Goal: Task Accomplishment & Management: Use online tool/utility

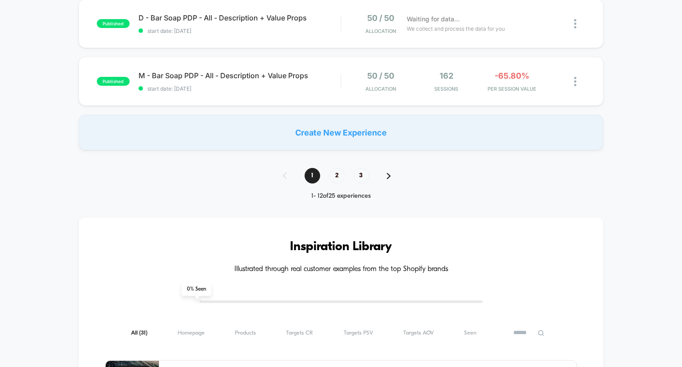
scroll to position [678, 0]
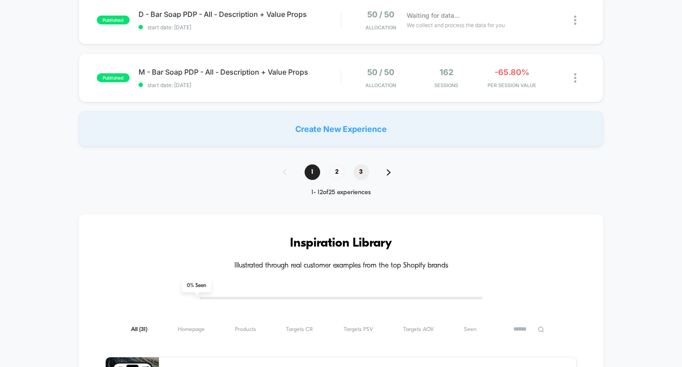
click at [362, 171] on span "3" at bounding box center [361, 172] width 16 height 16
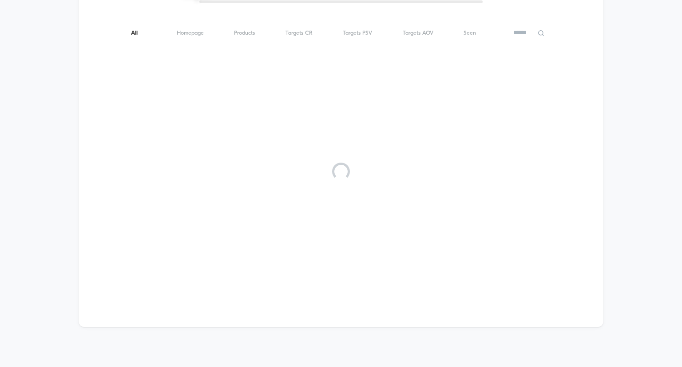
scroll to position [0, 0]
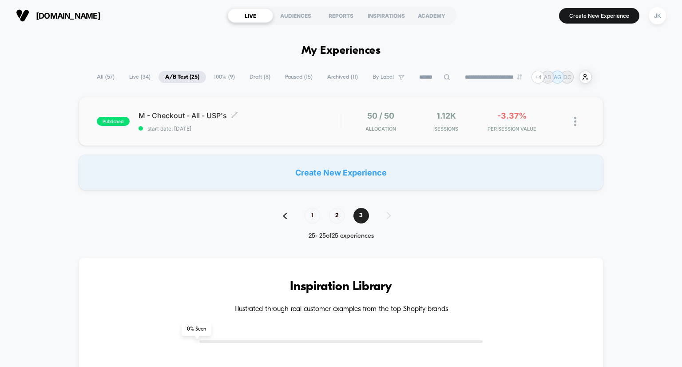
click at [185, 114] on span "M - Checkout - All - USP's Click to edit experience details" at bounding box center [240, 115] width 202 height 9
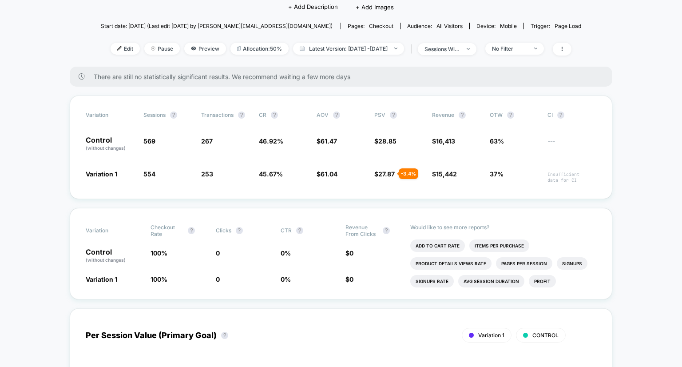
scroll to position [83, 0]
click at [544, 45] on span "No Filter" at bounding box center [514, 49] width 59 height 12
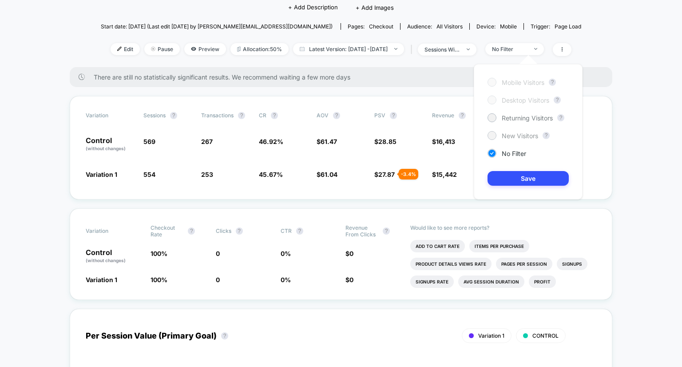
click at [502, 139] on span "New Visitors" at bounding box center [520, 136] width 36 height 8
click at [513, 181] on button "Save" at bounding box center [528, 178] width 81 height 15
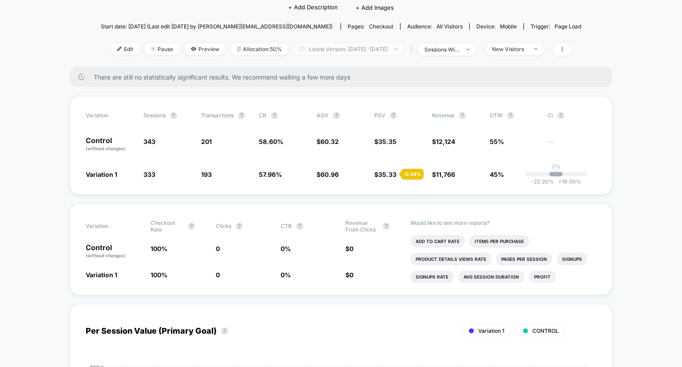
click at [387, 51] on span "Latest Version: Sep 3, 2025 - Sep 29, 2025" at bounding box center [348, 49] width 111 height 12
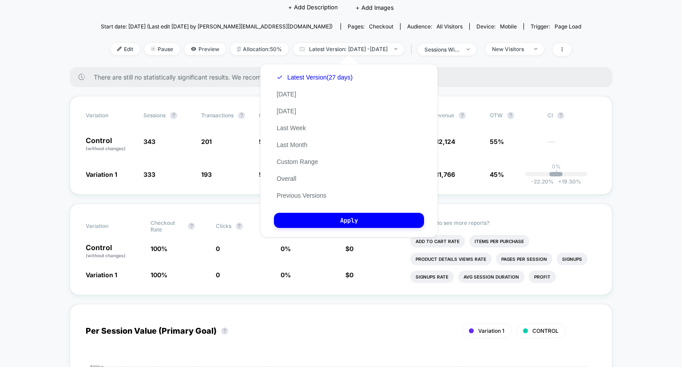
click at [519, 57] on div "< Back to all live experiences M - Checkout - All - USP's LIVE Click to edit ex…" at bounding box center [341, 15] width 480 height 104
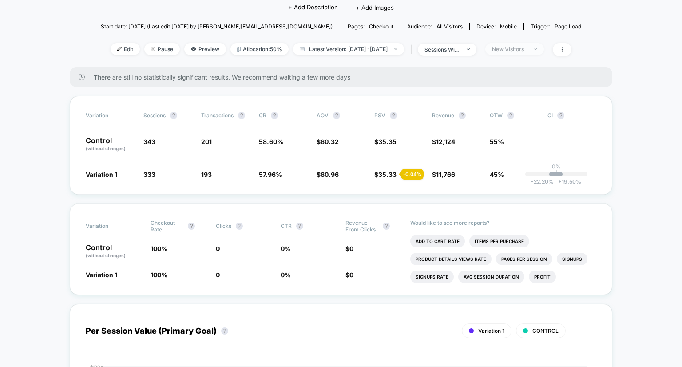
click at [524, 51] on div "New Visitors" at bounding box center [510, 49] width 36 height 7
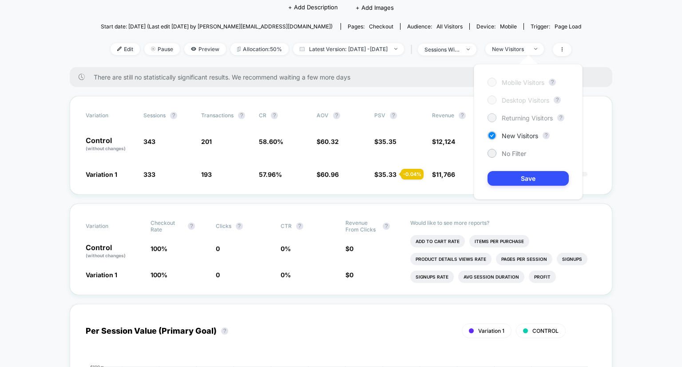
click at [494, 116] on div at bounding box center [491, 117] width 7 height 7
click at [507, 172] on button "Save" at bounding box center [528, 178] width 81 height 15
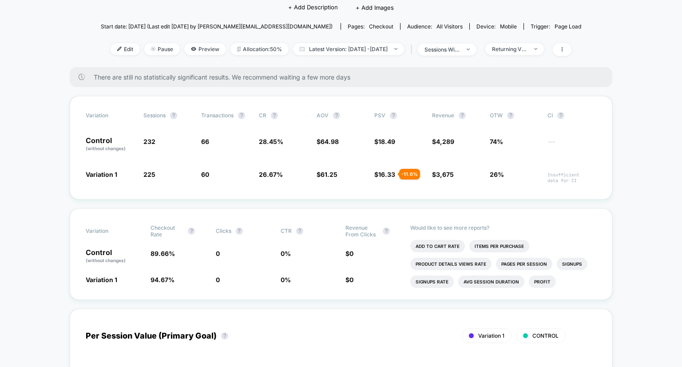
click at [512, 55] on div "Returning Visitors" at bounding box center [512, 49] width 63 height 12
click at [513, 51] on div "Returning Visitors" at bounding box center [510, 49] width 36 height 7
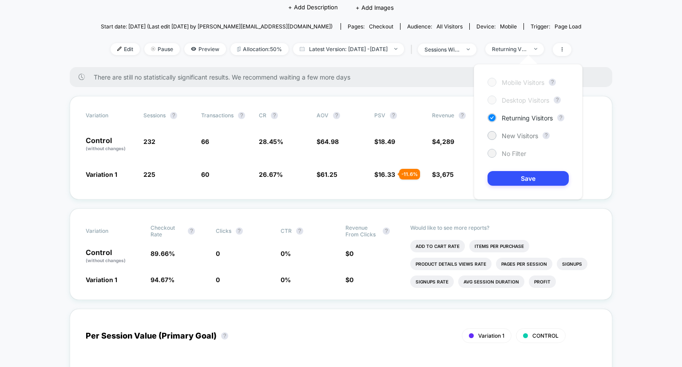
click at [498, 157] on div "No Filter" at bounding box center [507, 153] width 39 height 9
click at [516, 177] on button "Save" at bounding box center [528, 178] width 81 height 15
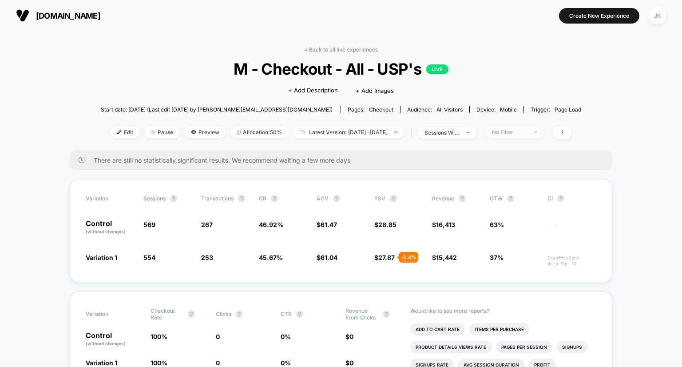
click at [527, 130] on div "No Filter" at bounding box center [510, 132] width 36 height 7
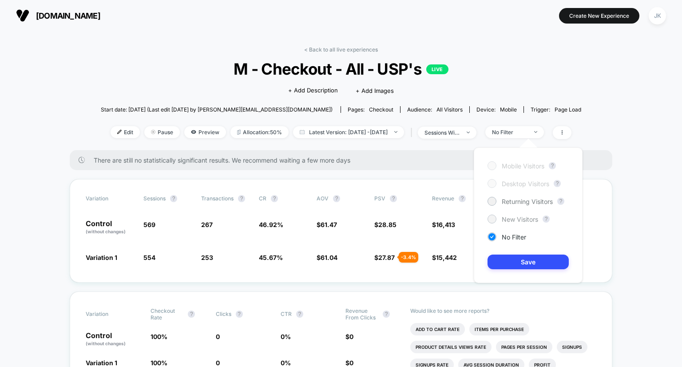
click at [506, 218] on span "New Visitors" at bounding box center [520, 219] width 36 height 8
click at [513, 266] on button "Save" at bounding box center [528, 261] width 81 height 15
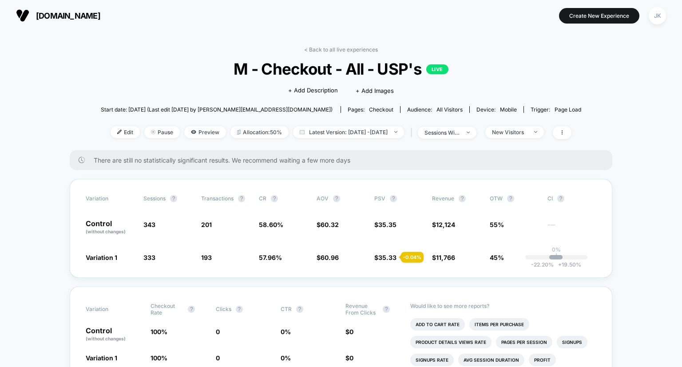
click at [521, 125] on div "< Back to all live experiences M - Checkout - All - USP's LIVE Click to edit ex…" at bounding box center [341, 98] width 480 height 104
click at [524, 132] on div "New Visitors" at bounding box center [510, 132] width 36 height 7
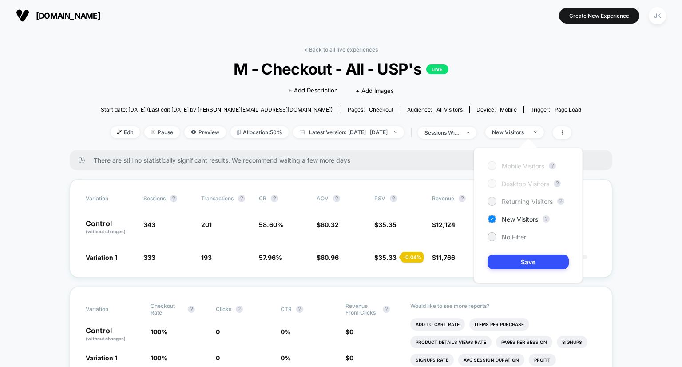
click at [510, 203] on span "Returning Visitors" at bounding box center [527, 202] width 51 height 8
click at [524, 255] on button "Save" at bounding box center [528, 261] width 81 height 15
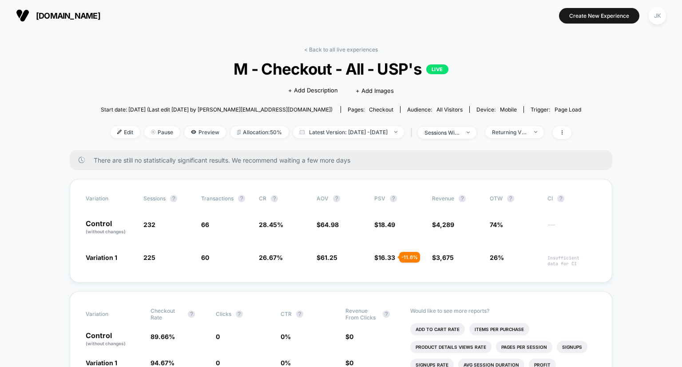
click at [348, 56] on div "< Back to all live experiences M - Checkout - All - USP's LIVE Click to edit ex…" at bounding box center [341, 98] width 480 height 104
click at [343, 51] on link "< Back to all live experiences" at bounding box center [341, 49] width 74 height 7
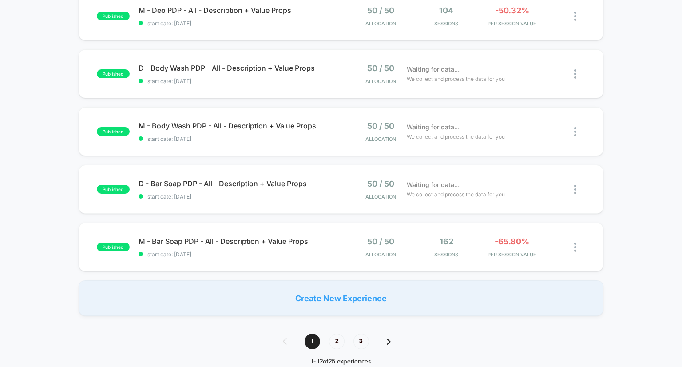
scroll to position [647, 0]
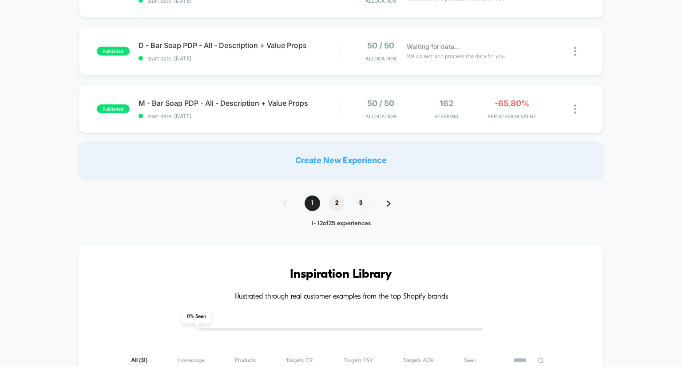
click at [341, 196] on span "2" at bounding box center [337, 203] width 16 height 16
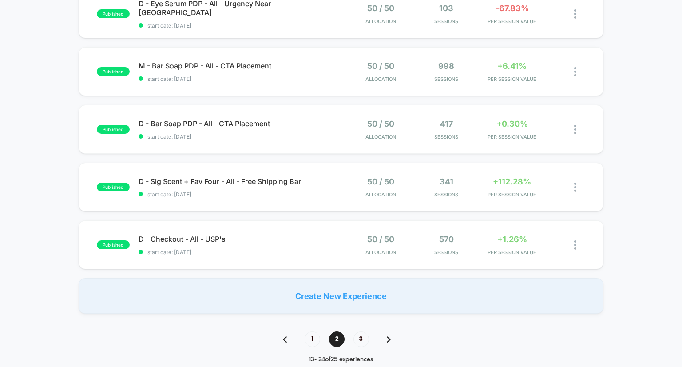
scroll to position [512, 0]
click at [214, 238] on span "D - Checkout - All - USP's Click to edit experience details" at bounding box center [240, 238] width 202 height 9
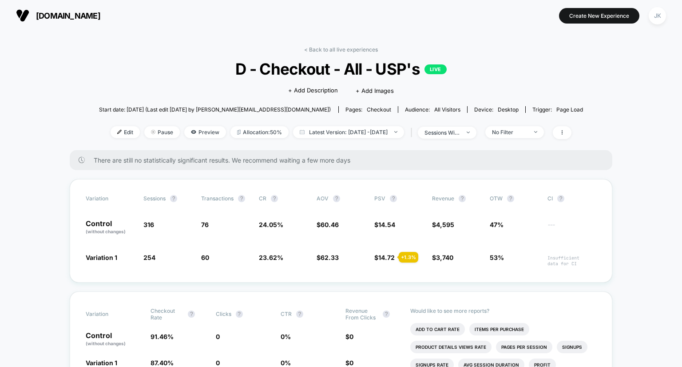
scroll to position [34, 0]
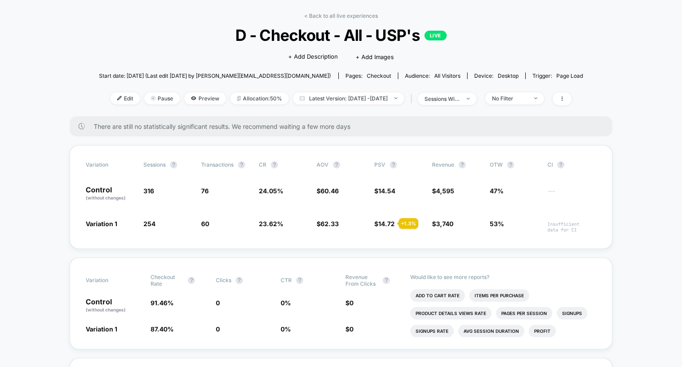
click at [527, 105] on div "Edit Pause Preview Allocation: 50% Latest Version: Sep 3, 2025 - Sep 29, 2025 |…" at bounding box center [341, 98] width 484 height 13
click at [518, 101] on div "No Filter" at bounding box center [510, 98] width 36 height 7
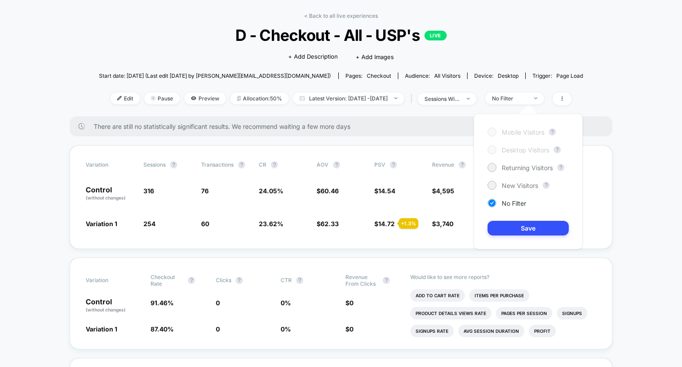
click at [509, 174] on div "Mobile Visitors ? Desktop Visitors ? Returning Visitors ? New Visitors ? No Fil…" at bounding box center [528, 181] width 109 height 135
click at [509, 185] on span "New Visitors" at bounding box center [520, 186] width 36 height 8
click at [521, 228] on button "Save" at bounding box center [528, 228] width 81 height 15
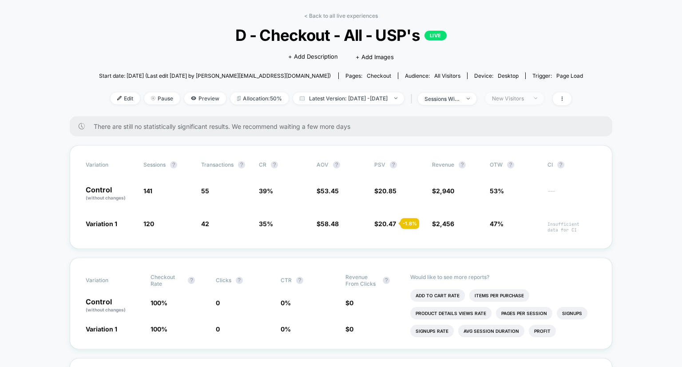
click at [526, 100] on div "New Visitors" at bounding box center [510, 98] width 36 height 7
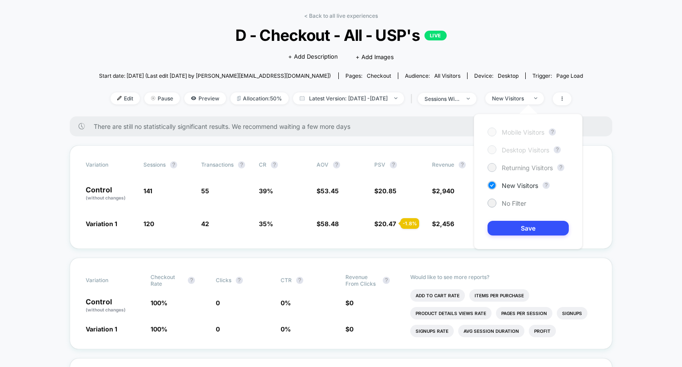
click at [519, 167] on span "Returning Visitors" at bounding box center [527, 168] width 51 height 8
click at [528, 226] on button "Save" at bounding box center [528, 228] width 81 height 15
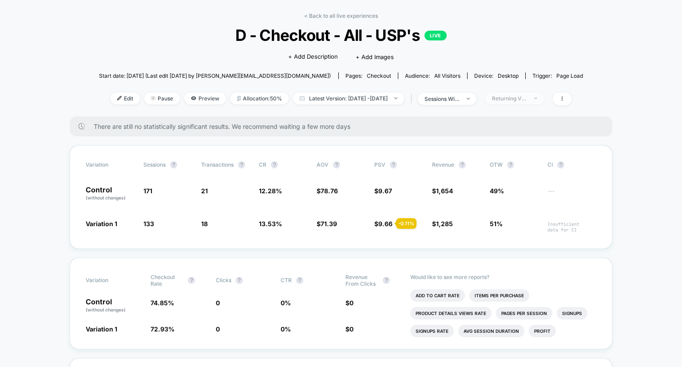
click at [527, 100] on div "Returning Visitors" at bounding box center [510, 98] width 36 height 7
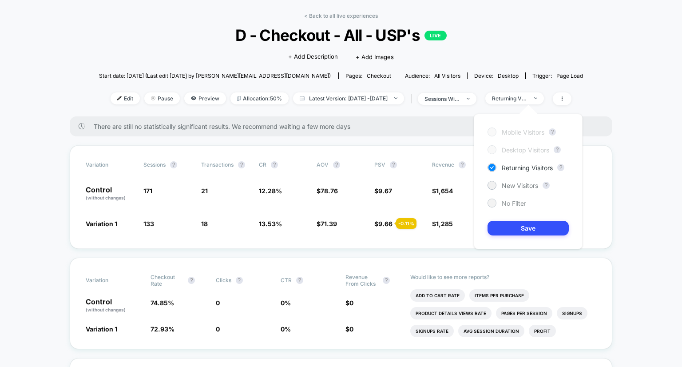
click at [507, 204] on span "No Filter" at bounding box center [514, 203] width 24 height 8
click at [514, 224] on button "Save" at bounding box center [528, 228] width 81 height 15
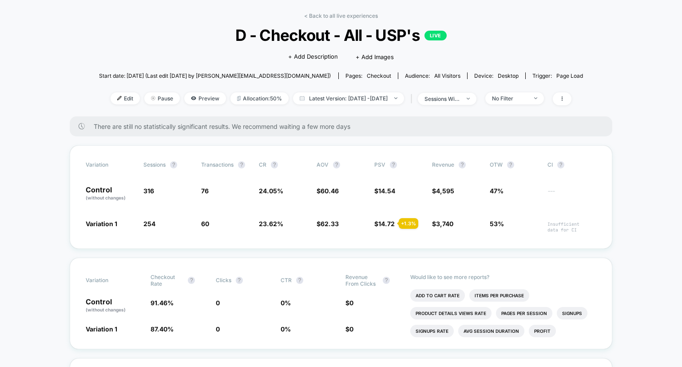
click at [518, 105] on div "Edit Pause Preview Allocation: 50% Latest Version: Sep 3, 2025 - Sep 29, 2025 |…" at bounding box center [341, 98] width 484 height 13
click at [527, 97] on div "No Filter" at bounding box center [510, 98] width 36 height 7
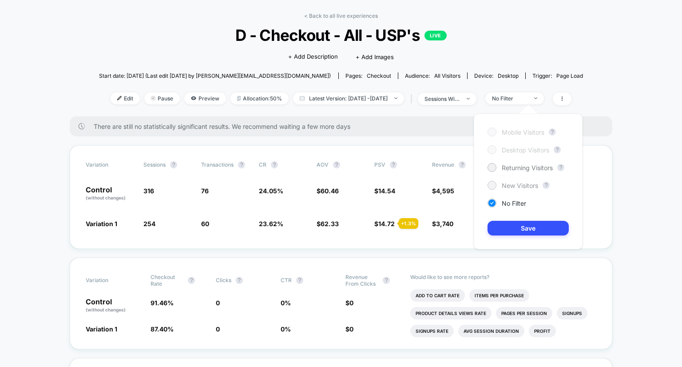
click at [518, 185] on span "New Visitors" at bounding box center [520, 186] width 36 height 8
click at [527, 230] on button "Save" at bounding box center [528, 228] width 81 height 15
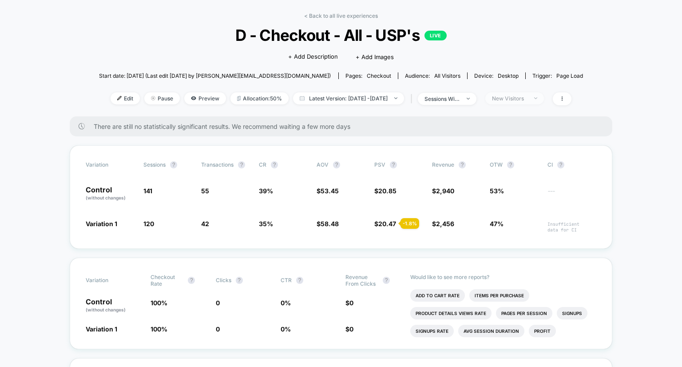
click at [527, 101] on div "New Visitors" at bounding box center [510, 98] width 36 height 7
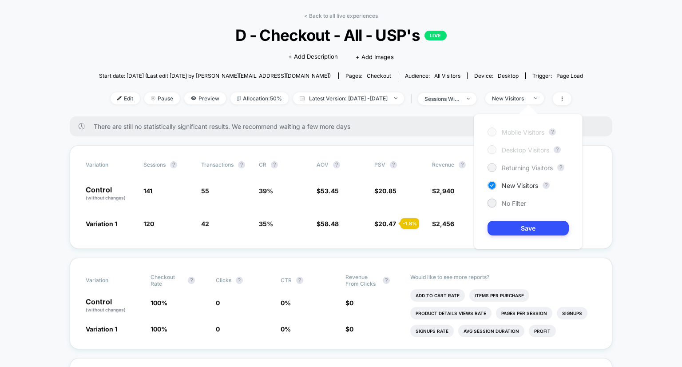
click at [527, 171] on span "Returning Visitors" at bounding box center [527, 168] width 51 height 8
click at [533, 221] on button "Save" at bounding box center [528, 228] width 81 height 15
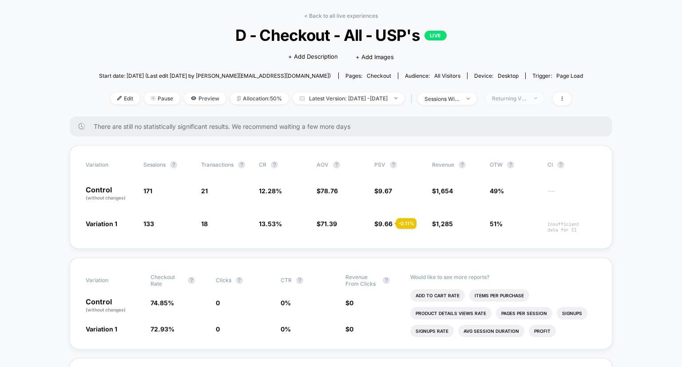
click at [527, 99] on div "Returning Visitors" at bounding box center [510, 98] width 36 height 7
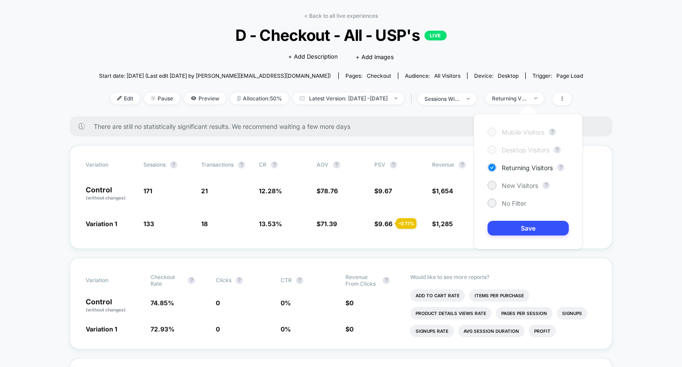
click at [516, 196] on div "Mobile Visitors ? Desktop Visitors ? Returning Visitors ? New Visitors ? No Fil…" at bounding box center [528, 181] width 109 height 135
click at [516, 202] on span "No Filter" at bounding box center [514, 203] width 24 height 8
click at [519, 223] on button "Save" at bounding box center [528, 228] width 81 height 15
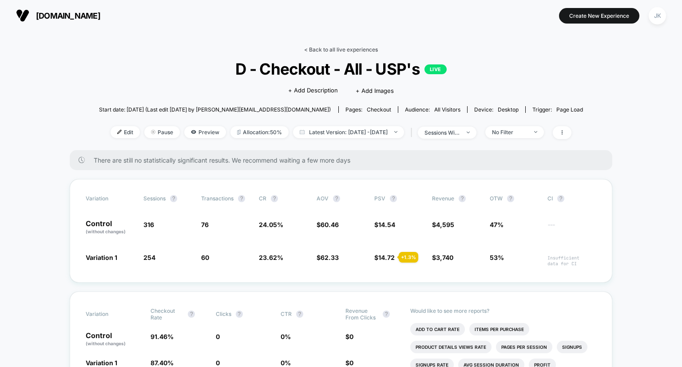
click at [322, 48] on link "< Back to all live experiences" at bounding box center [341, 49] width 74 height 7
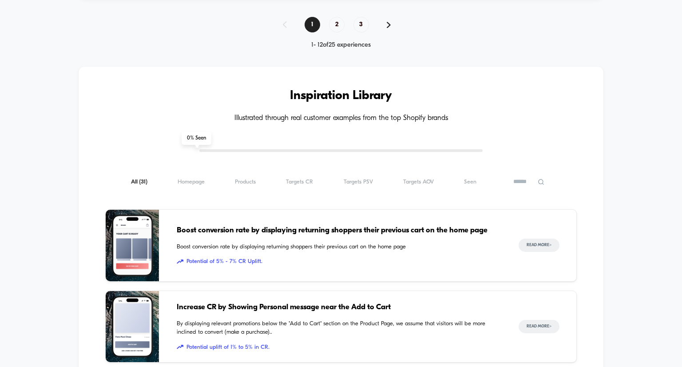
scroll to position [829, 0]
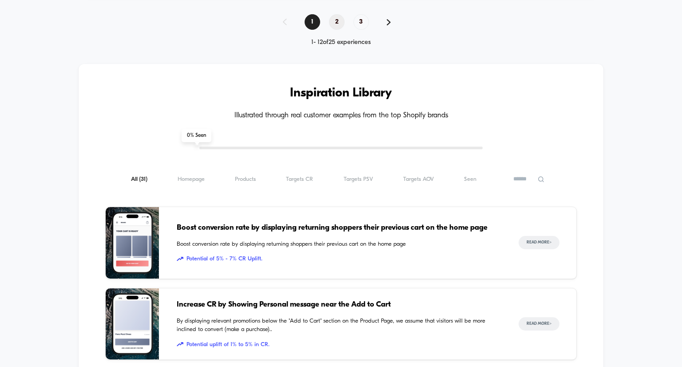
click at [338, 19] on span "2" at bounding box center [337, 22] width 16 height 16
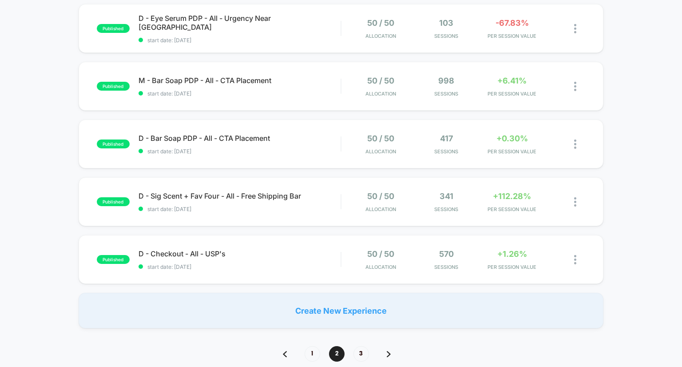
scroll to position [472, 0]
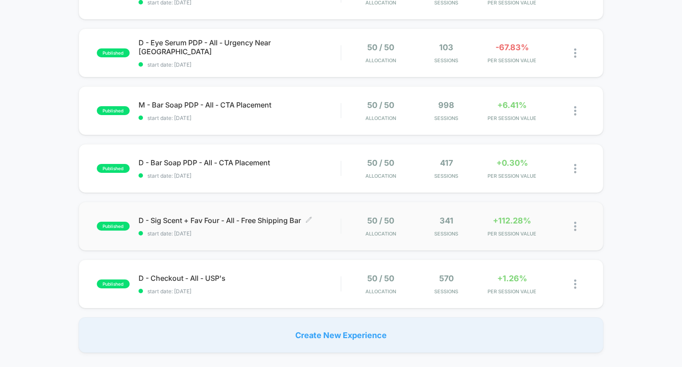
click at [249, 218] on span "D - Sig Scent + Fav Four - All - Free Shipping Bar Click to edit experience det…" at bounding box center [240, 220] width 202 height 9
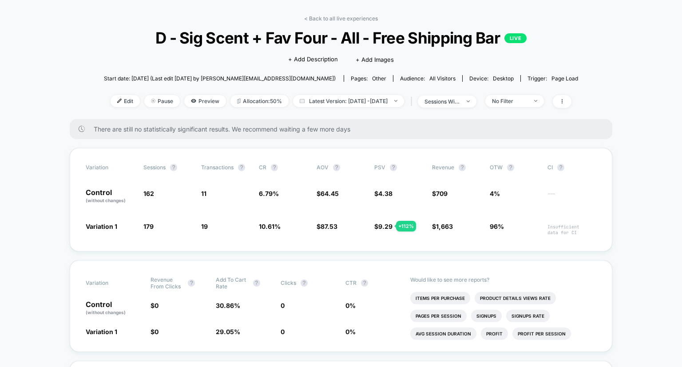
scroll to position [32, 0]
click at [527, 100] on div "No Filter" at bounding box center [510, 100] width 36 height 7
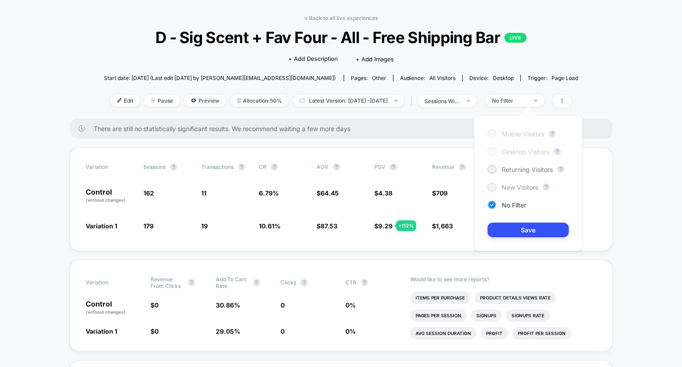
click at [516, 183] on span "New Visitors" at bounding box center [520, 187] width 36 height 8
click at [513, 228] on button "Save" at bounding box center [528, 229] width 81 height 15
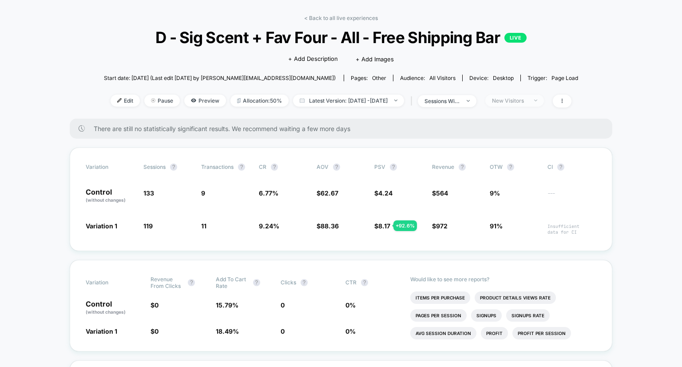
click at [527, 101] on div "New Visitors" at bounding box center [510, 100] width 36 height 7
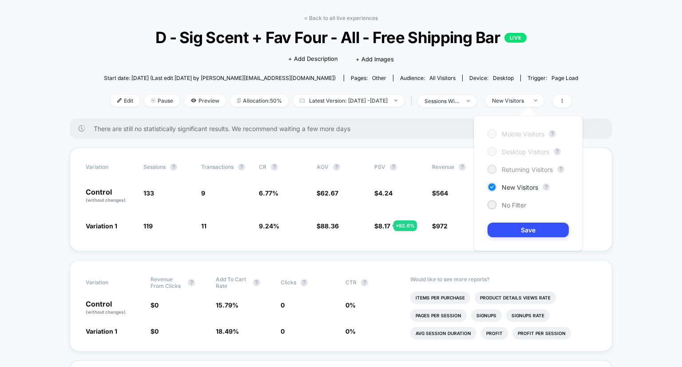
click at [533, 170] on span "Returning Visitors" at bounding box center [527, 170] width 51 height 8
click at [525, 233] on button "Save" at bounding box center [528, 229] width 81 height 15
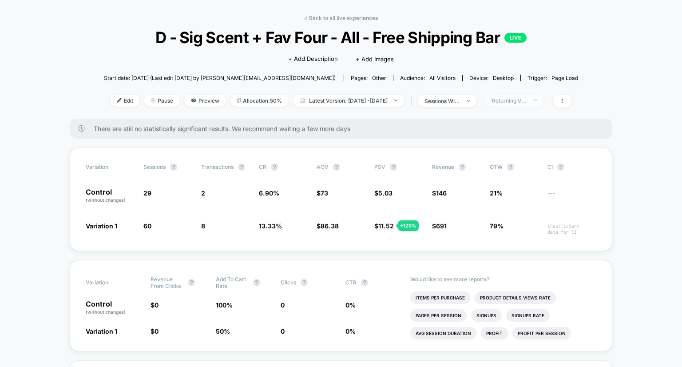
click at [524, 103] on div "Returning Visitors" at bounding box center [510, 100] width 36 height 7
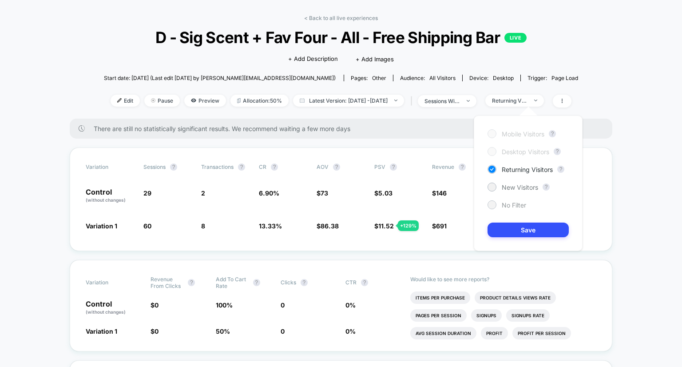
click at [494, 208] on div at bounding box center [492, 204] width 9 height 9
click at [506, 229] on button "Save" at bounding box center [528, 229] width 81 height 15
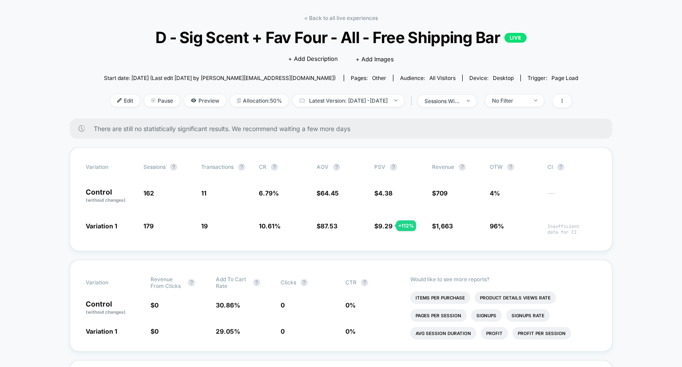
click at [334, 18] on link "< Back to all live experiences" at bounding box center [341, 18] width 74 height 7
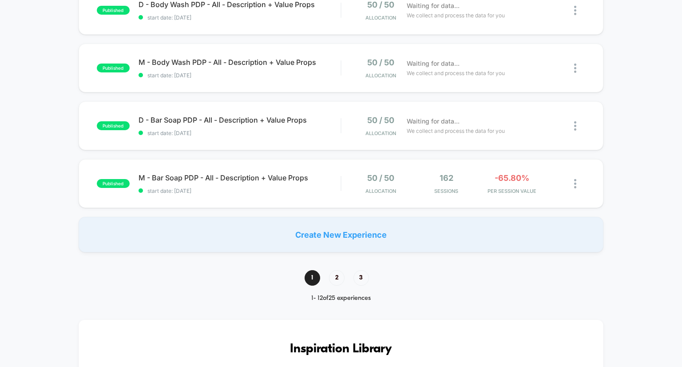
scroll to position [655, 0]
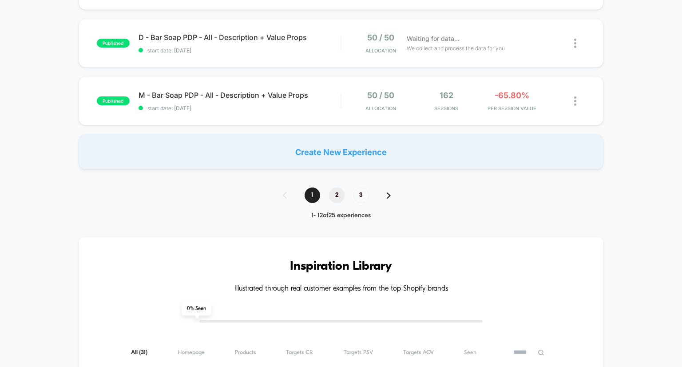
click at [338, 191] on span "2" at bounding box center [337, 195] width 16 height 16
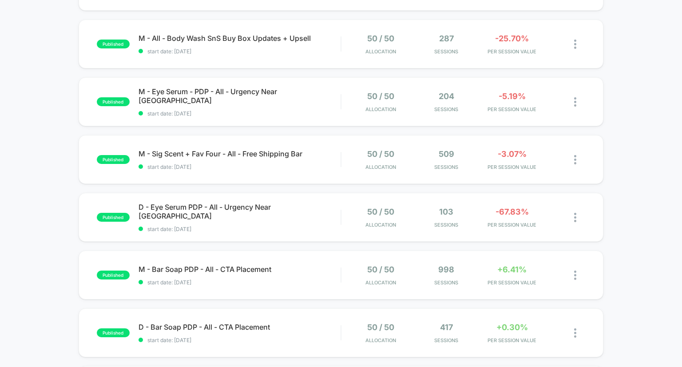
scroll to position [307, 0]
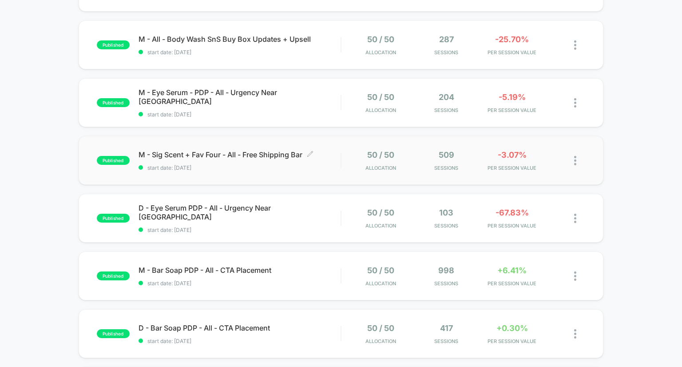
click at [275, 155] on span "M - Sig Scent + Fav Four - All - Free Shipping Bar Click to edit experience det…" at bounding box center [240, 154] width 202 height 9
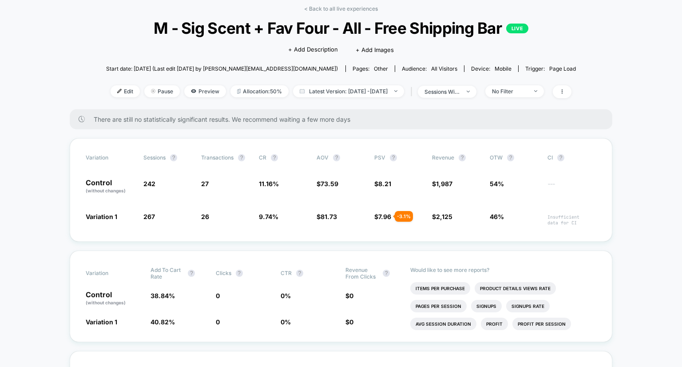
scroll to position [42, 0]
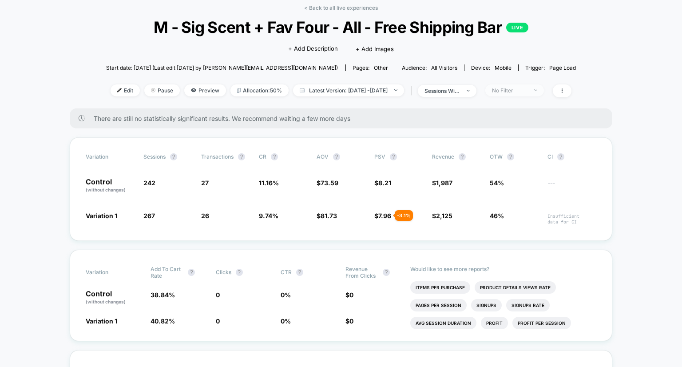
click at [544, 87] on span "No Filter" at bounding box center [514, 90] width 59 height 12
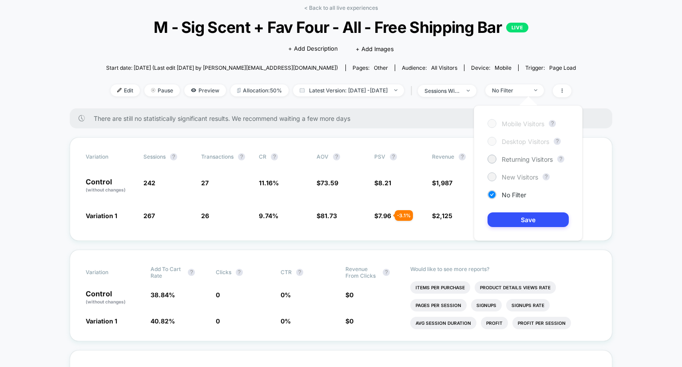
click at [503, 174] on span "New Visitors" at bounding box center [520, 177] width 36 height 8
click at [512, 219] on button "Save" at bounding box center [528, 219] width 81 height 15
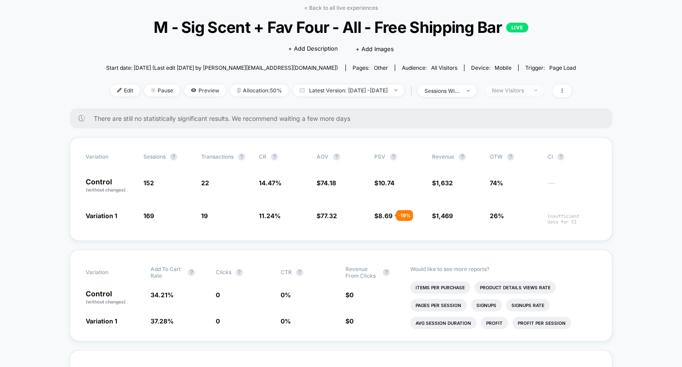
click at [527, 89] on div "New Visitors" at bounding box center [510, 90] width 36 height 7
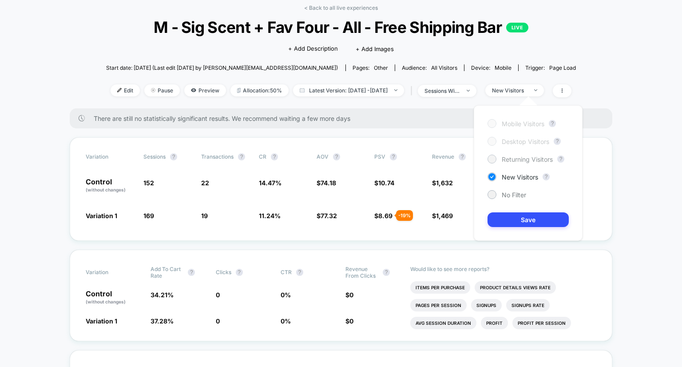
click at [526, 159] on span "Returning Visitors" at bounding box center [527, 159] width 51 height 8
click at [525, 218] on button "Save" at bounding box center [528, 219] width 81 height 15
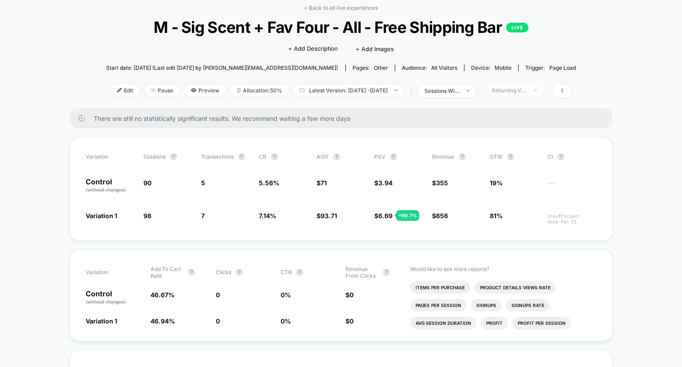
click at [527, 87] on div "Returning Visitors" at bounding box center [510, 90] width 36 height 7
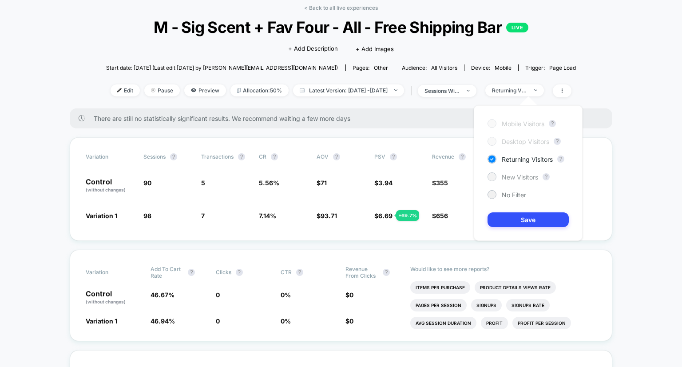
click at [512, 177] on span "New Visitors" at bounding box center [520, 177] width 36 height 8
click at [519, 221] on button "Save" at bounding box center [528, 219] width 81 height 15
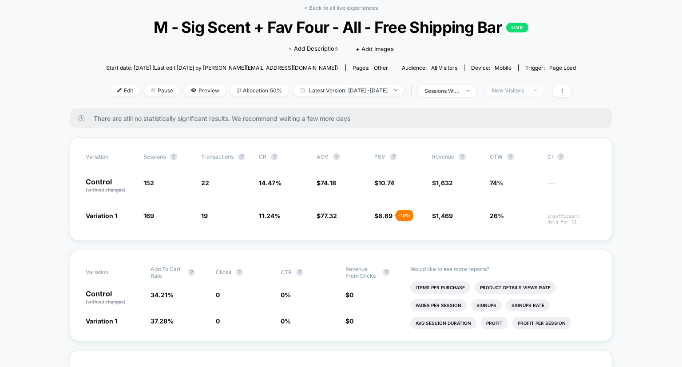
click at [524, 87] on div "New Visitors" at bounding box center [510, 90] width 36 height 7
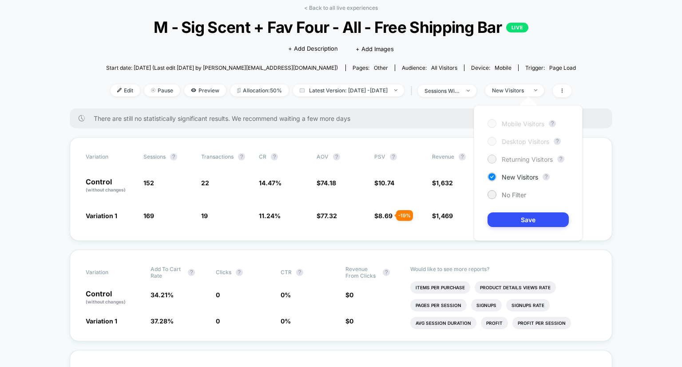
click at [512, 159] on span "Returning Visitors" at bounding box center [527, 159] width 51 height 8
click at [514, 197] on span "No Filter" at bounding box center [514, 195] width 24 height 8
click at [517, 218] on button "Save" at bounding box center [528, 219] width 81 height 15
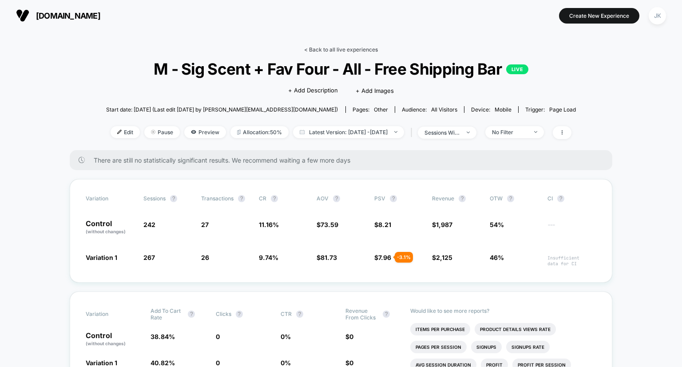
click at [325, 49] on link "< Back to all live experiences" at bounding box center [341, 49] width 74 height 7
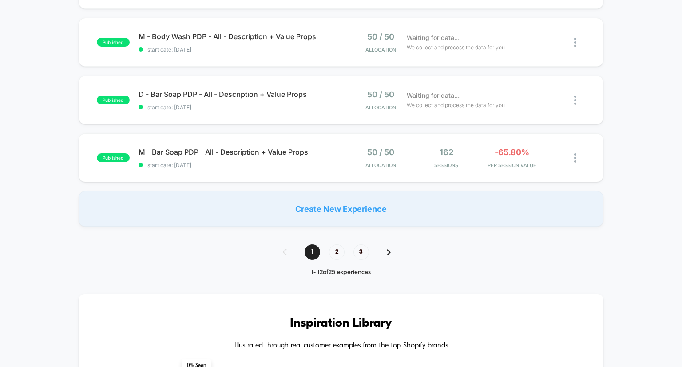
scroll to position [659, 0]
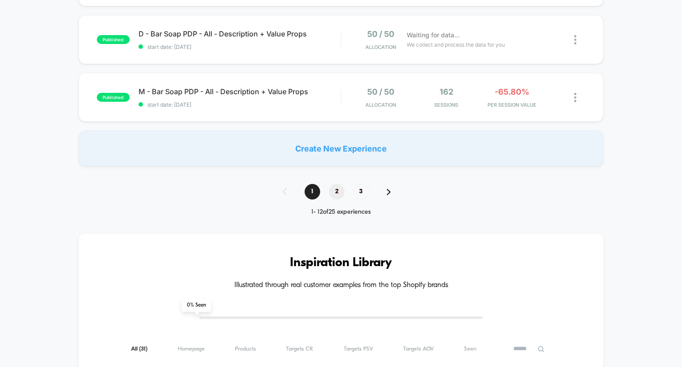
click at [333, 194] on span "2" at bounding box center [337, 192] width 16 height 16
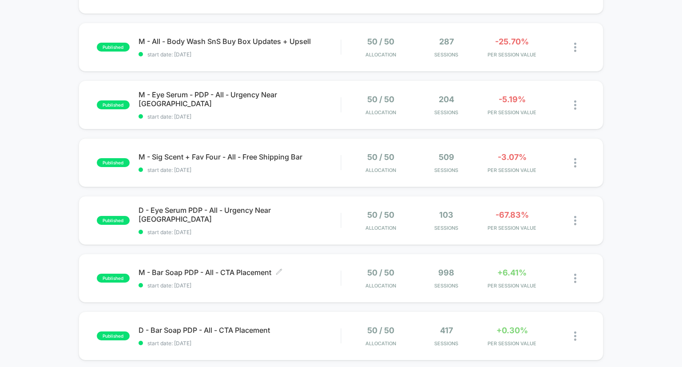
scroll to position [305, 0]
click at [222, 326] on span "D - Bar Soap PDP - All - CTA Placement Click to edit experience details" at bounding box center [240, 329] width 202 height 9
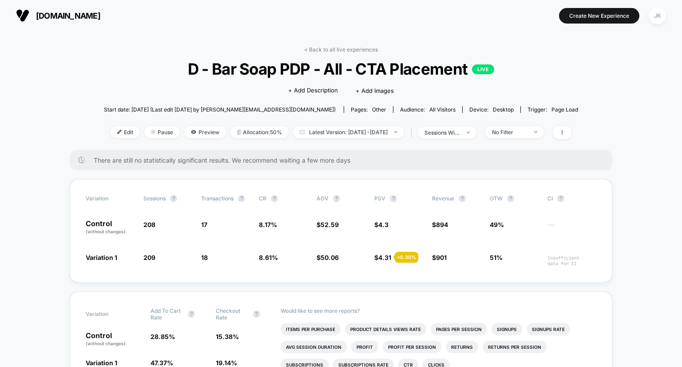
click at [222, 326] on div "Variation Add To Cart Rate ? Checkout Rate ? Control (without changes) 28.85 % …" at bounding box center [341, 336] width 543 height 91
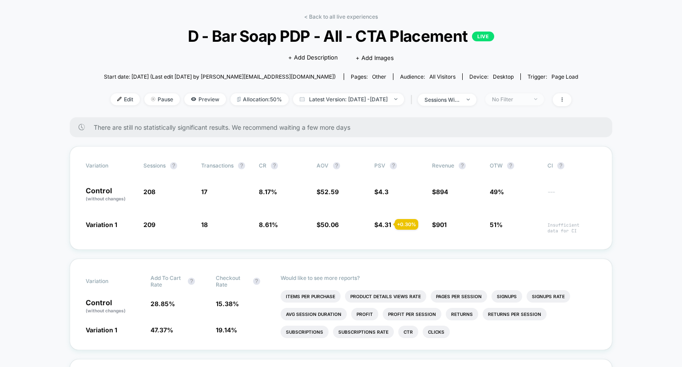
click at [538, 103] on span "No Filter" at bounding box center [514, 99] width 59 height 12
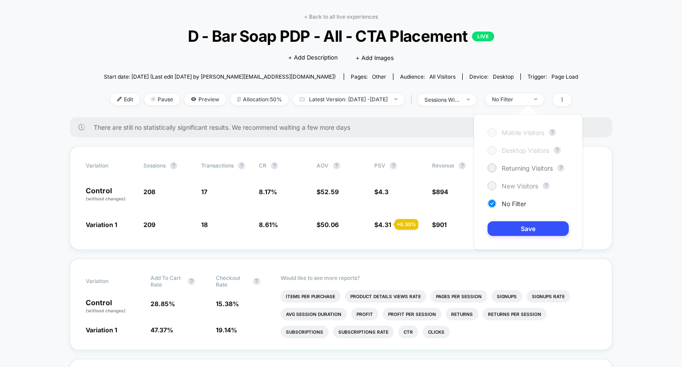
click at [515, 182] on span "New Visitors" at bounding box center [520, 186] width 36 height 8
click at [513, 225] on button "Save" at bounding box center [528, 228] width 81 height 15
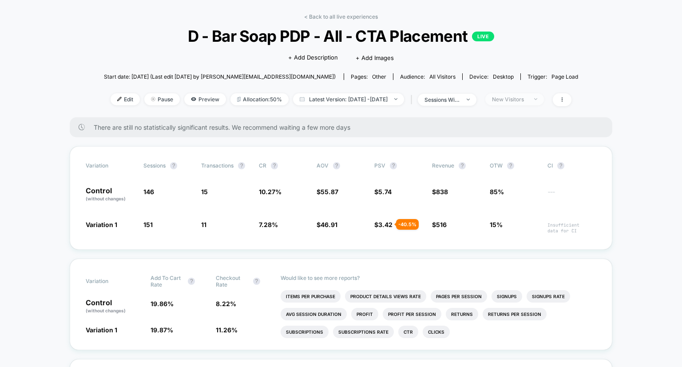
click at [513, 98] on div "New Visitors" at bounding box center [510, 99] width 36 height 7
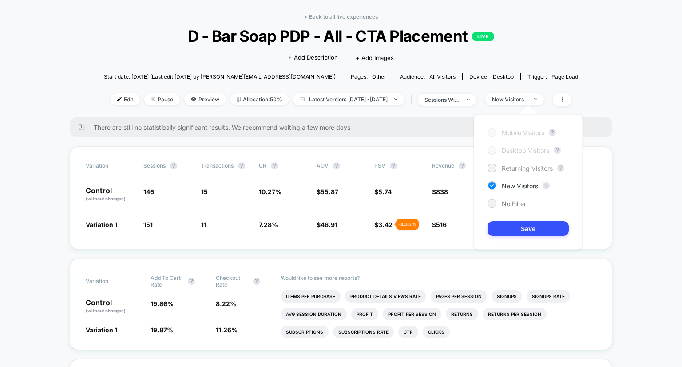
click at [516, 168] on span "Returning Visitors" at bounding box center [527, 168] width 51 height 8
click at [529, 223] on button "Save" at bounding box center [528, 228] width 81 height 15
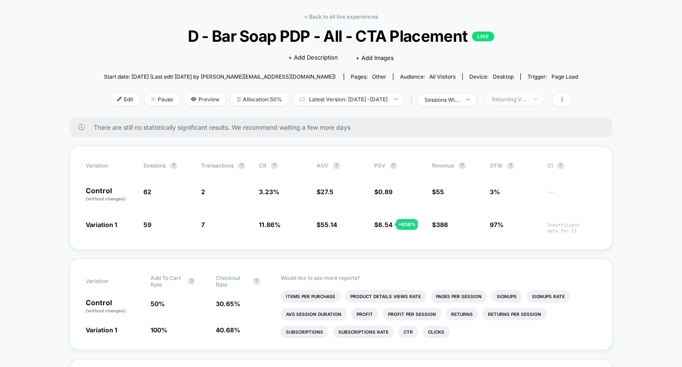
click at [532, 103] on span "Returning Visitors" at bounding box center [514, 99] width 59 height 12
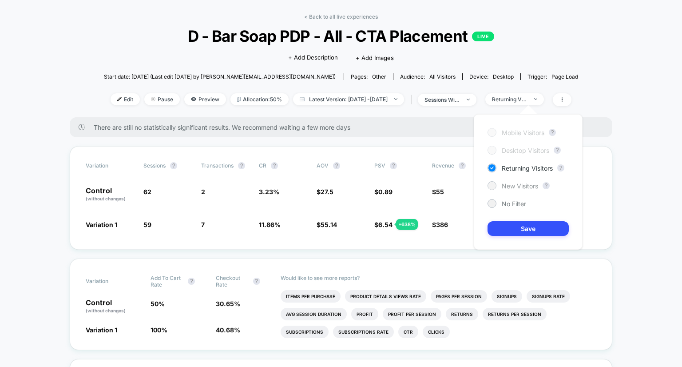
click at [510, 185] on span "New Visitors" at bounding box center [520, 186] width 36 height 8
click at [527, 237] on div "Mobile Visitors ? Desktop Visitors ? Returning Visitors ? New Visitors ? No Fil…" at bounding box center [528, 181] width 109 height 135
click at [527, 231] on button "Save" at bounding box center [528, 228] width 81 height 15
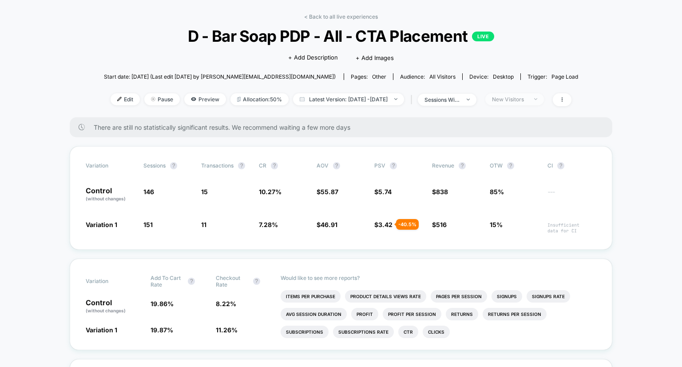
click at [516, 100] on div "New Visitors" at bounding box center [510, 99] width 36 height 7
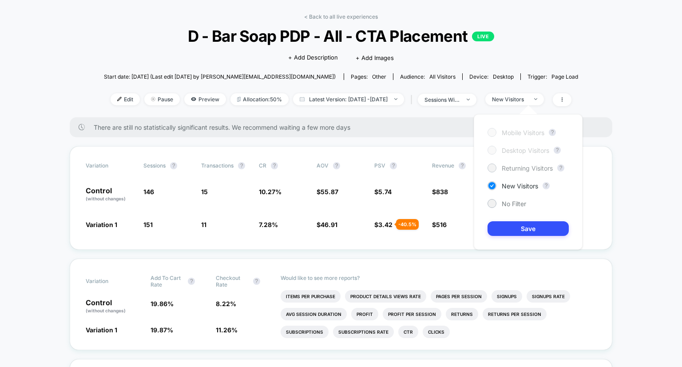
click at [512, 170] on span "Returning Visitors" at bounding box center [527, 168] width 51 height 8
click at [516, 186] on span "New Visitors" at bounding box center [520, 186] width 36 height 8
click at [508, 225] on button "Save" at bounding box center [528, 228] width 81 height 15
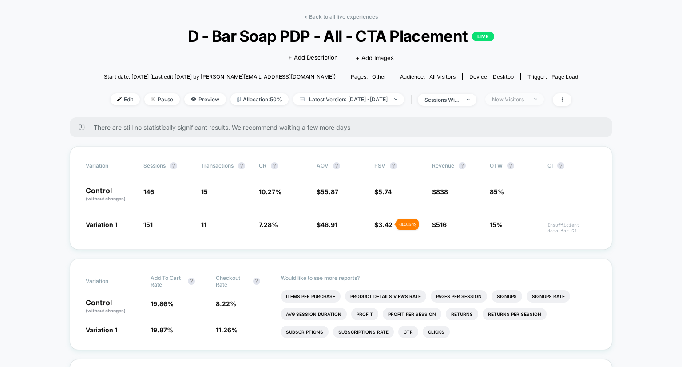
click at [527, 100] on div "New Visitors" at bounding box center [510, 99] width 36 height 7
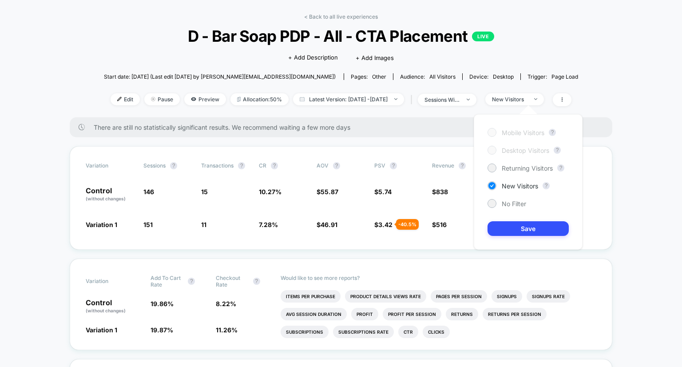
click at [520, 163] on div "Mobile Visitors ? Desktop Visitors ? Returning Visitors ? New Visitors ? No Fil…" at bounding box center [528, 181] width 109 height 135
click at [518, 169] on span "Returning Visitors" at bounding box center [527, 168] width 51 height 8
click at [514, 229] on button "Save" at bounding box center [528, 228] width 81 height 15
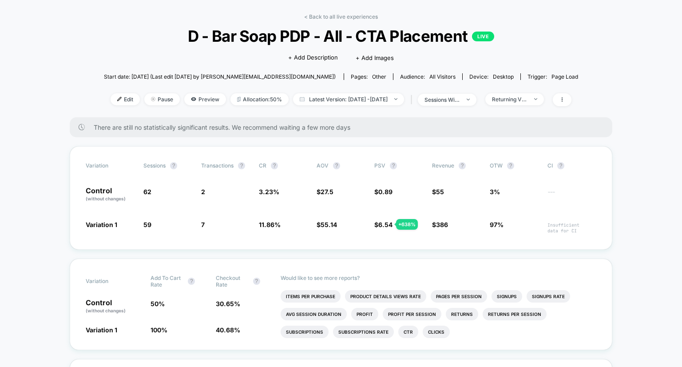
click at [524, 105] on div "Returning Visitors" at bounding box center [512, 99] width 63 height 12
click at [522, 104] on span "Returning Visitors" at bounding box center [514, 99] width 59 height 12
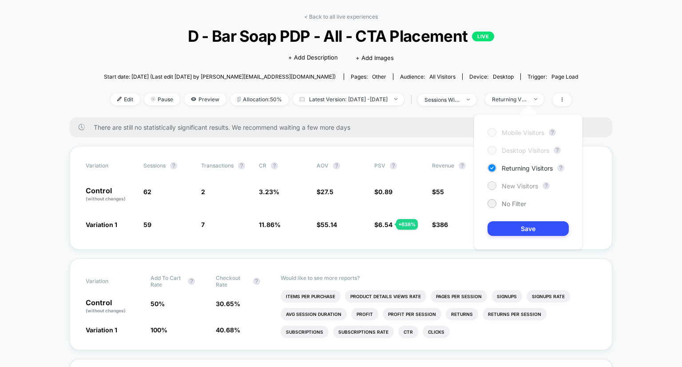
click at [515, 187] on span "New Visitors" at bounding box center [520, 186] width 36 height 8
click at [518, 233] on button "Save" at bounding box center [528, 228] width 81 height 15
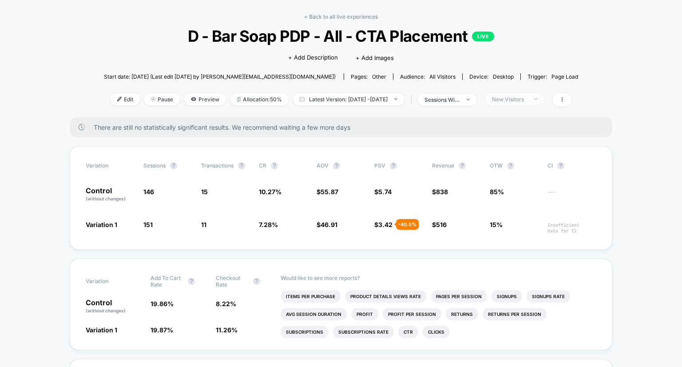
click at [523, 102] on div "New Visitors" at bounding box center [510, 99] width 36 height 7
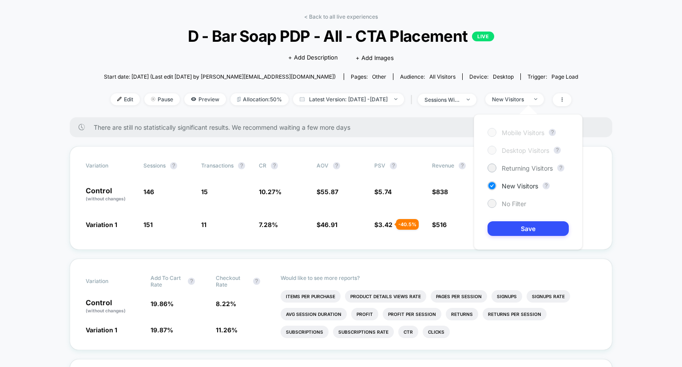
click at [511, 200] on span "No Filter" at bounding box center [514, 204] width 24 height 8
click at [521, 226] on button "Save" at bounding box center [528, 228] width 81 height 15
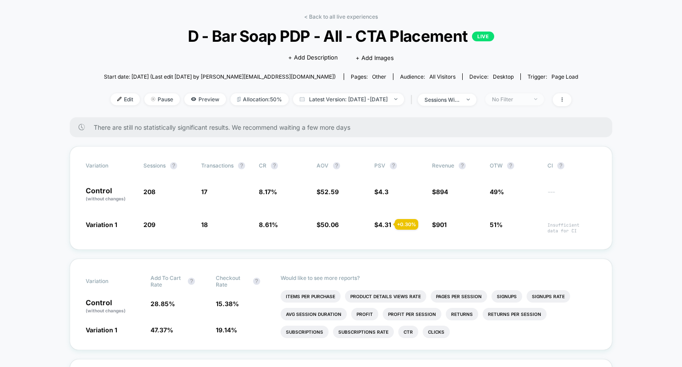
click at [522, 96] on div "No Filter" at bounding box center [510, 99] width 36 height 7
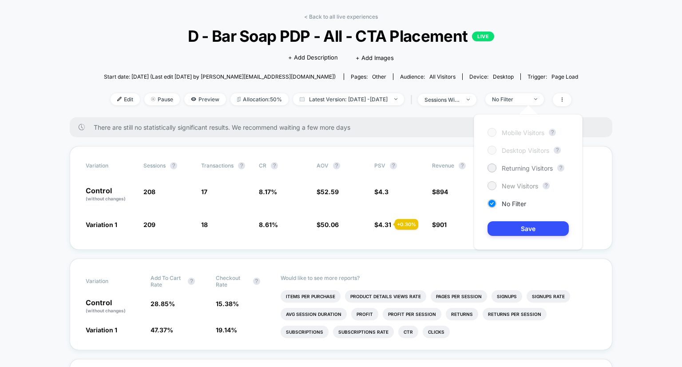
click at [505, 187] on span "New Visitors" at bounding box center [520, 186] width 36 height 8
click at [519, 226] on button "Save" at bounding box center [528, 228] width 81 height 15
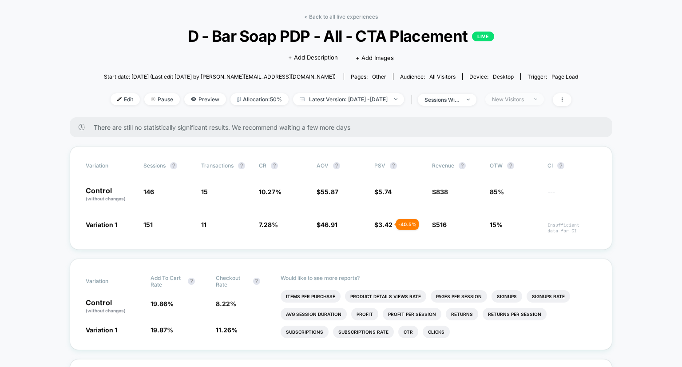
click at [522, 103] on span "New Visitors" at bounding box center [514, 99] width 59 height 12
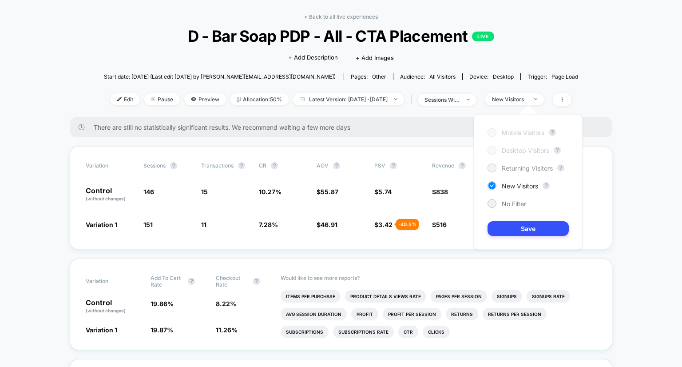
click at [520, 167] on span "Returning Visitors" at bounding box center [527, 168] width 51 height 8
click at [520, 229] on button "Save" at bounding box center [528, 228] width 81 height 15
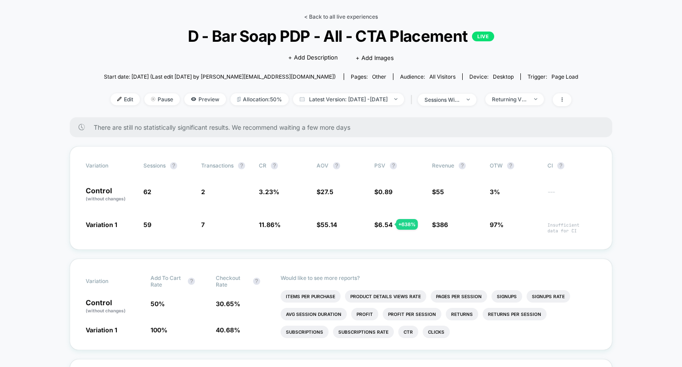
click at [349, 17] on link "< Back to all live experiences" at bounding box center [341, 16] width 74 height 7
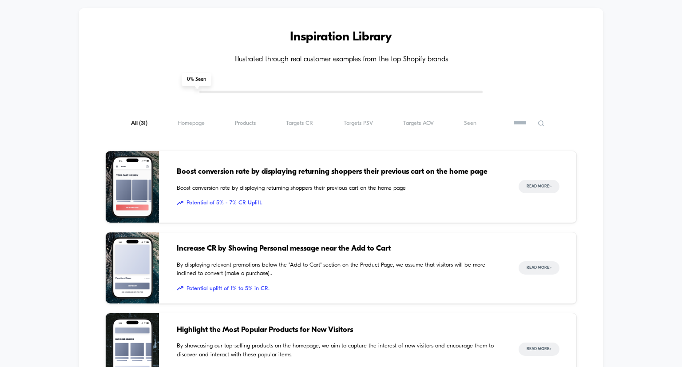
scroll to position [741, 0]
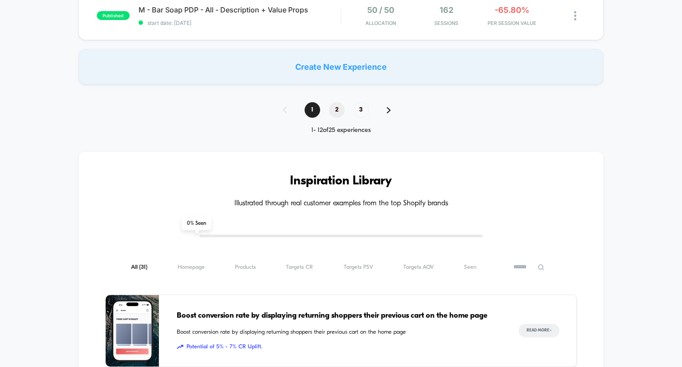
click at [338, 105] on span "2" at bounding box center [337, 110] width 16 height 16
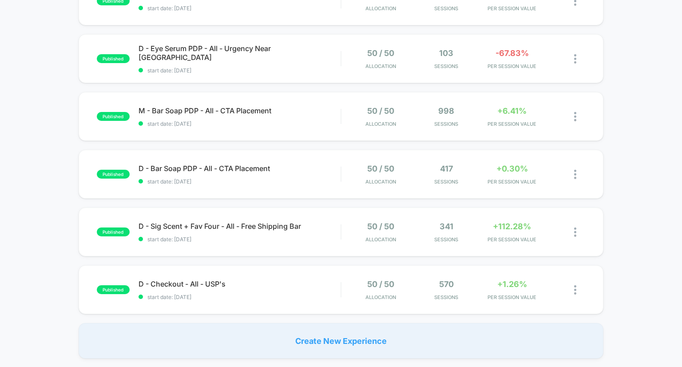
scroll to position [467, 0]
click at [249, 109] on span "M - Bar Soap PDP - All - CTA Placement Click to edit experience details" at bounding box center [240, 110] width 202 height 9
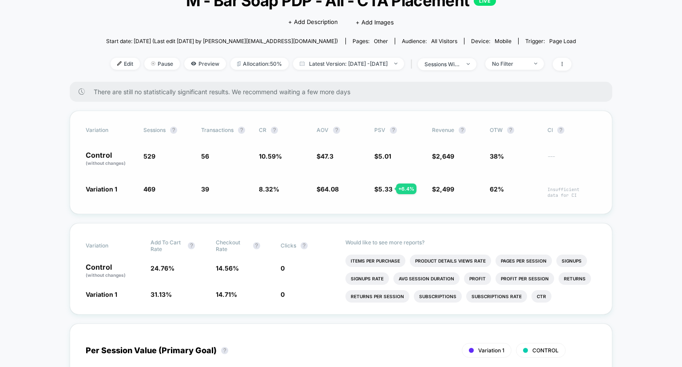
scroll to position [69, 0]
click at [527, 65] on div "No Filter" at bounding box center [510, 62] width 36 height 7
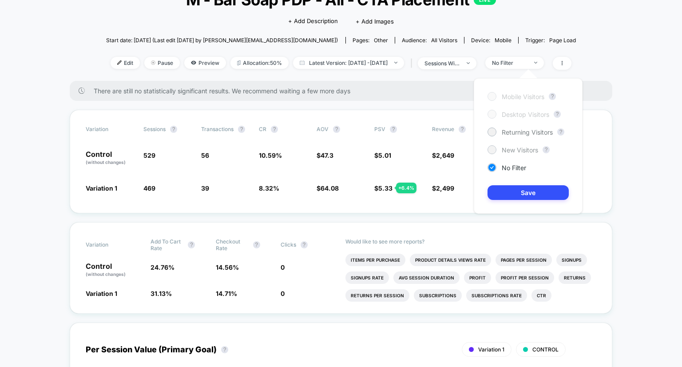
click at [517, 146] on span "New Visitors" at bounding box center [520, 150] width 36 height 8
click at [519, 190] on button "Save" at bounding box center [528, 192] width 81 height 15
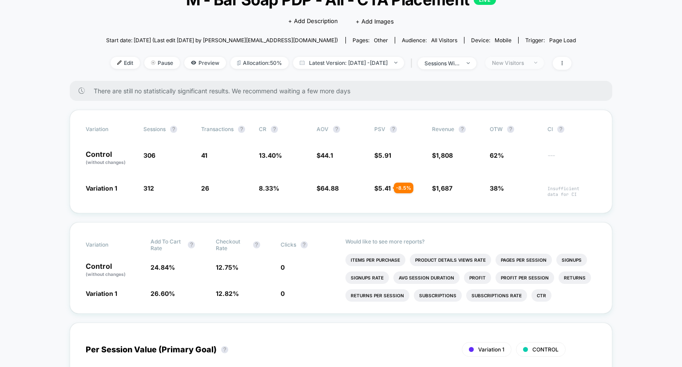
click at [519, 59] on div "New Visitors" at bounding box center [510, 62] width 36 height 7
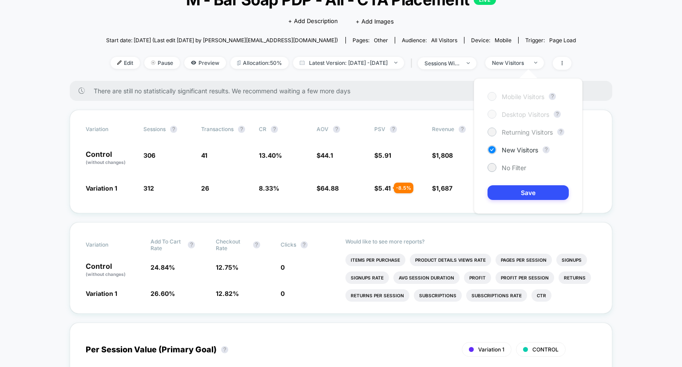
click at [511, 130] on span "Returning Visitors" at bounding box center [527, 132] width 51 height 8
click at [522, 193] on button "Save" at bounding box center [528, 192] width 81 height 15
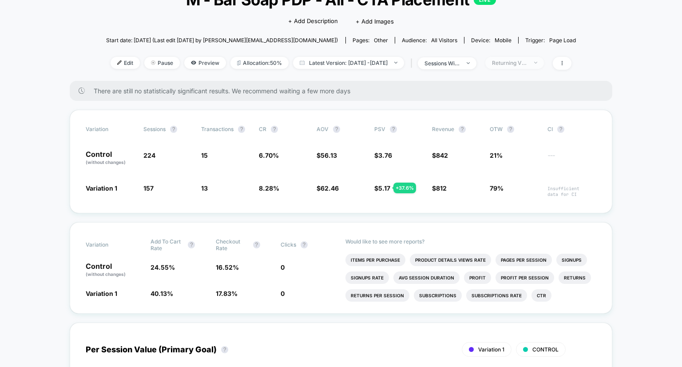
click at [527, 63] on div "Returning Visitors" at bounding box center [510, 62] width 36 height 7
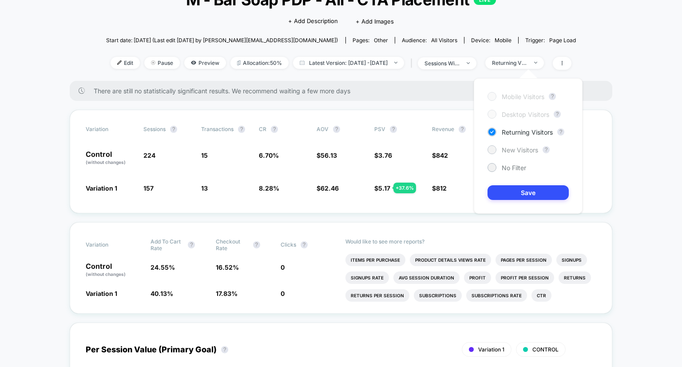
click at [508, 151] on span "New Visitors" at bounding box center [520, 150] width 36 height 8
click at [515, 196] on button "Save" at bounding box center [528, 192] width 81 height 15
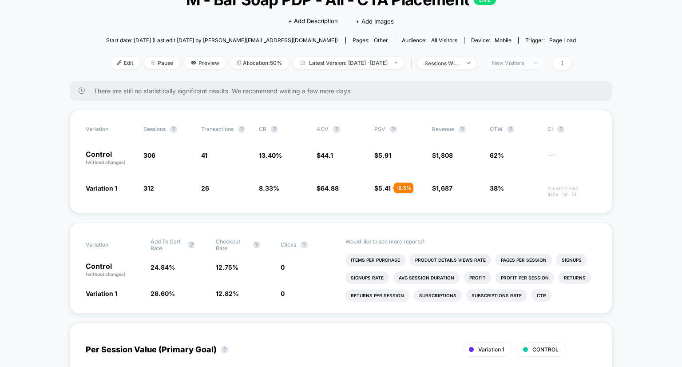
click at [524, 64] on div "New Visitors" at bounding box center [510, 62] width 36 height 7
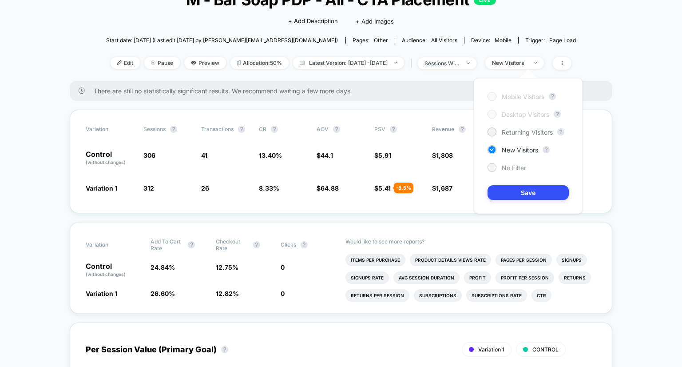
click at [509, 171] on div "No Filter" at bounding box center [507, 167] width 39 height 9
click at [515, 192] on button "Save" at bounding box center [528, 192] width 81 height 15
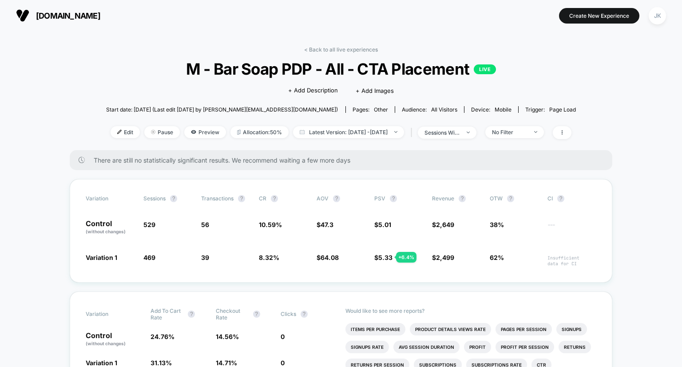
click at [323, 46] on link "< Back to all live experiences" at bounding box center [341, 49] width 74 height 7
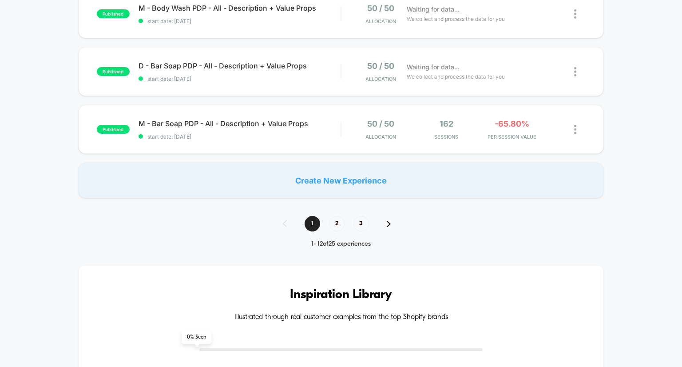
scroll to position [570, 0]
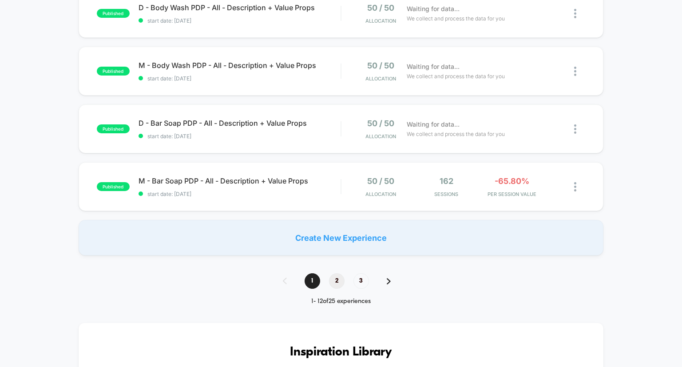
click at [341, 280] on span "2" at bounding box center [337, 281] width 16 height 16
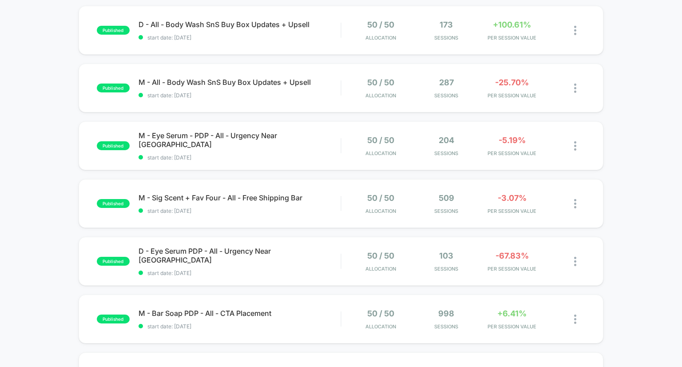
scroll to position [303, 0]
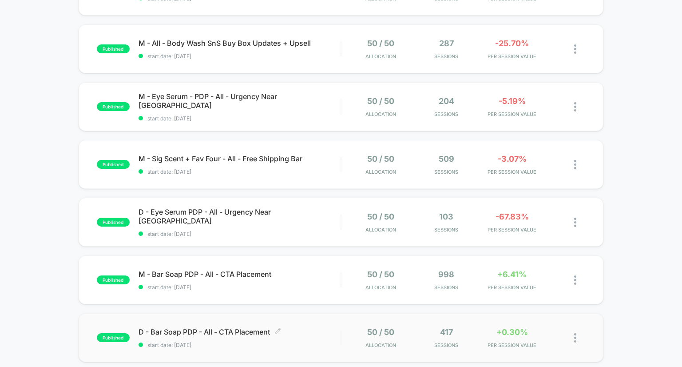
click at [244, 327] on span "D - Bar Soap PDP - All - CTA Placement Click to edit experience details" at bounding box center [240, 331] width 202 height 9
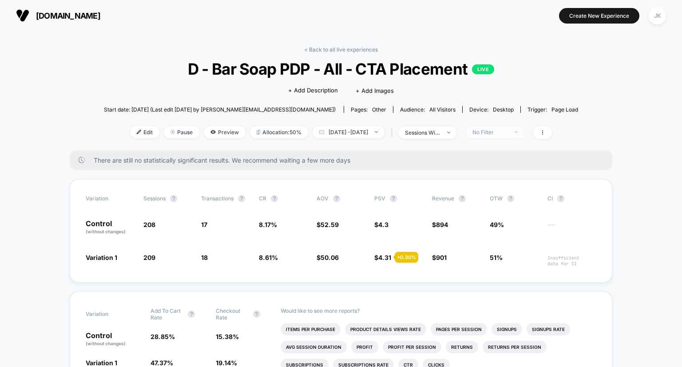
click at [508, 131] on div "No Filter" at bounding box center [490, 132] width 36 height 7
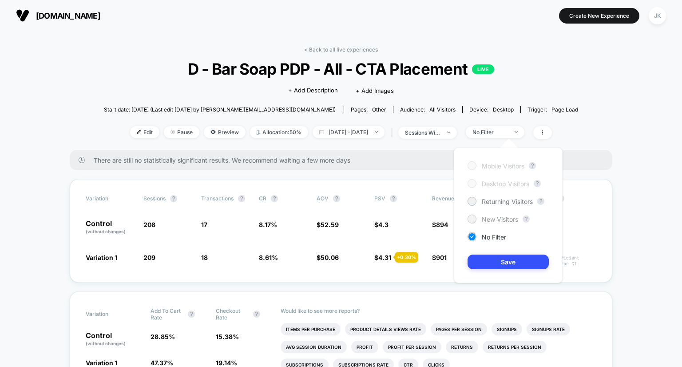
click at [501, 217] on span "New Visitors" at bounding box center [500, 219] width 36 height 8
click at [506, 261] on button "Save" at bounding box center [508, 261] width 81 height 15
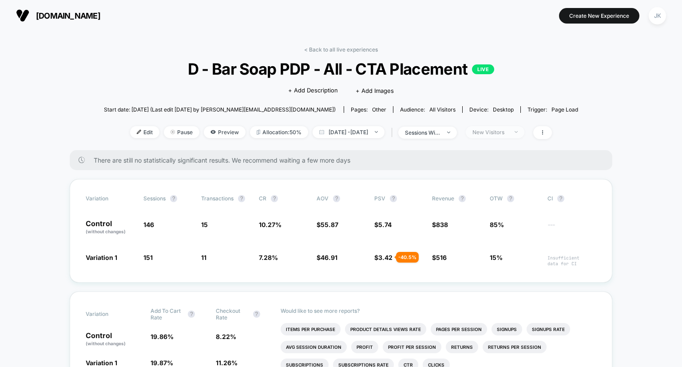
click at [505, 132] on div "New Visitors" at bounding box center [490, 132] width 36 height 7
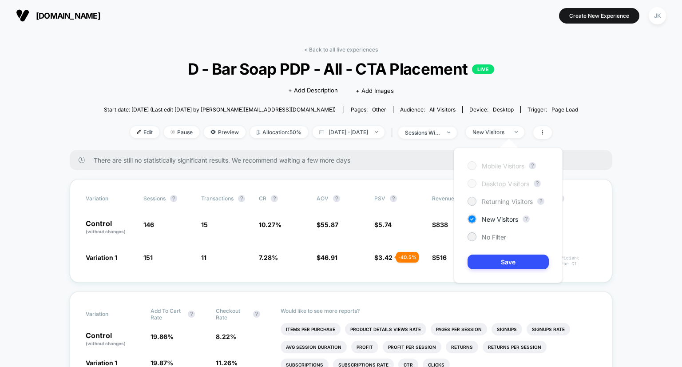
click at [503, 204] on span "Returning Visitors" at bounding box center [507, 202] width 51 height 8
click at [515, 266] on button "Save" at bounding box center [508, 261] width 81 height 15
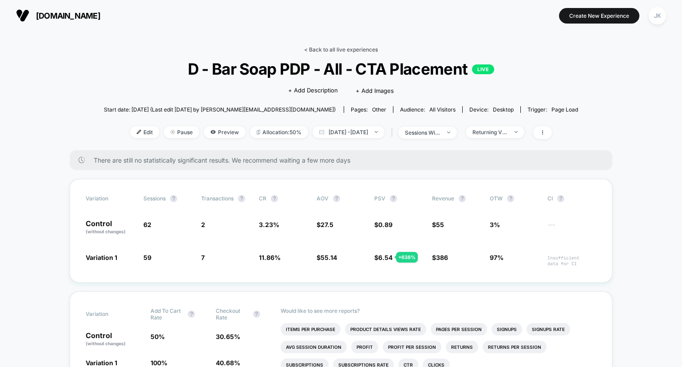
click at [370, 48] on link "< Back to all live experiences" at bounding box center [341, 49] width 74 height 7
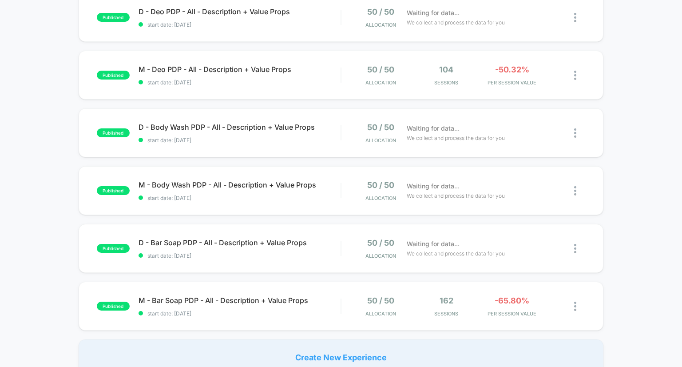
scroll to position [555, 0]
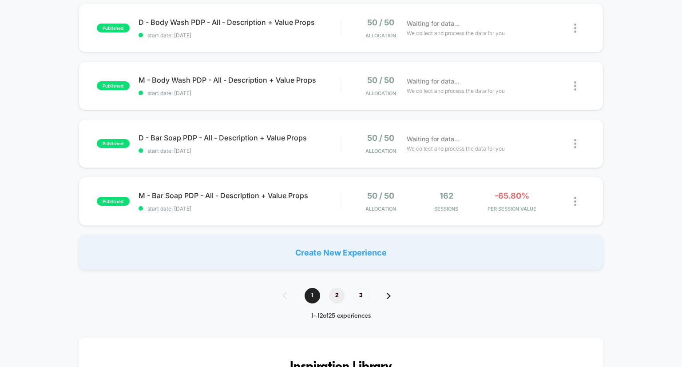
click at [336, 290] on span "2" at bounding box center [337, 296] width 16 height 16
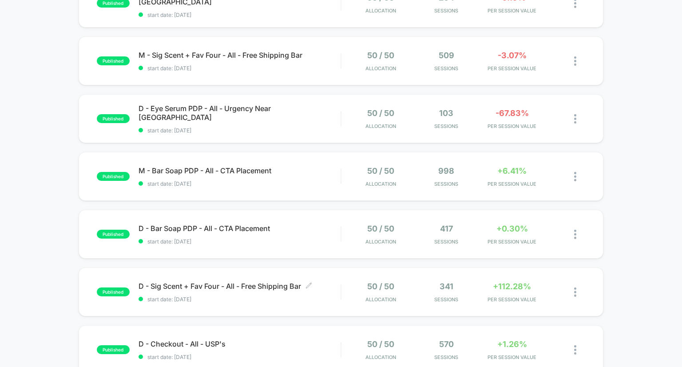
scroll to position [433, 0]
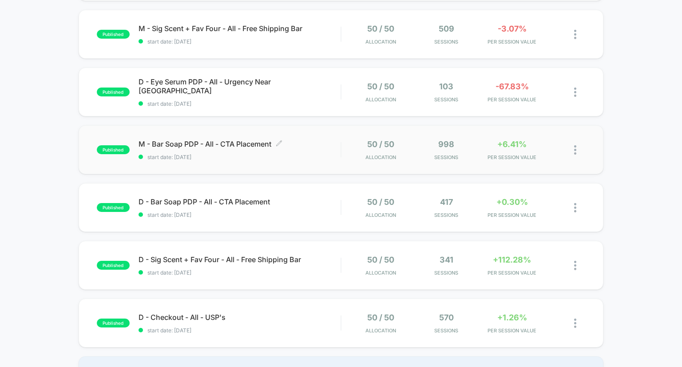
click at [243, 146] on span "M - Bar Soap PDP - All - CTA Placement Click to edit experience details" at bounding box center [240, 143] width 202 height 9
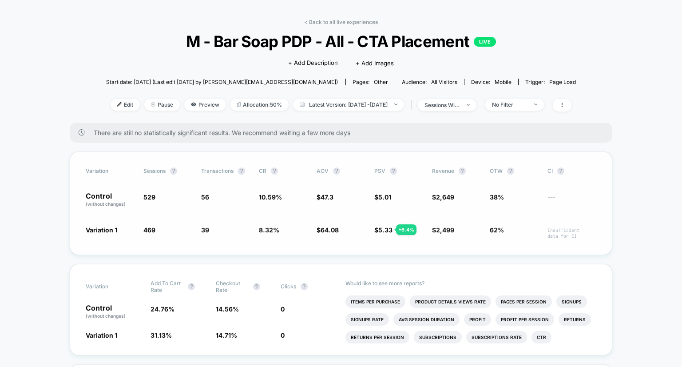
scroll to position [27, 0]
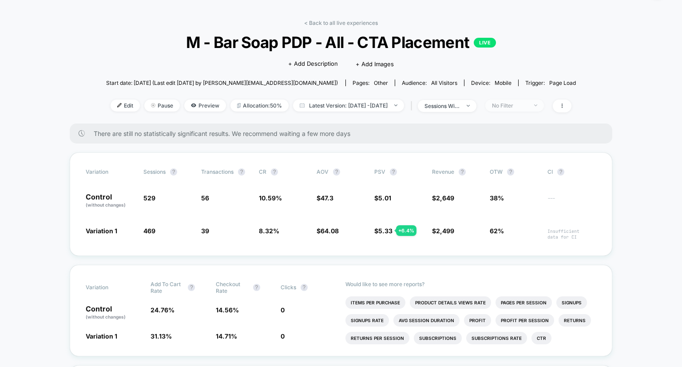
click at [527, 107] on div "No Filter" at bounding box center [510, 105] width 36 height 7
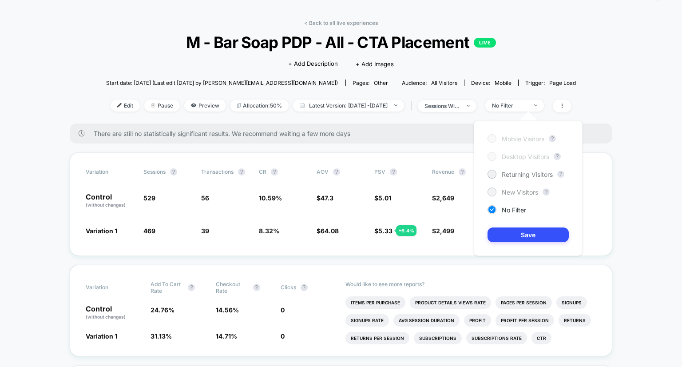
click at [507, 194] on span "New Visitors" at bounding box center [520, 192] width 36 height 8
click at [517, 237] on button "Save" at bounding box center [528, 234] width 81 height 15
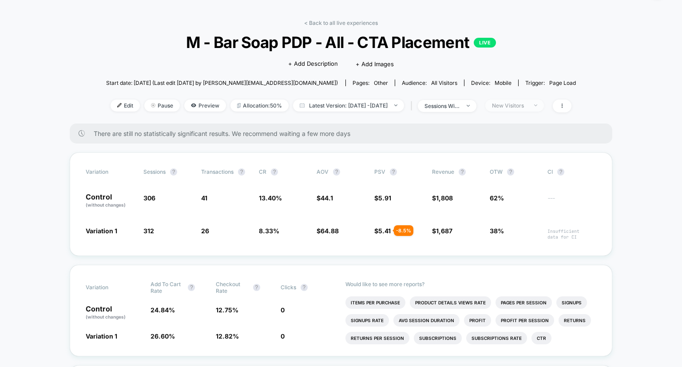
click at [510, 102] on div "New Visitors" at bounding box center [510, 105] width 36 height 7
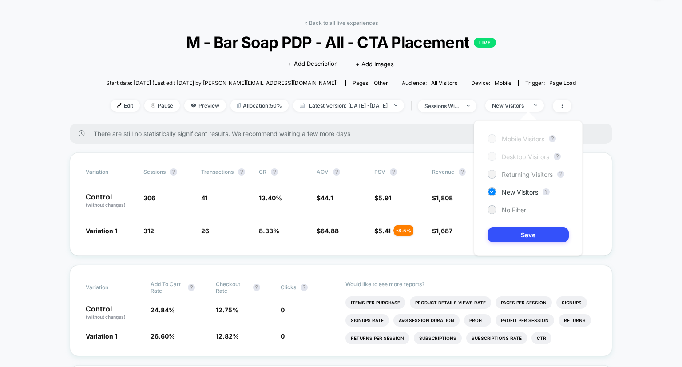
click at [503, 171] on span "Returning Visitors" at bounding box center [527, 175] width 51 height 8
click at [515, 232] on button "Save" at bounding box center [528, 234] width 81 height 15
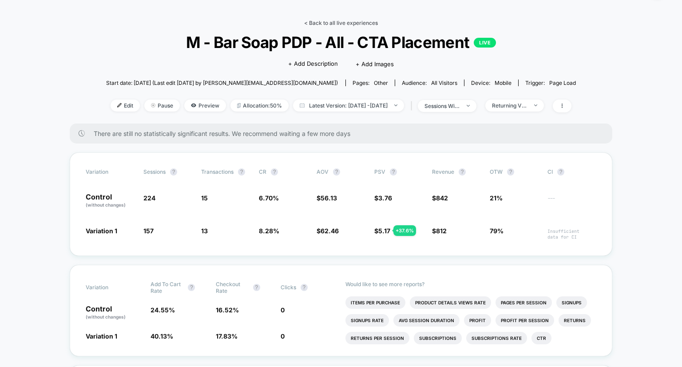
click at [311, 20] on link "< Back to all live experiences" at bounding box center [341, 23] width 74 height 7
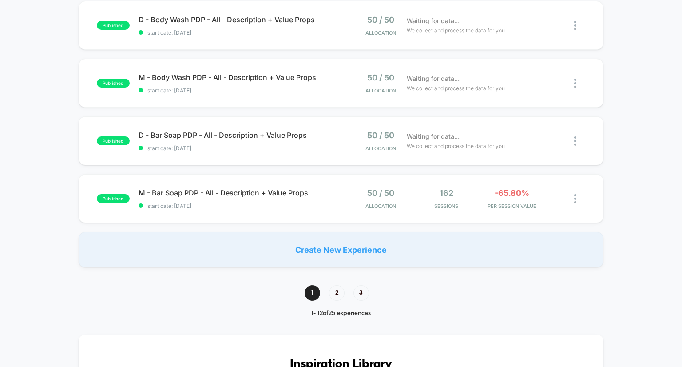
scroll to position [599, 0]
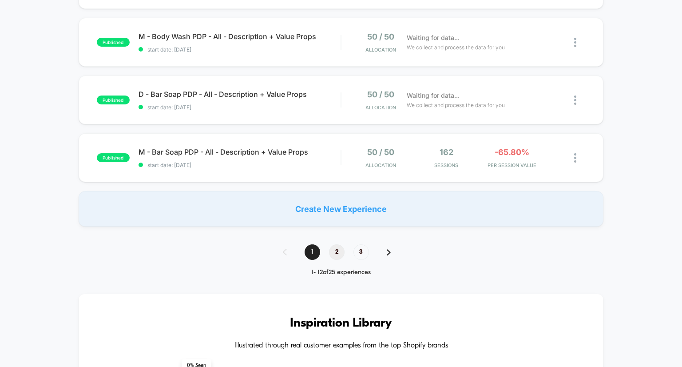
click at [336, 258] on span "2" at bounding box center [337, 252] width 16 height 16
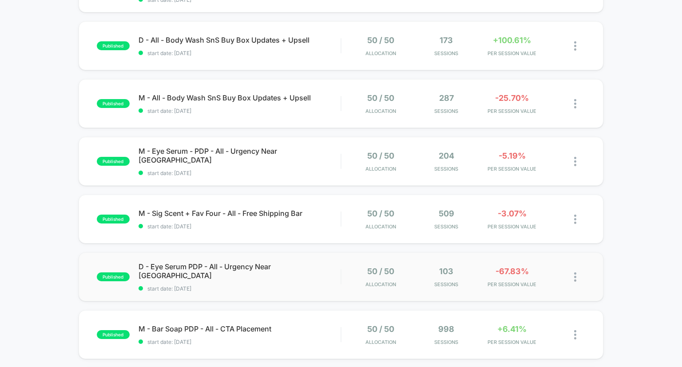
scroll to position [248, 0]
click at [261, 274] on span "D - Eye Serum PDP - All - Urgency Near CTA Click to edit experience details" at bounding box center [240, 271] width 202 height 18
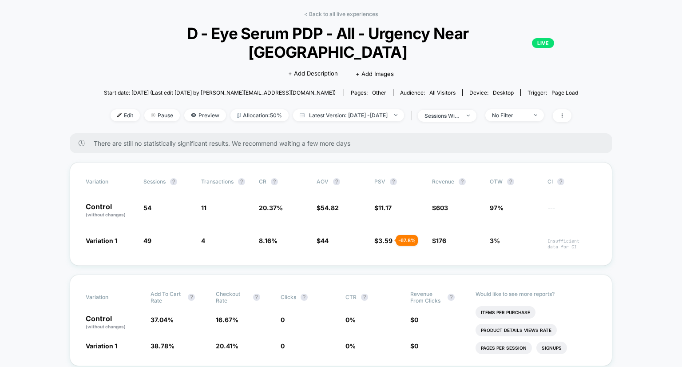
scroll to position [37, 0]
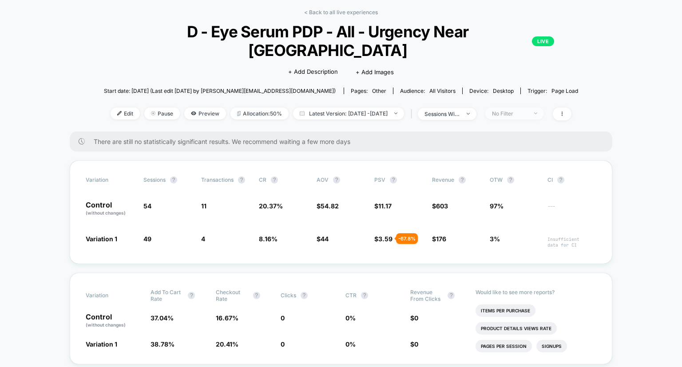
click at [515, 107] on span "No Filter" at bounding box center [514, 113] width 59 height 12
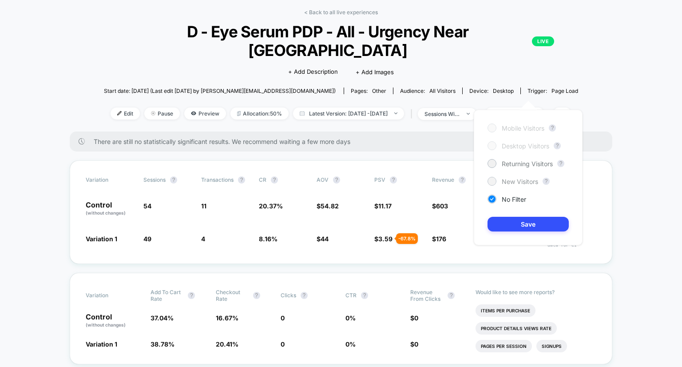
click at [513, 182] on span "New Visitors" at bounding box center [520, 182] width 36 height 8
click at [518, 231] on button "Save" at bounding box center [528, 224] width 81 height 15
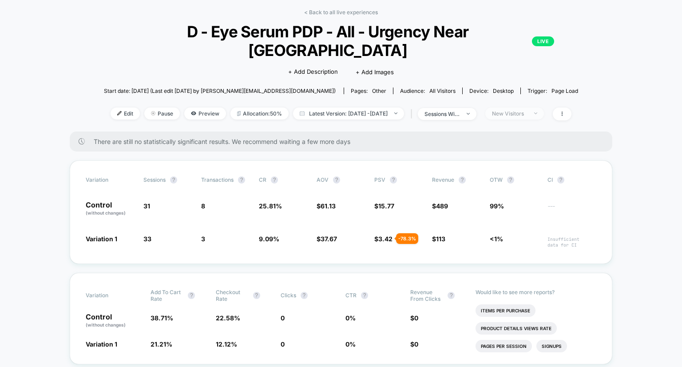
click at [522, 110] on div "New Visitors" at bounding box center [510, 113] width 36 height 7
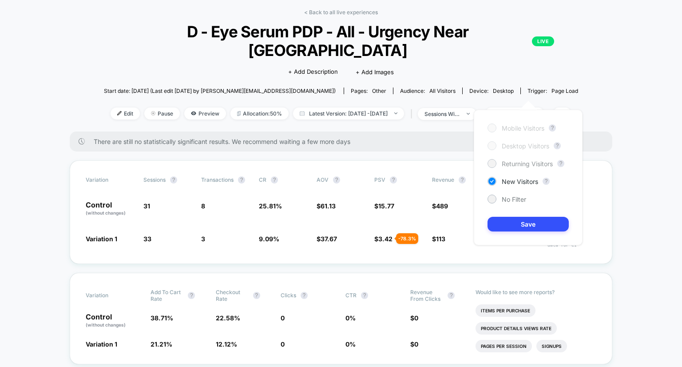
click at [519, 160] on span "Returning Visitors" at bounding box center [527, 164] width 51 height 8
click at [526, 221] on button "Save" at bounding box center [528, 224] width 81 height 15
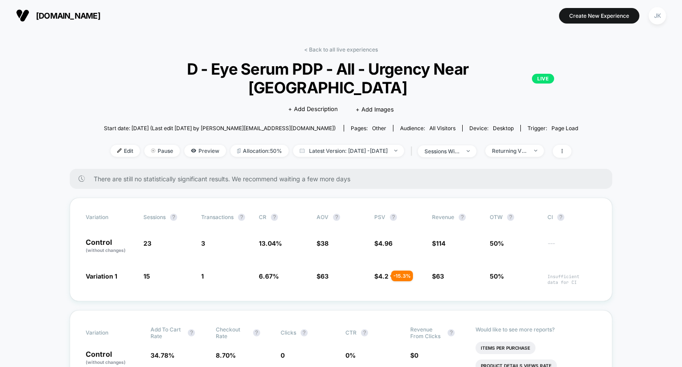
click at [344, 53] on div "< Back to all live experiences D - Eye Serum PDP - All - Urgency Near CTA LIVE …" at bounding box center [341, 107] width 474 height 123
click at [341, 49] on link "< Back to all live experiences" at bounding box center [341, 49] width 74 height 7
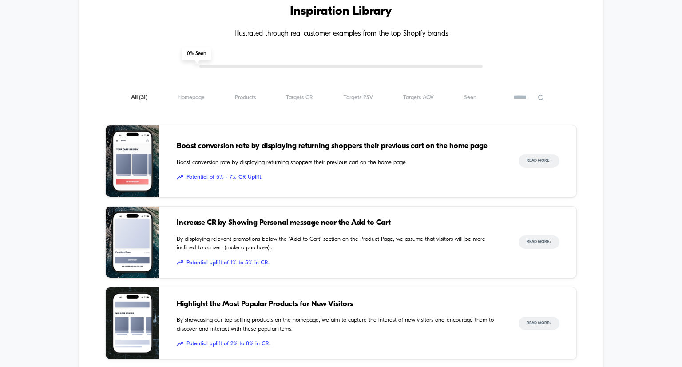
scroll to position [845, 0]
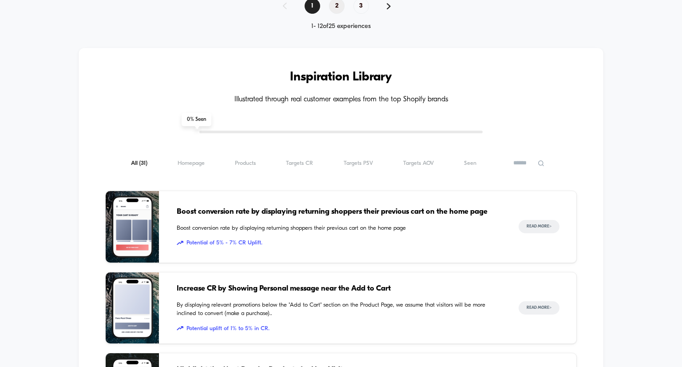
click at [332, 5] on span "2" at bounding box center [337, 6] width 16 height 16
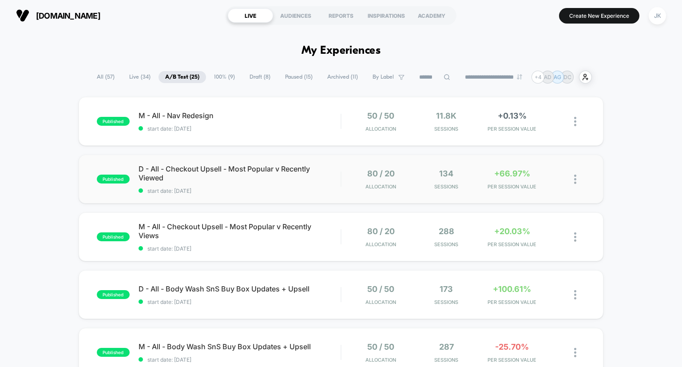
scroll to position [245, 0]
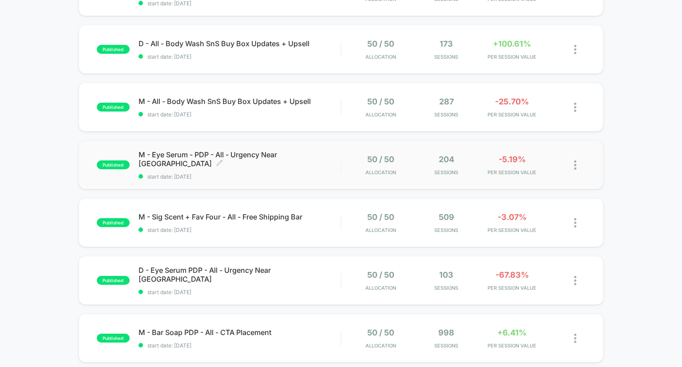
click at [274, 160] on span "M - Eye Serum - PDP - All - Urgency Near CTA Click to edit experience details" at bounding box center [240, 159] width 202 height 18
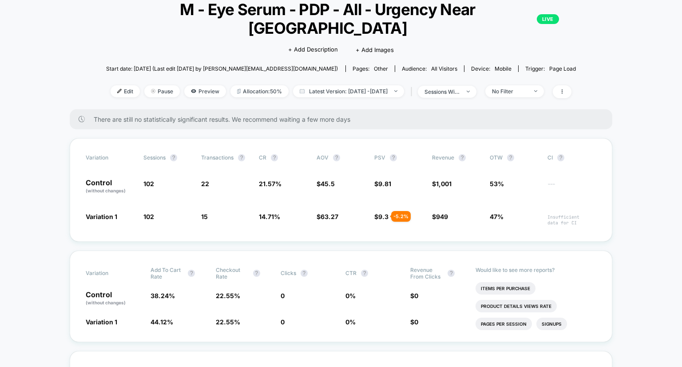
scroll to position [60, 0]
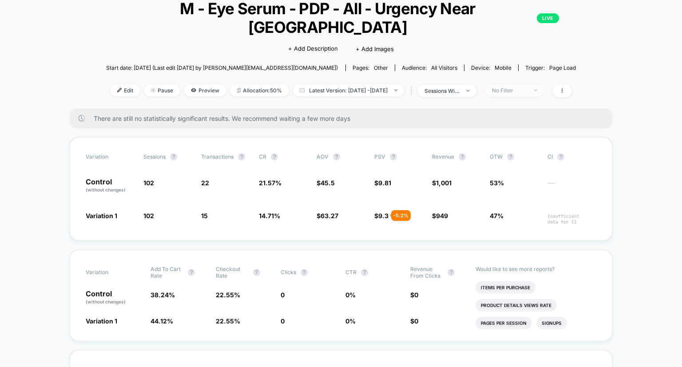
click at [527, 87] on div "No Filter" at bounding box center [510, 90] width 36 height 7
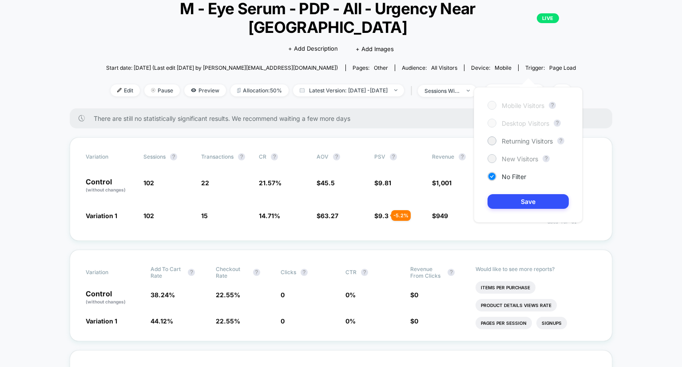
click at [517, 159] on span "New Visitors" at bounding box center [520, 159] width 36 height 8
click at [527, 202] on button "Save" at bounding box center [528, 201] width 81 height 15
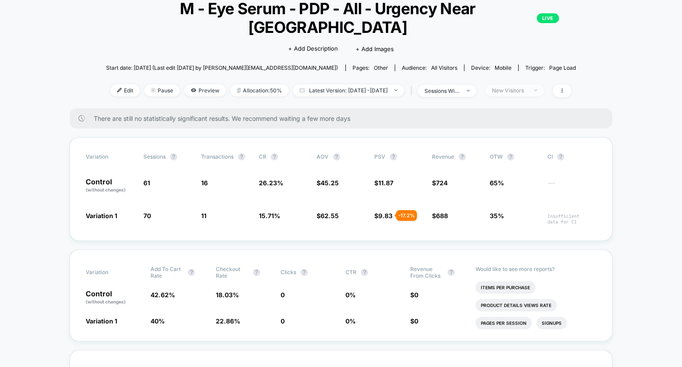
click at [520, 87] on div "New Visitors" at bounding box center [510, 90] width 36 height 7
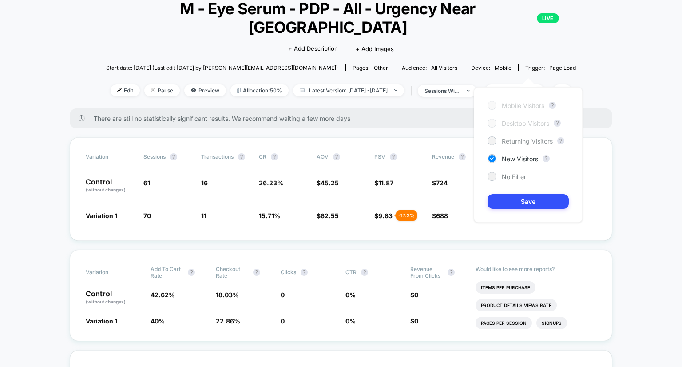
click at [518, 142] on span "Returning Visitors" at bounding box center [527, 141] width 51 height 8
click at [531, 212] on div "Mobile Visitors ? Desktop Visitors ? Returning Visitors ? New Visitors ? No Fil…" at bounding box center [528, 154] width 109 height 135
click at [531, 203] on button "Save" at bounding box center [528, 201] width 81 height 15
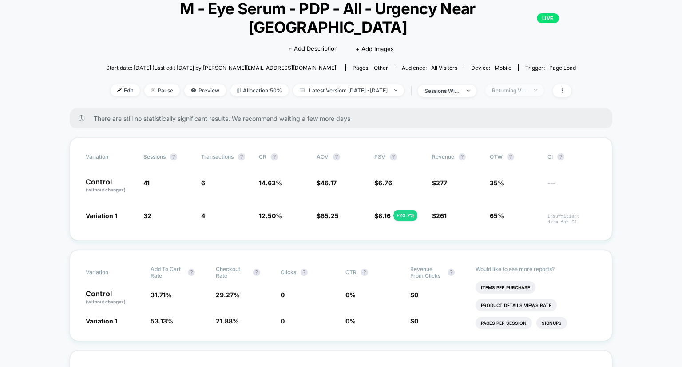
click at [534, 84] on span "Returning Visitors" at bounding box center [514, 90] width 59 height 12
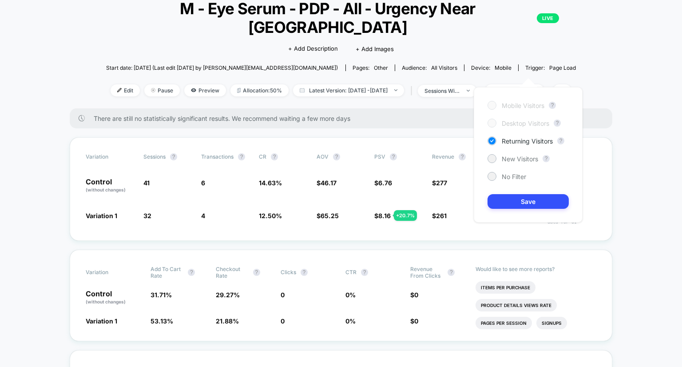
click at [520, 165] on div "Mobile Visitors ? Desktop Visitors ? Returning Visitors ? New Visitors ? No Fil…" at bounding box center [528, 154] width 109 height 135
click at [515, 176] on span "No Filter" at bounding box center [514, 177] width 24 height 8
click at [519, 199] on button "Save" at bounding box center [528, 201] width 81 height 15
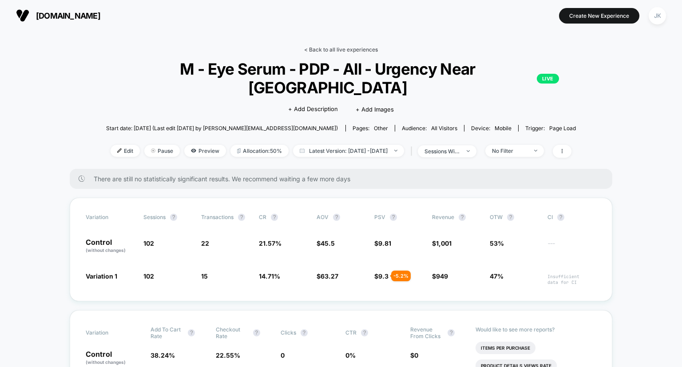
click at [311, 48] on link "< Back to all live experiences" at bounding box center [341, 49] width 74 height 7
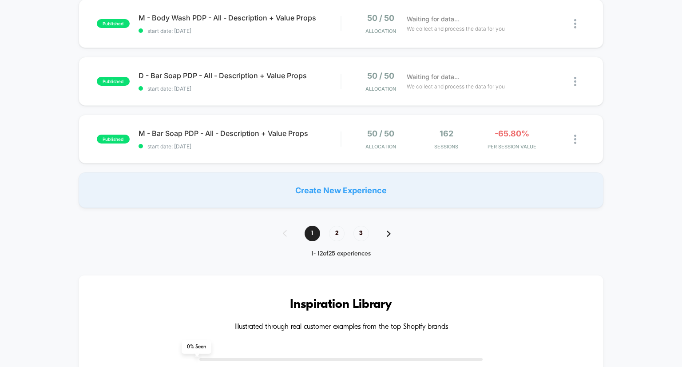
scroll to position [671, 0]
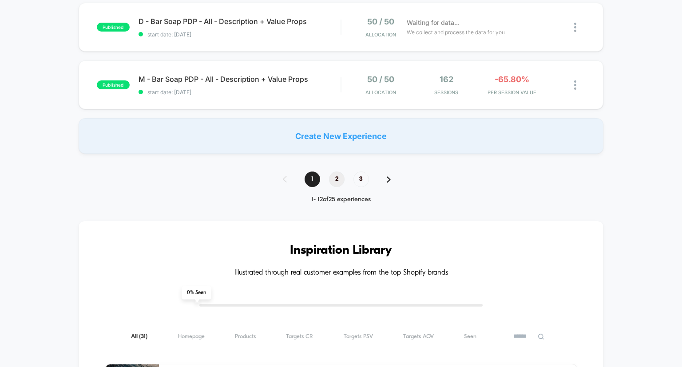
click at [337, 183] on span "2" at bounding box center [337, 179] width 16 height 16
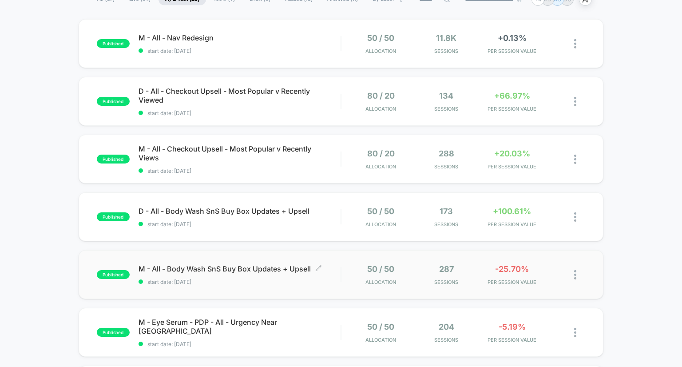
scroll to position [81, 0]
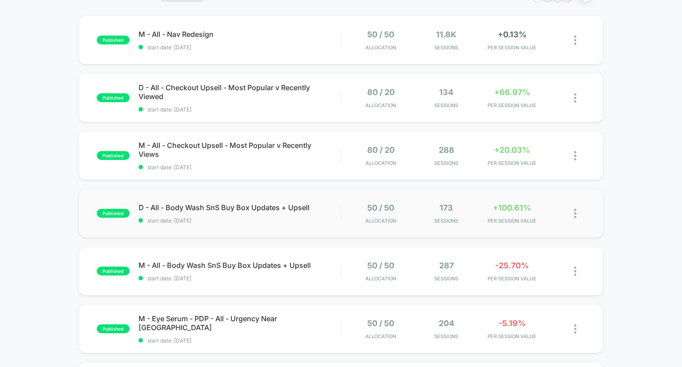
click at [574, 214] on div at bounding box center [572, 213] width 26 height 21
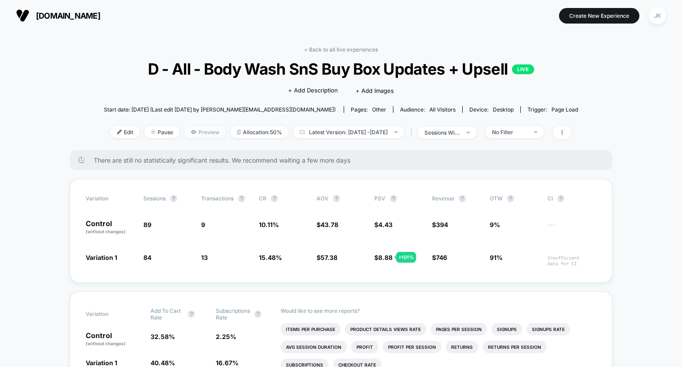
click at [189, 132] on span "Preview" at bounding box center [205, 132] width 42 height 12
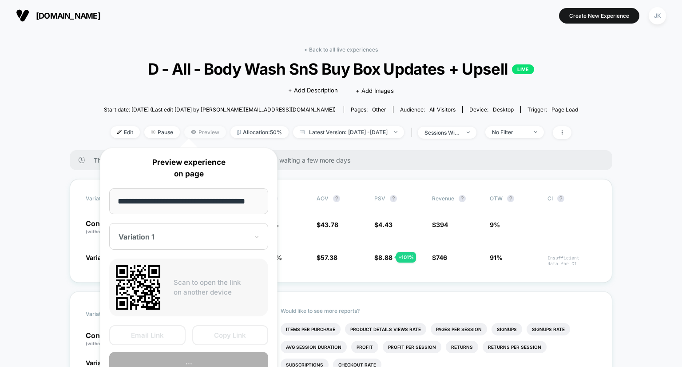
scroll to position [0, 13]
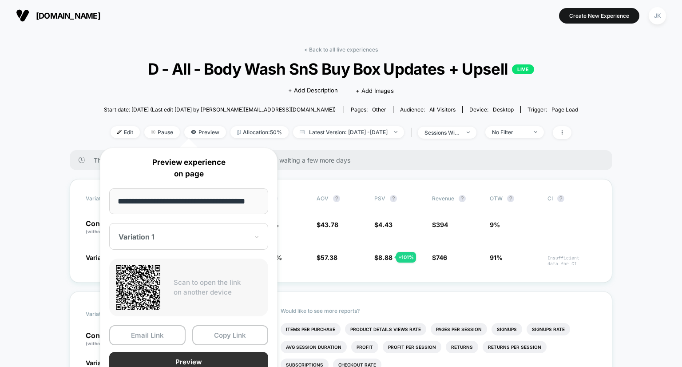
click at [192, 354] on button "Preview" at bounding box center [188, 362] width 159 height 20
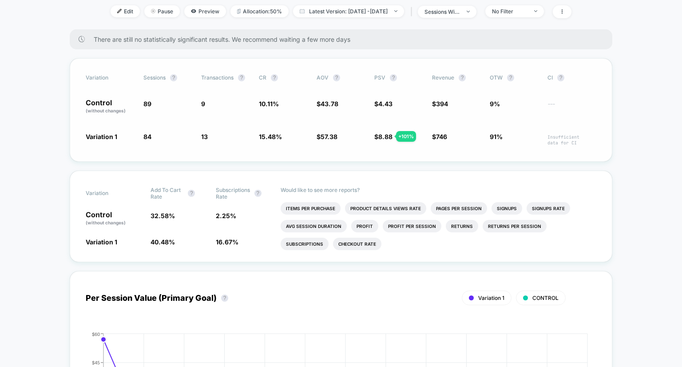
scroll to position [42, 0]
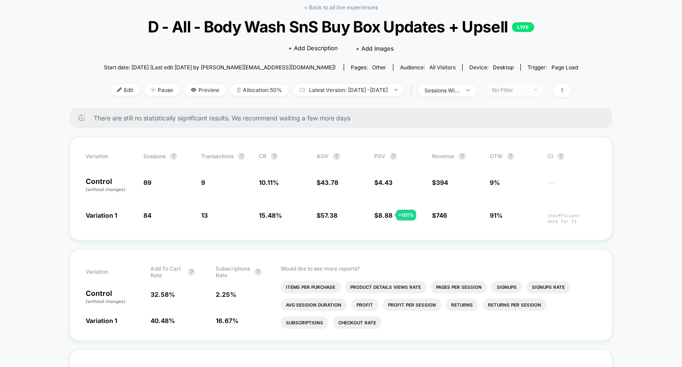
click at [522, 90] on div "No Filter" at bounding box center [510, 90] width 36 height 7
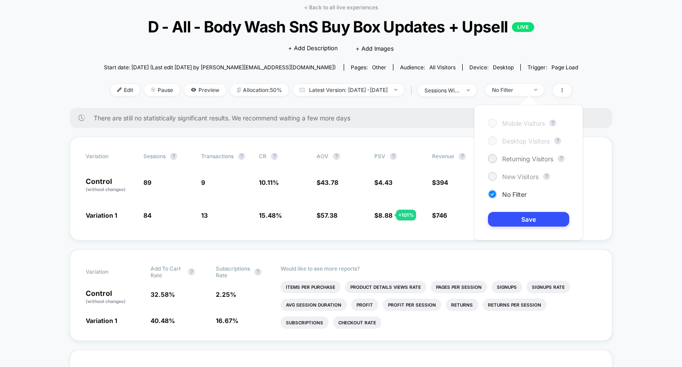
click at [501, 173] on div "New Visitors" at bounding box center [513, 176] width 51 height 9
click at [517, 224] on button "Save" at bounding box center [528, 219] width 81 height 15
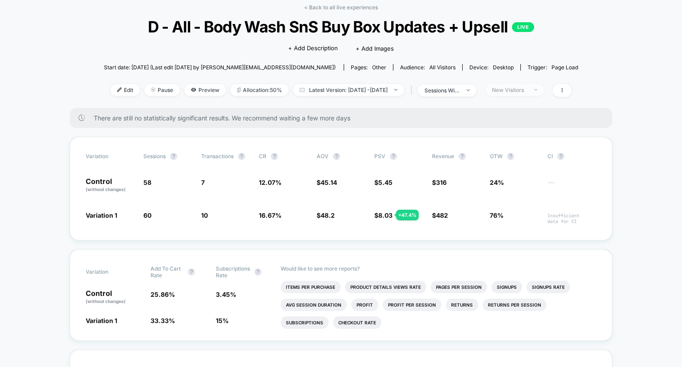
click at [527, 88] on div "New Visitors" at bounding box center [510, 90] width 36 height 7
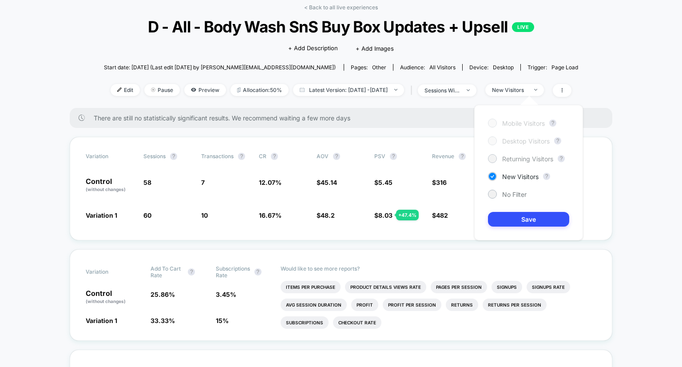
click at [507, 162] on span "Returning Visitors" at bounding box center [527, 159] width 51 height 8
click at [517, 222] on button "Save" at bounding box center [528, 219] width 81 height 15
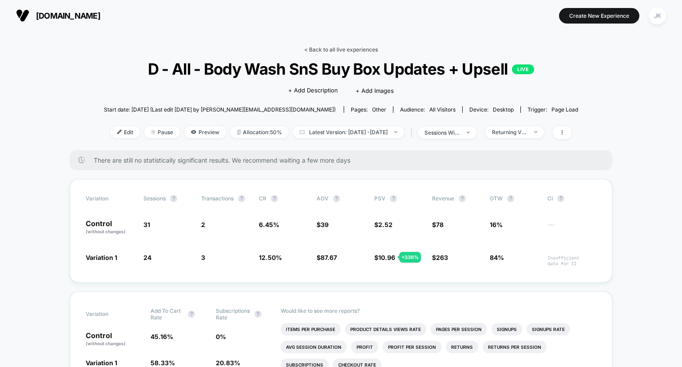
click at [339, 51] on link "< Back to all live experiences" at bounding box center [341, 49] width 74 height 7
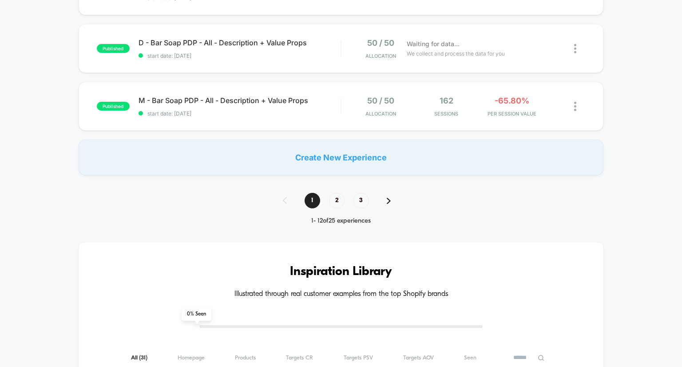
scroll to position [744, 0]
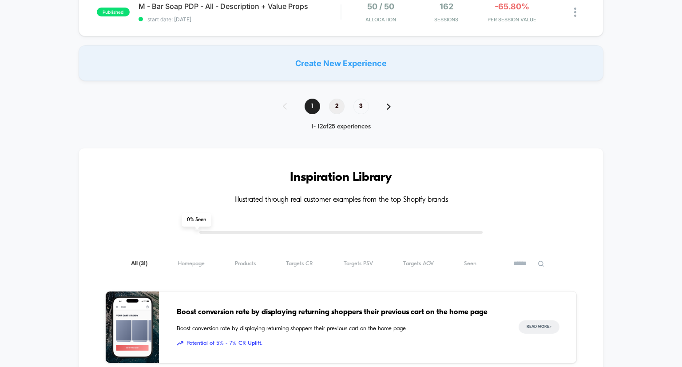
click at [334, 109] on span "2" at bounding box center [337, 107] width 16 height 16
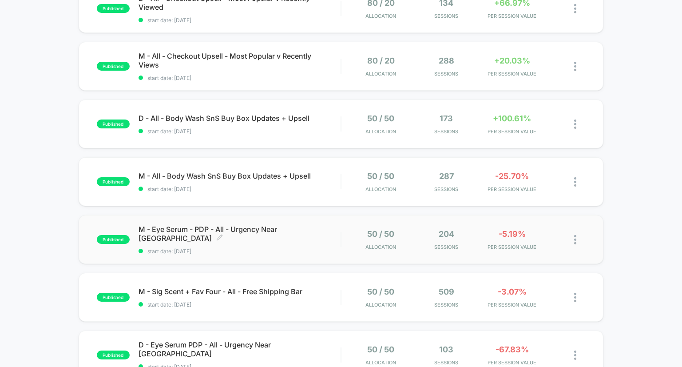
scroll to position [168, 0]
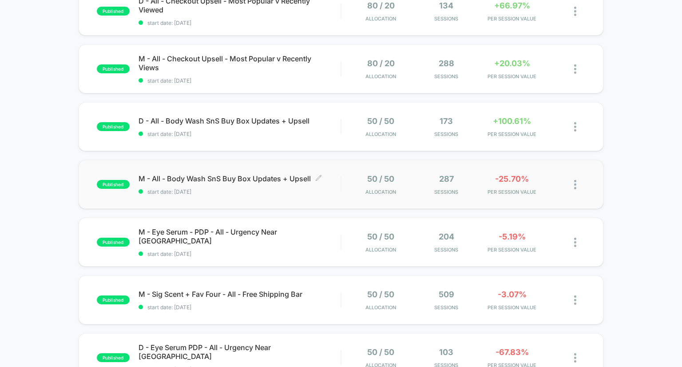
click at [281, 174] on span "M - All - Body Wash SnS Buy Box Updates + Upsell Click to edit experience detai…" at bounding box center [240, 178] width 202 height 9
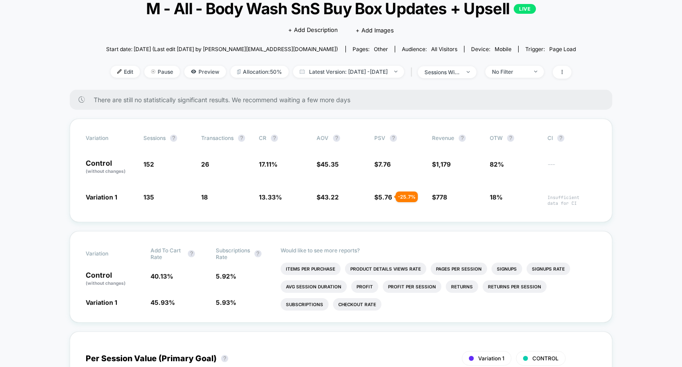
scroll to position [61, 0]
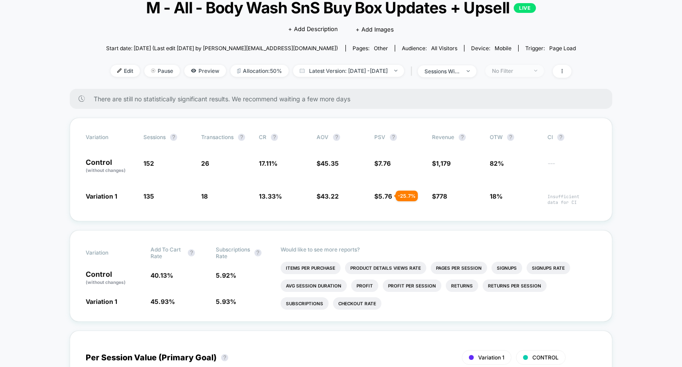
click at [522, 68] on div "No Filter" at bounding box center [510, 70] width 36 height 7
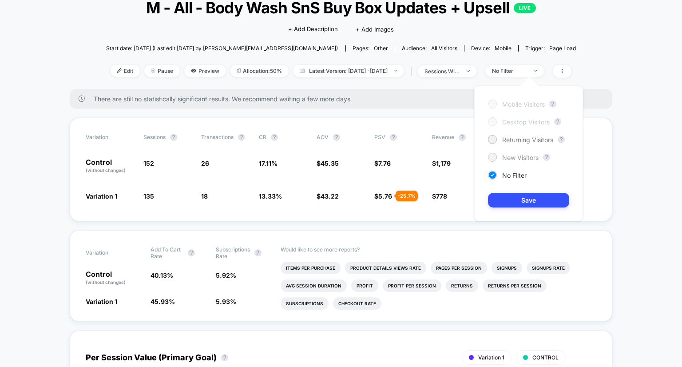
click at [519, 153] on div "New Visitors" at bounding box center [513, 157] width 51 height 9
click at [531, 207] on div "Mobile Visitors ? Desktop Visitors ? Returning Visitors ? New Visitors ? No Fil…" at bounding box center [528, 153] width 109 height 135
click at [530, 199] on button "Save" at bounding box center [528, 200] width 81 height 15
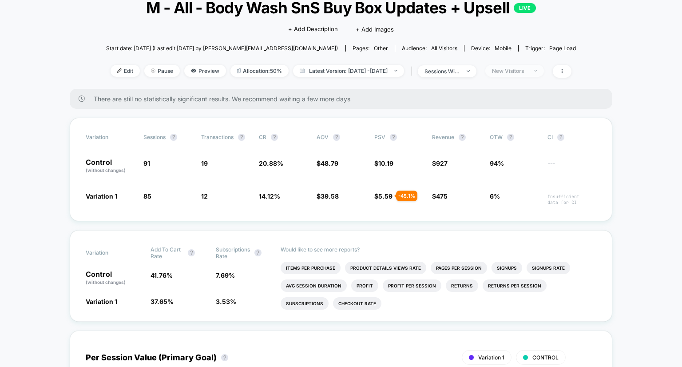
click at [527, 70] on div "New Visitors" at bounding box center [510, 70] width 36 height 7
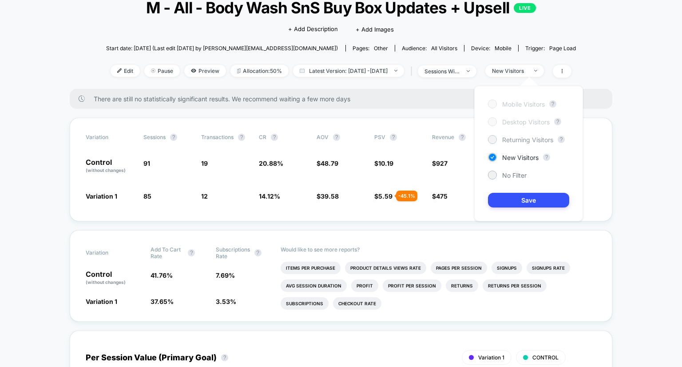
click at [532, 137] on span "Returning Visitors" at bounding box center [527, 140] width 51 height 8
click at [530, 195] on button "Save" at bounding box center [528, 200] width 81 height 15
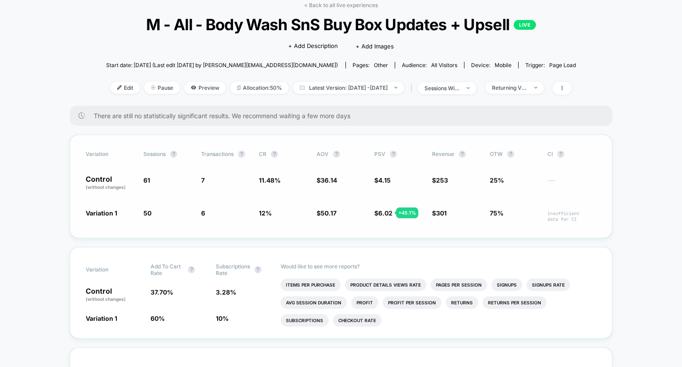
scroll to position [45, 0]
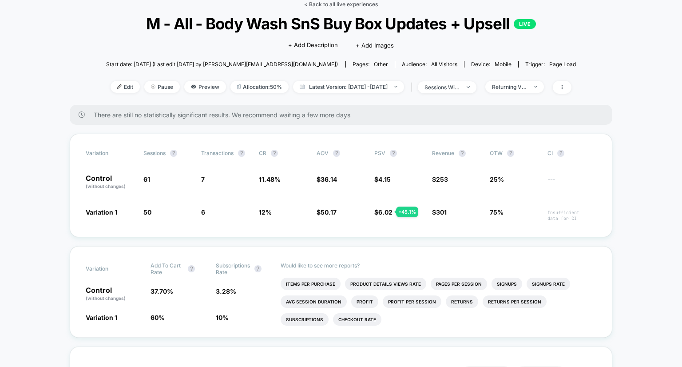
click at [313, 6] on link "< Back to all live experiences" at bounding box center [341, 4] width 74 height 7
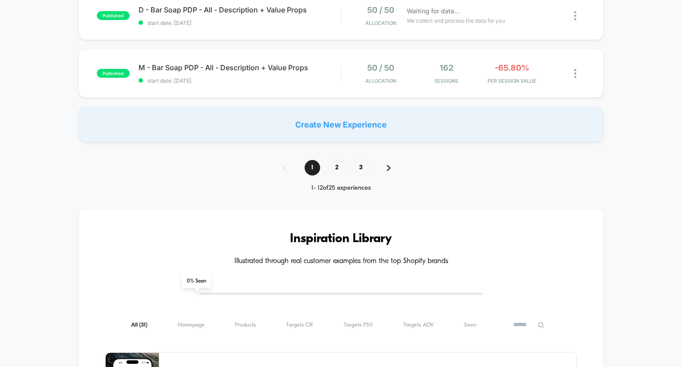
scroll to position [758, 0]
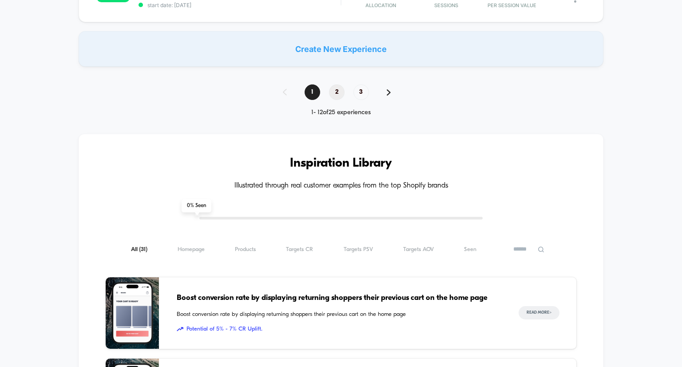
click at [339, 89] on span "2" at bounding box center [337, 92] width 16 height 16
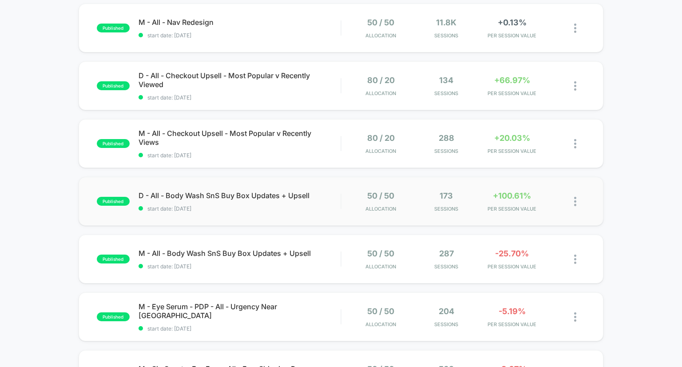
scroll to position [12, 0]
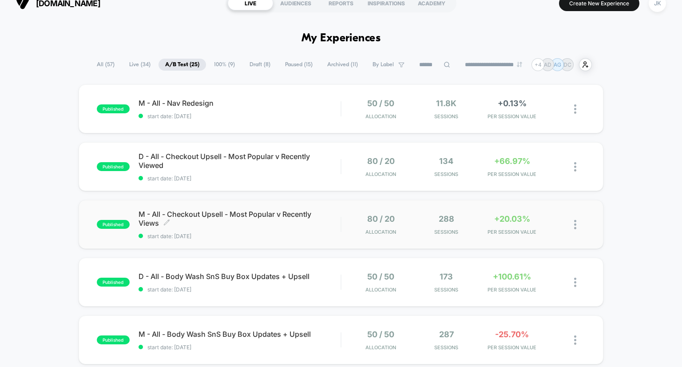
click at [282, 214] on span "M - All - Checkout Upsell - Most Popular v Recently Views Click to edit experie…" at bounding box center [240, 219] width 202 height 18
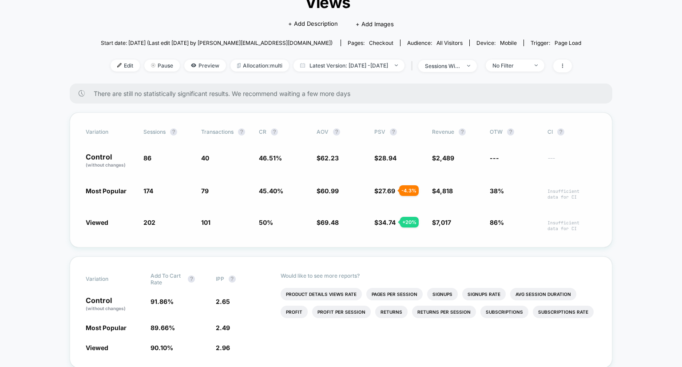
scroll to position [85, 0]
click at [527, 63] on div "No Filter" at bounding box center [510, 66] width 36 height 7
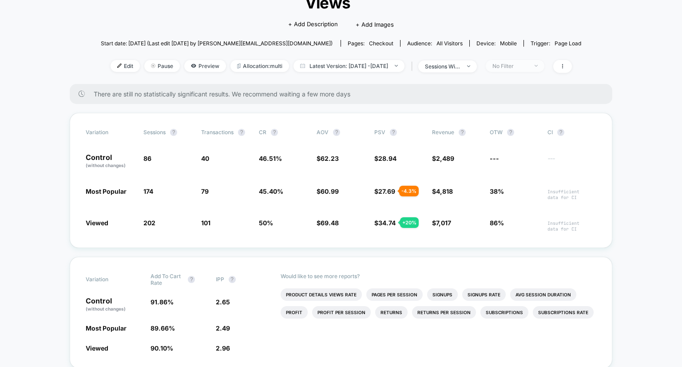
click at [522, 69] on div "No Filter" at bounding box center [510, 66] width 36 height 7
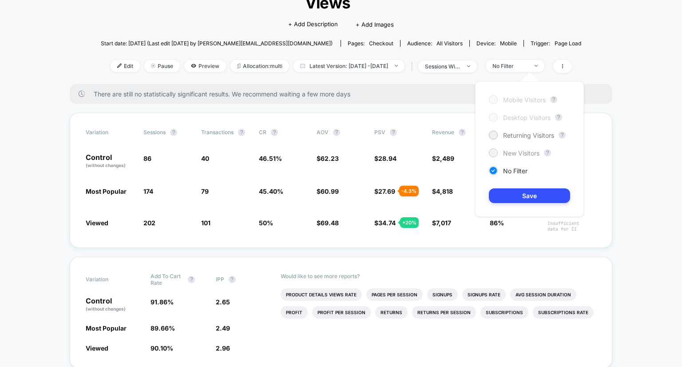
click at [512, 154] on span "New Visitors" at bounding box center [521, 153] width 36 height 8
click at [523, 195] on button "Save" at bounding box center [529, 195] width 81 height 15
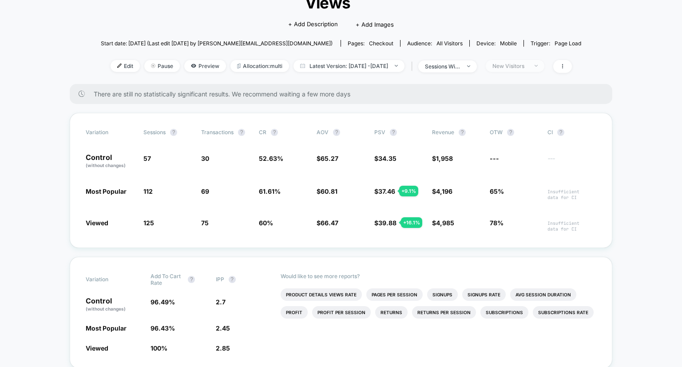
click at [528, 67] on div "New Visitors" at bounding box center [510, 66] width 36 height 7
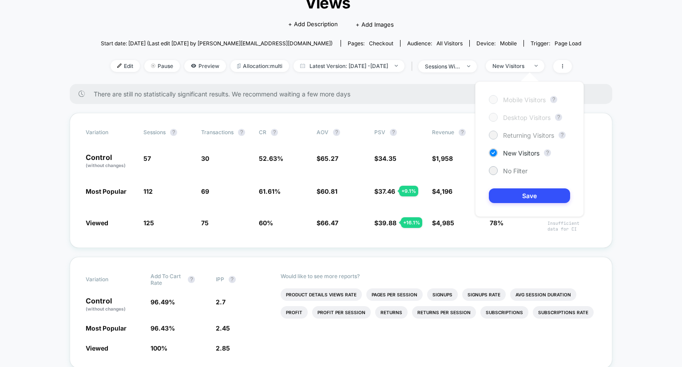
click at [519, 138] on span "Returning Visitors" at bounding box center [528, 135] width 51 height 8
click at [517, 200] on button "Save" at bounding box center [529, 195] width 81 height 15
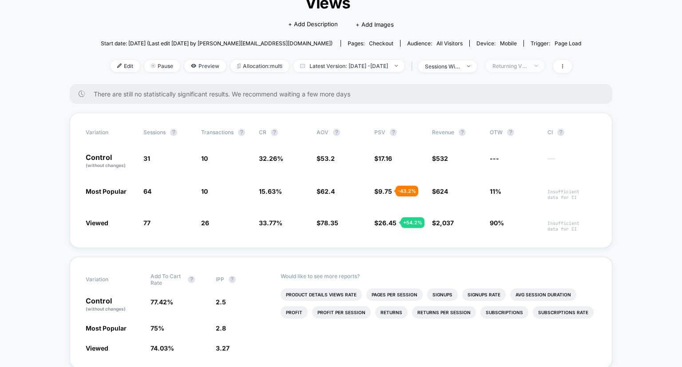
click at [528, 66] on div "Returning Visitors" at bounding box center [510, 66] width 36 height 7
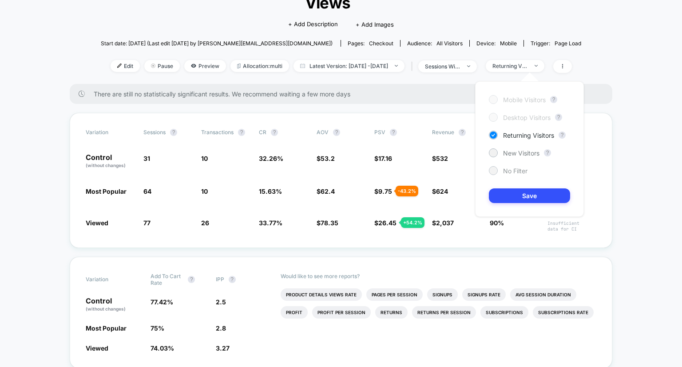
click at [513, 168] on span "No Filter" at bounding box center [515, 171] width 24 height 8
click at [525, 197] on button "Save" at bounding box center [529, 195] width 81 height 15
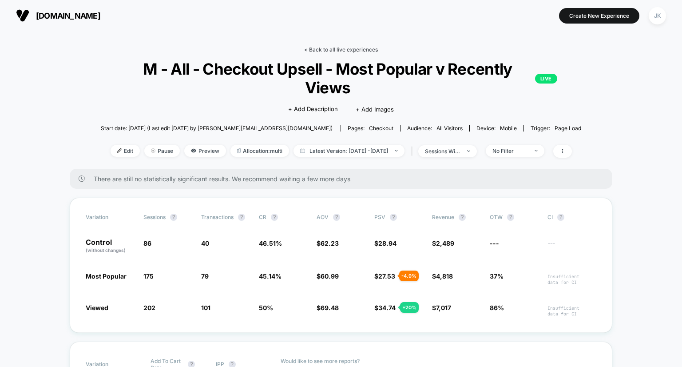
click at [338, 46] on link "< Back to all live experiences" at bounding box center [341, 49] width 74 height 7
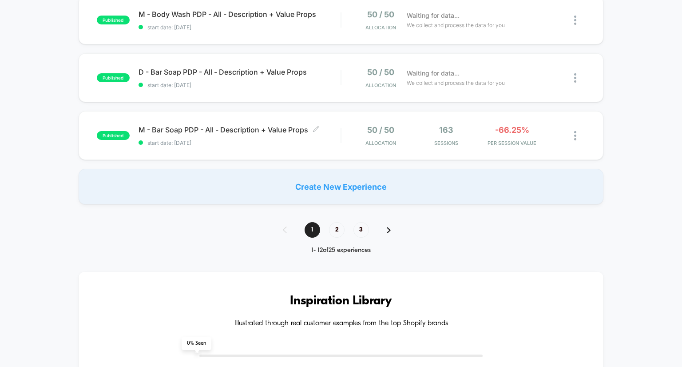
scroll to position [625, 0]
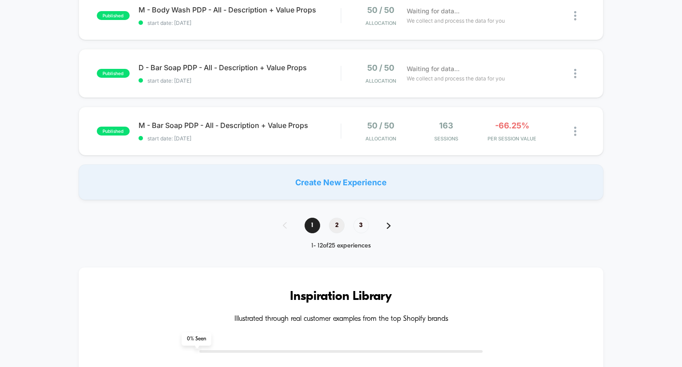
click at [337, 229] on span "2" at bounding box center [337, 226] width 16 height 16
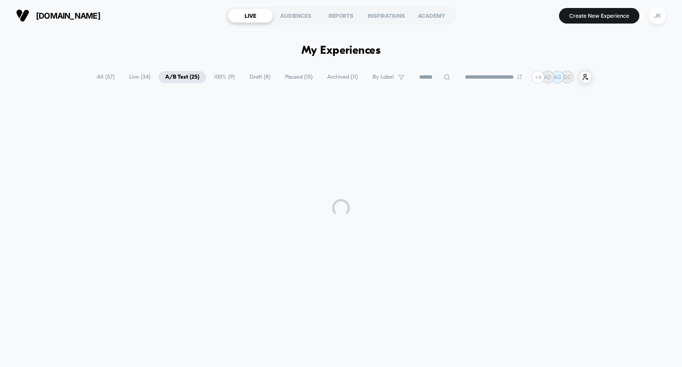
scroll to position [0, 0]
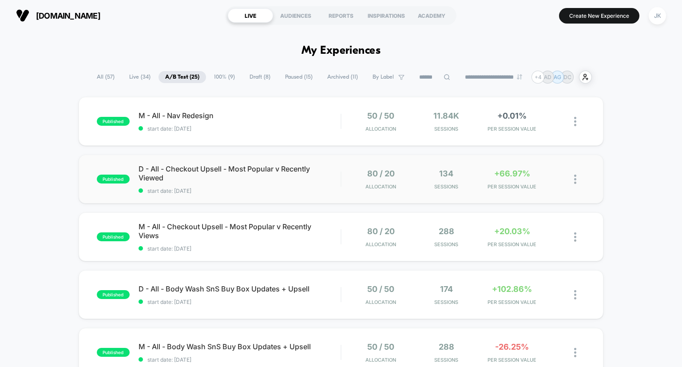
click at [205, 164] on div "published D - All - Checkout Upsell - Most Popular v Recently Viewed start date…" at bounding box center [341, 179] width 525 height 49
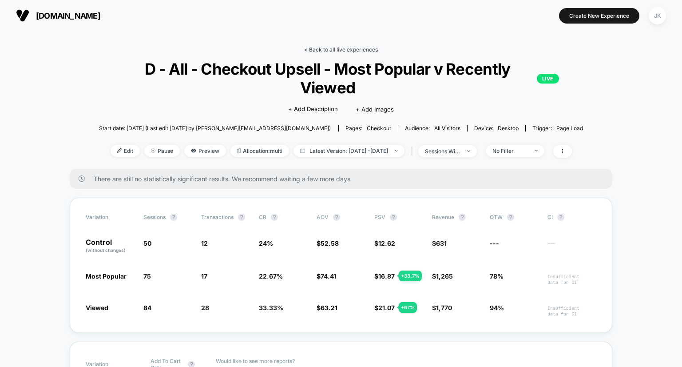
click at [345, 48] on link "< Back to all live experiences" at bounding box center [341, 49] width 74 height 7
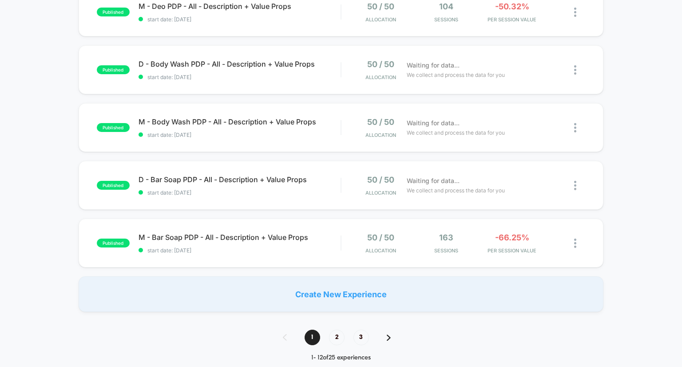
scroll to position [776, 0]
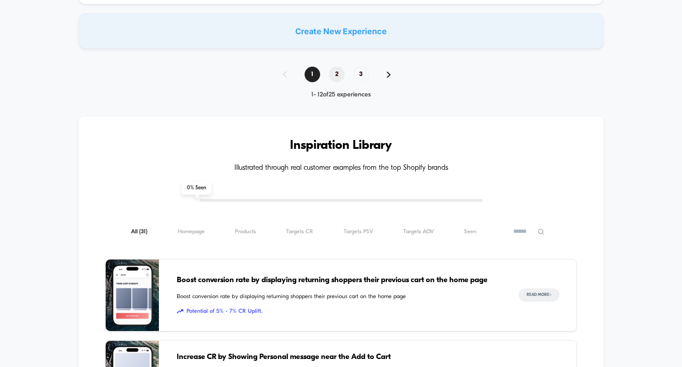
click at [333, 79] on span "2" at bounding box center [337, 75] width 16 height 16
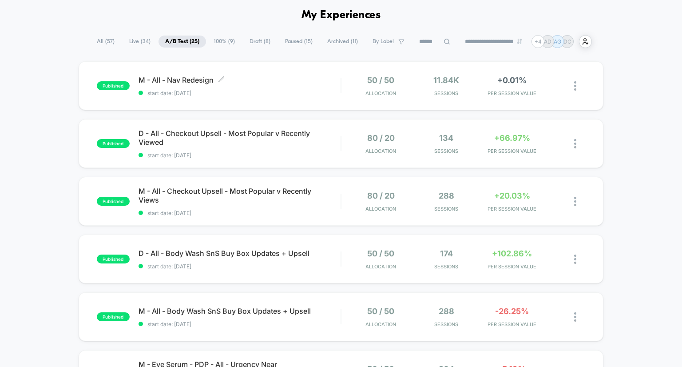
scroll to position [0, 0]
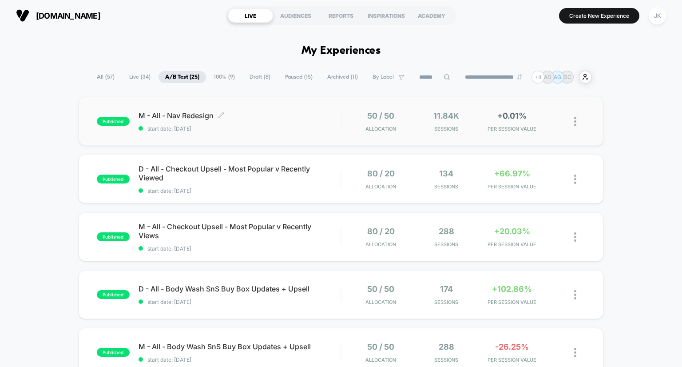
click at [205, 117] on span "M - All - Nav Redesign Click to edit experience details" at bounding box center [240, 115] width 202 height 9
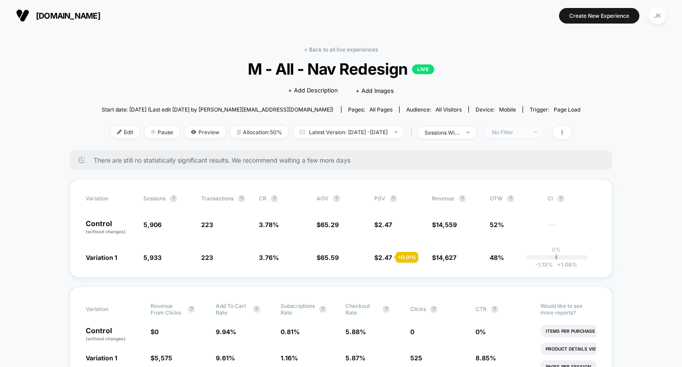
click at [544, 134] on span "No Filter" at bounding box center [514, 132] width 59 height 12
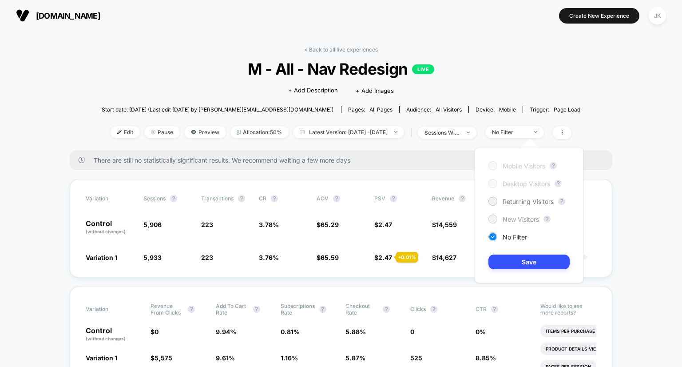
click at [521, 214] on div "New Visitors" at bounding box center [513, 218] width 51 height 9
click at [524, 260] on button "Save" at bounding box center [528, 261] width 81 height 15
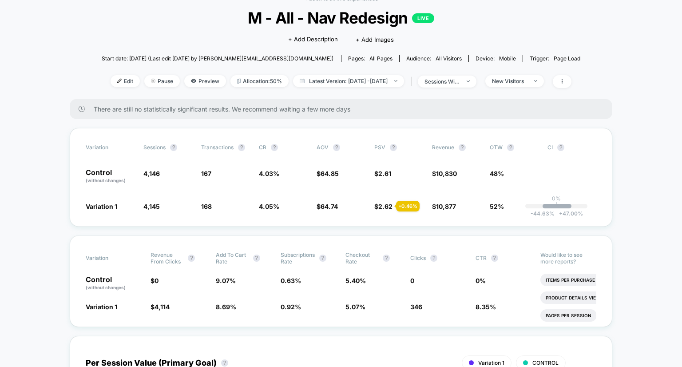
scroll to position [18, 0]
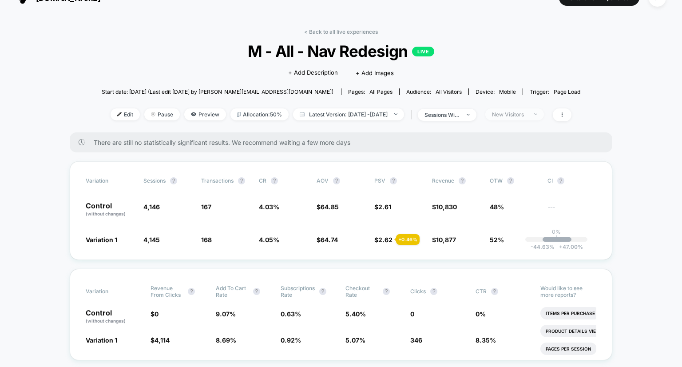
click at [527, 116] on div "New Visitors" at bounding box center [510, 114] width 36 height 7
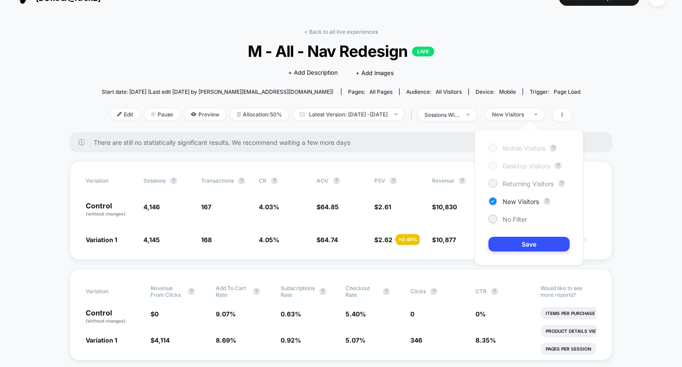
click at [534, 184] on span "Returning Visitors" at bounding box center [528, 184] width 51 height 8
click at [542, 242] on button "Save" at bounding box center [528, 244] width 81 height 15
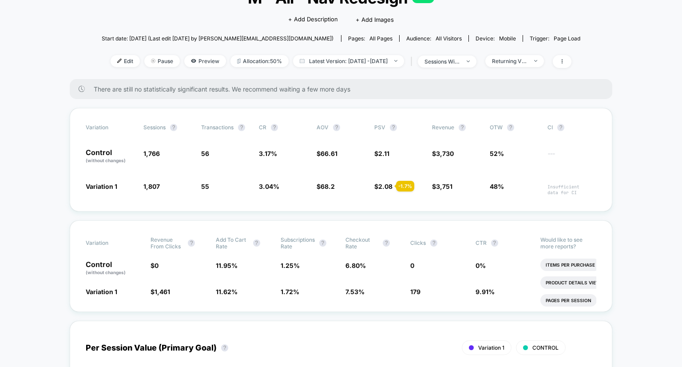
scroll to position [71, 0]
click at [529, 71] on div "< Back to all live experiences M - All - Nav Redesign LIVE Click to edit experi…" at bounding box center [341, 27] width 479 height 104
click at [528, 65] on span "Returning Visitors" at bounding box center [514, 61] width 59 height 12
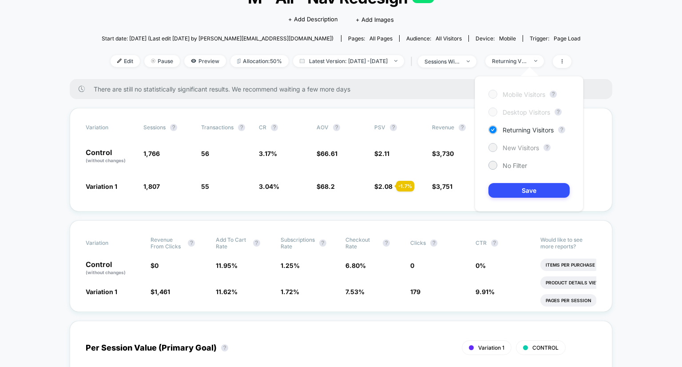
click at [519, 145] on span "New Visitors" at bounding box center [521, 148] width 36 height 8
click at [514, 190] on button "Save" at bounding box center [528, 190] width 81 height 15
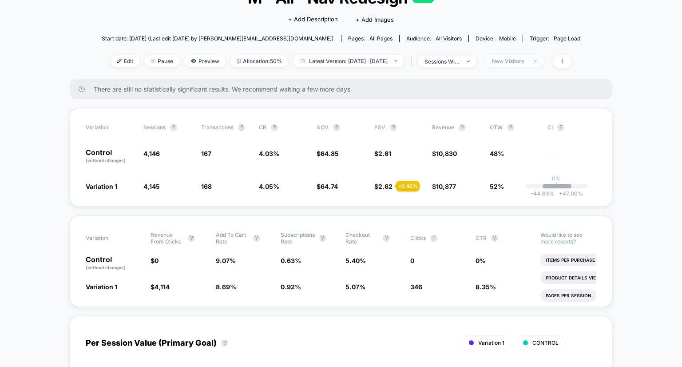
click at [541, 66] on span "New Visitors" at bounding box center [514, 61] width 59 height 12
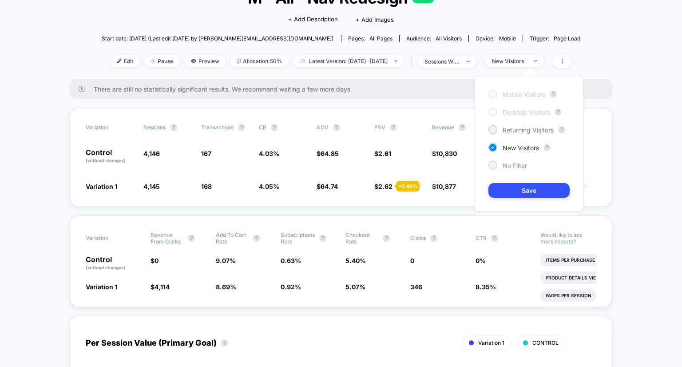
click at [517, 161] on div "No Filter" at bounding box center [507, 165] width 39 height 9
click at [517, 196] on button "Save" at bounding box center [528, 190] width 81 height 15
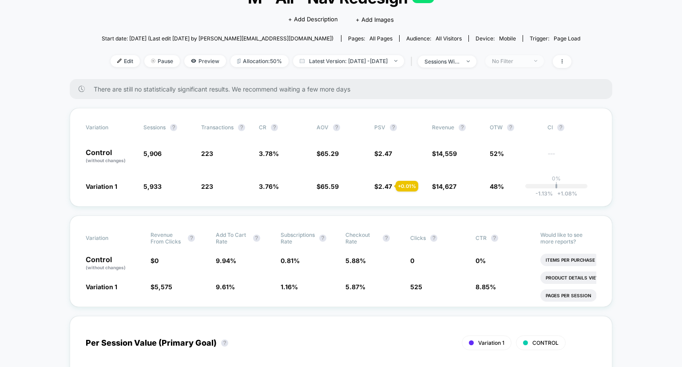
click at [527, 64] on div "No Filter" at bounding box center [510, 61] width 36 height 7
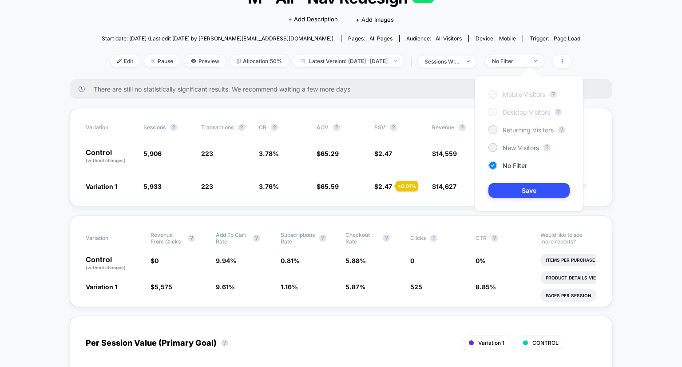
click at [527, 132] on span "Returning Visitors" at bounding box center [528, 130] width 51 height 8
click at [532, 194] on button "Save" at bounding box center [528, 190] width 81 height 15
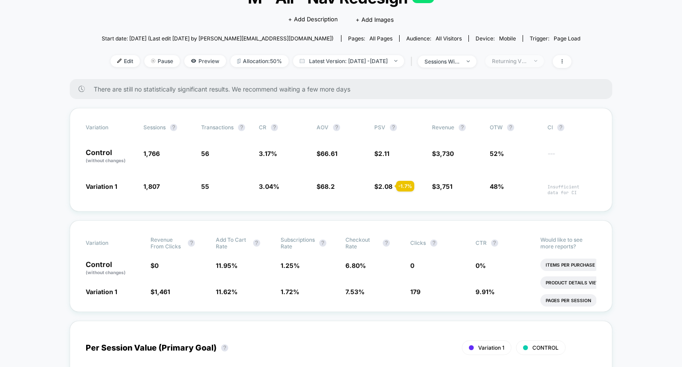
click at [527, 63] on div "Returning Visitors" at bounding box center [510, 61] width 36 height 7
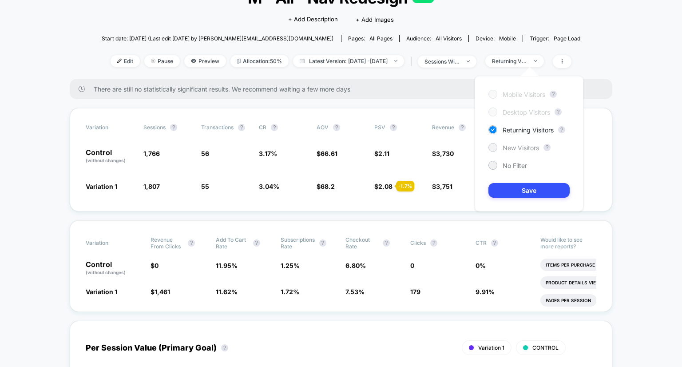
click at [519, 144] on span "New Visitors" at bounding box center [521, 148] width 36 height 8
click at [522, 189] on button "Save" at bounding box center [528, 190] width 81 height 15
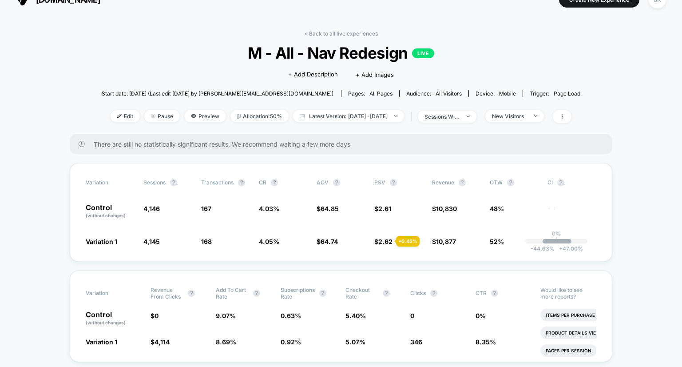
scroll to position [11, 0]
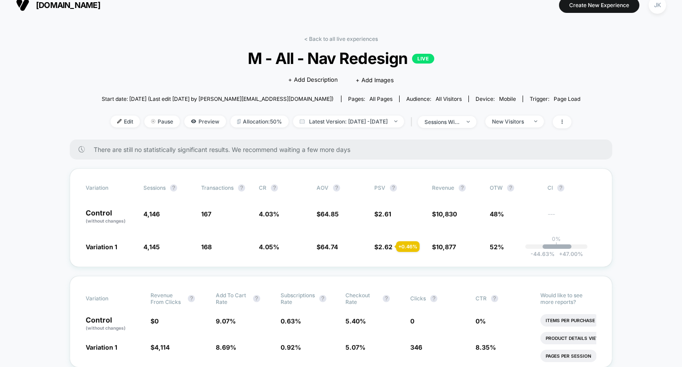
click at [334, 37] on link "< Back to all live experiences" at bounding box center [341, 39] width 74 height 7
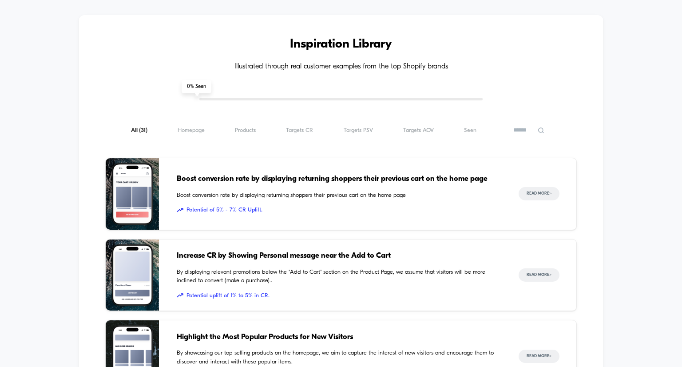
click at [321, 50] on h3 "Inspiration Library" at bounding box center [341, 44] width 472 height 14
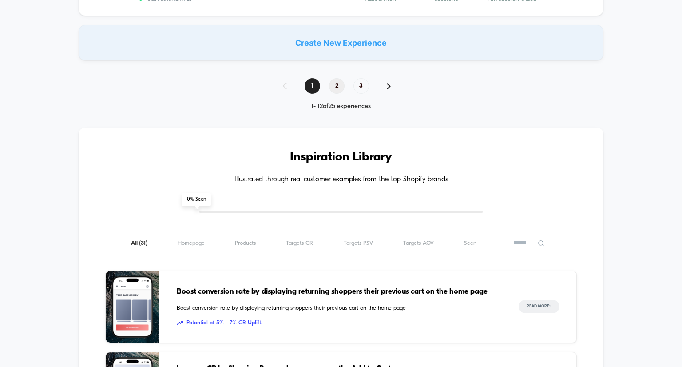
click at [337, 87] on span "2" at bounding box center [337, 86] width 16 height 16
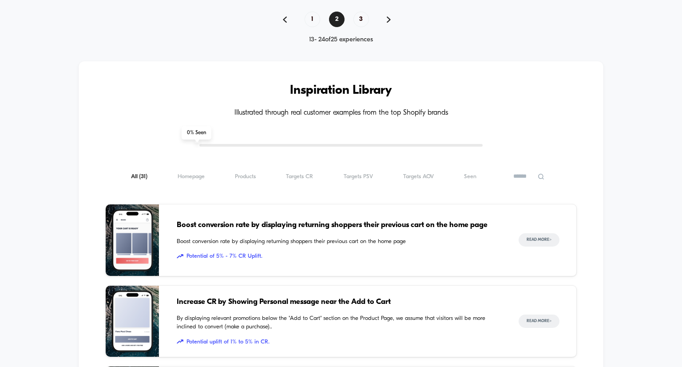
scroll to position [845, 0]
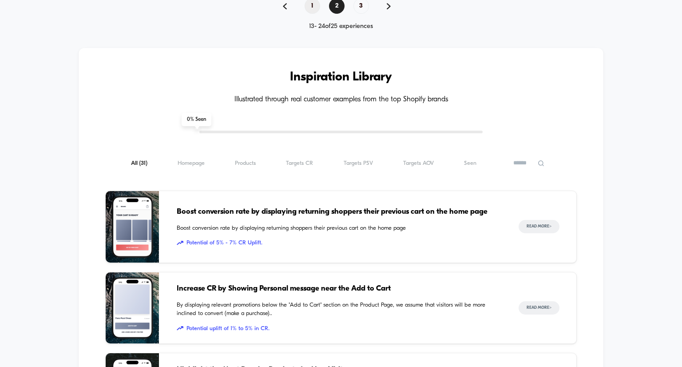
click at [313, 7] on span "1" at bounding box center [313, 6] width 16 height 16
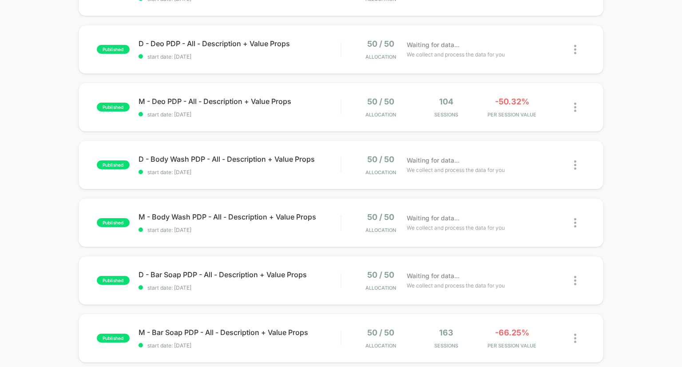
scroll to position [0, 0]
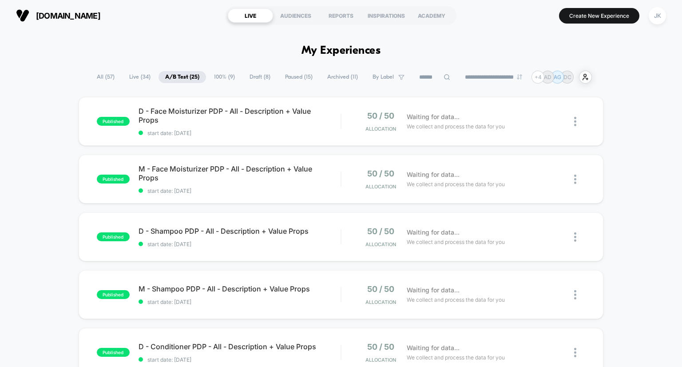
click at [664, 10] on div "JK" at bounding box center [657, 15] width 17 height 17
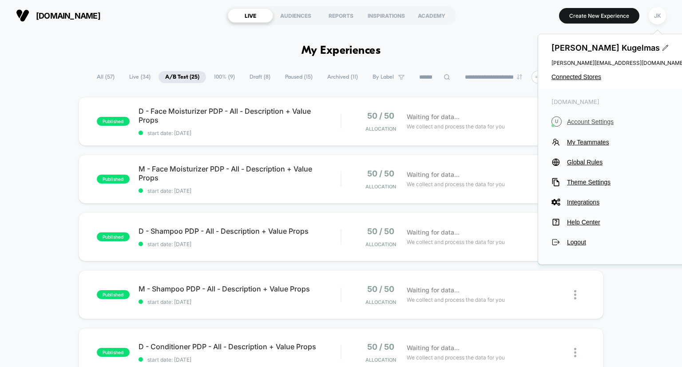
click at [592, 122] on span "Account Settings" at bounding box center [626, 121] width 118 height 7
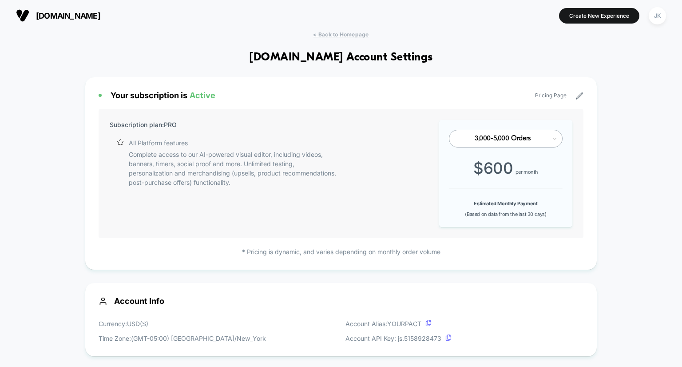
click at [572, 99] on div "Pricing Page" at bounding box center [559, 96] width 48 height 8
click at [581, 95] on icon at bounding box center [579, 96] width 8 height 8
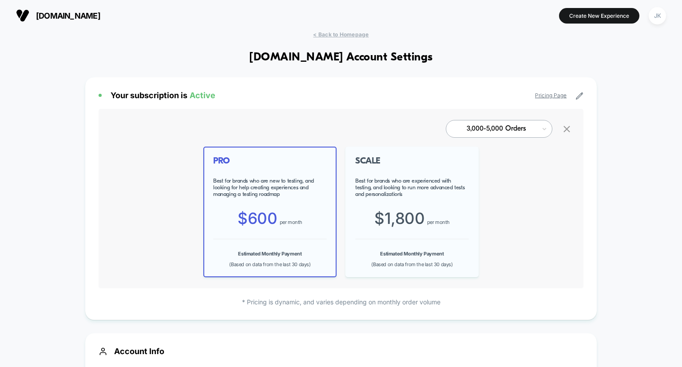
click at [457, 148] on div "SCALE Best for brands who are experienced with testing, and looking to run more…" at bounding box center [411, 212] width 133 height 131
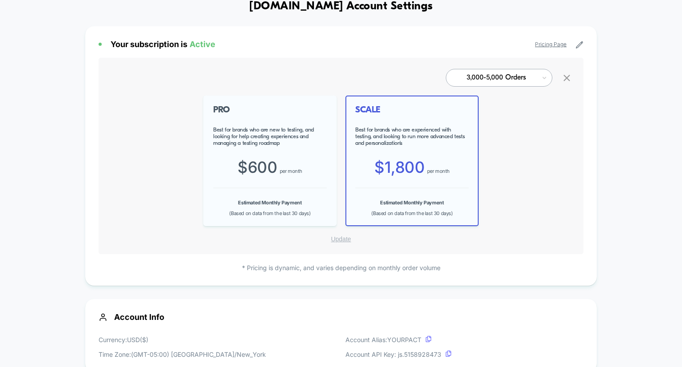
scroll to position [53, 0]
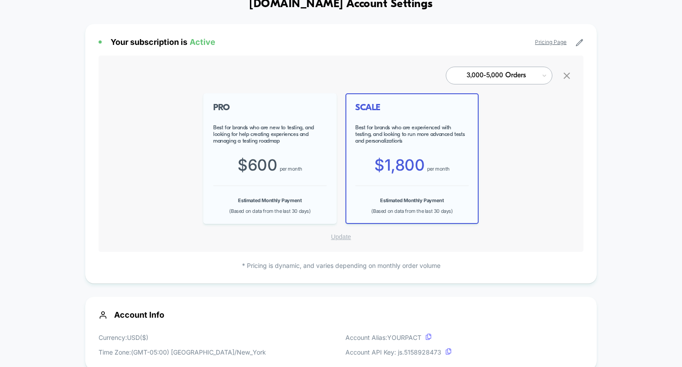
click at [343, 235] on button "Update" at bounding box center [340, 237] width 25 height 8
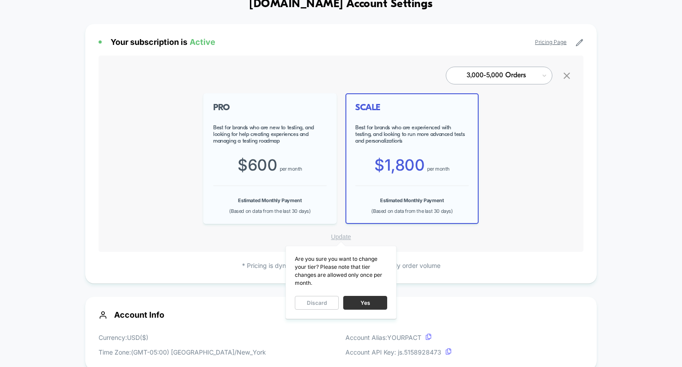
click at [371, 302] on button "Yes" at bounding box center [365, 303] width 44 height 14
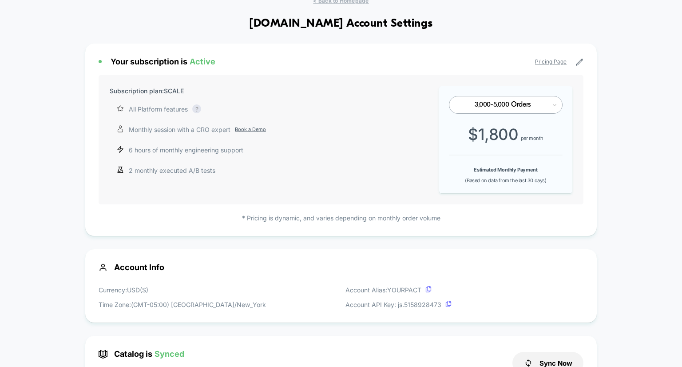
scroll to position [0, 0]
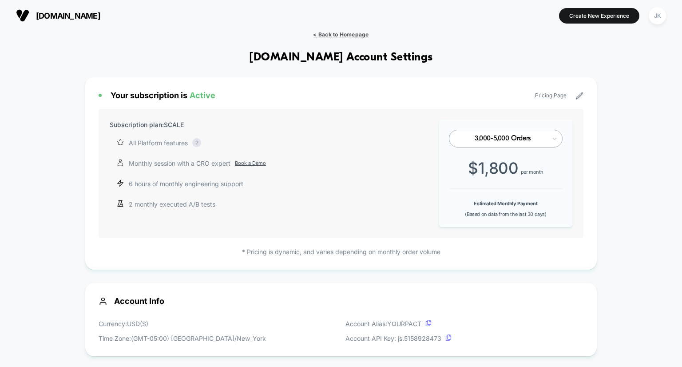
click at [353, 35] on span "< Back to Homepage" at bounding box center [341, 34] width 56 height 7
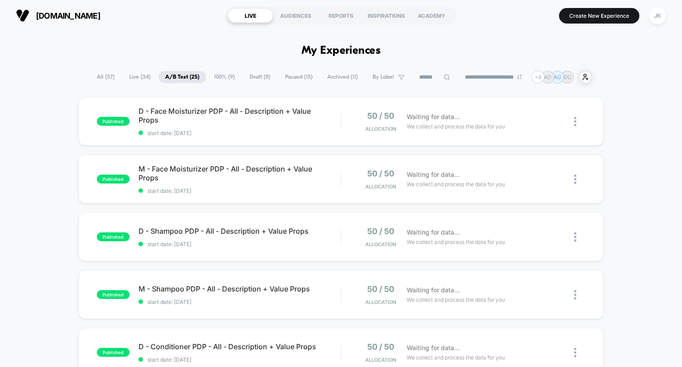
click at [221, 78] on span "100% ( 9 )" at bounding box center [224, 77] width 34 height 12
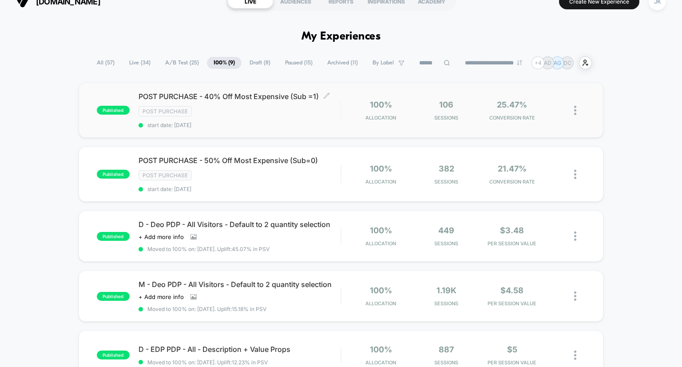
scroll to position [12, 0]
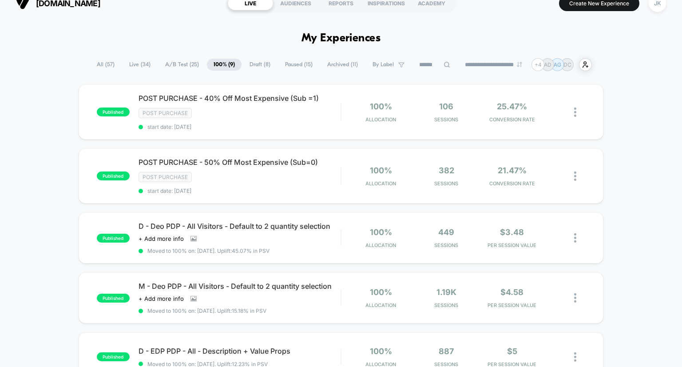
click at [262, 65] on span "Draft ( 8 )" at bounding box center [260, 65] width 34 height 12
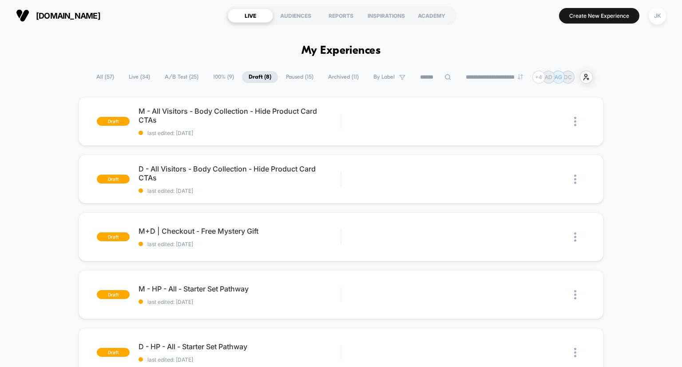
scroll to position [0, 0]
click at [272, 167] on span "D - All Visitors - Body Collection - Hide Product Card CTAs Click to edit exper…" at bounding box center [240, 173] width 202 height 18
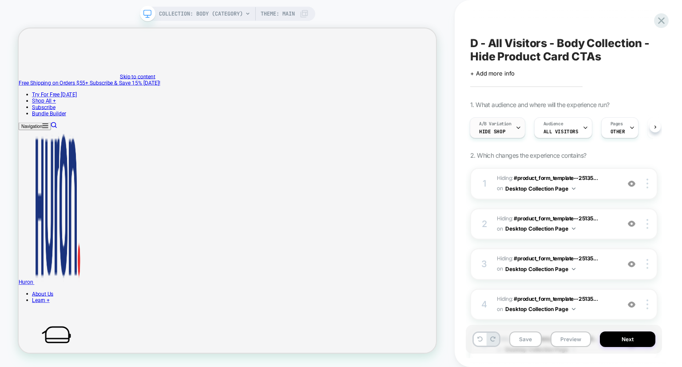
click at [513, 129] on div "A/B Variation Hide Shop" at bounding box center [495, 128] width 50 height 20
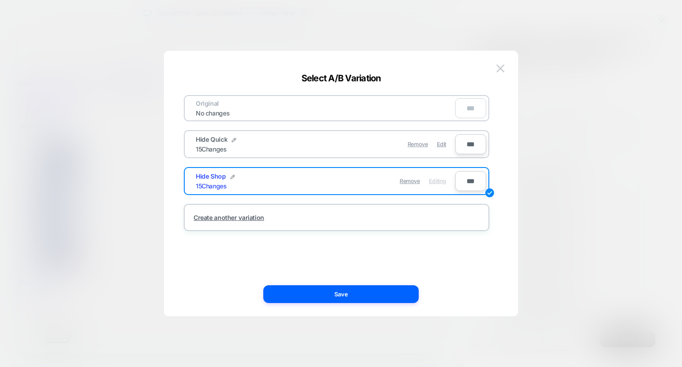
click at [310, 143] on div "Hide Quick 15 Changes" at bounding box center [261, 143] width 130 height 17
click at [442, 148] on div "Edit" at bounding box center [441, 143] width 9 height 17
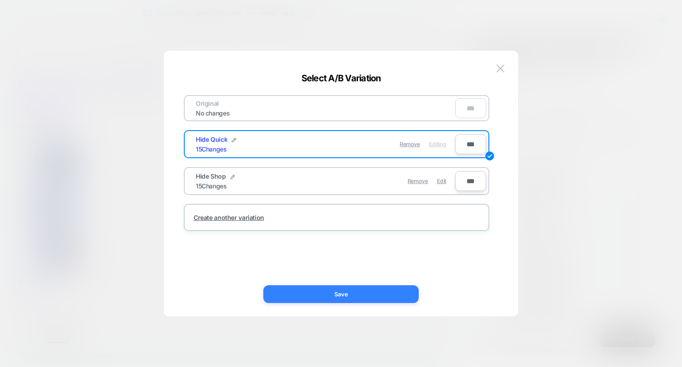
click at [371, 292] on button "Save" at bounding box center [340, 294] width 155 height 18
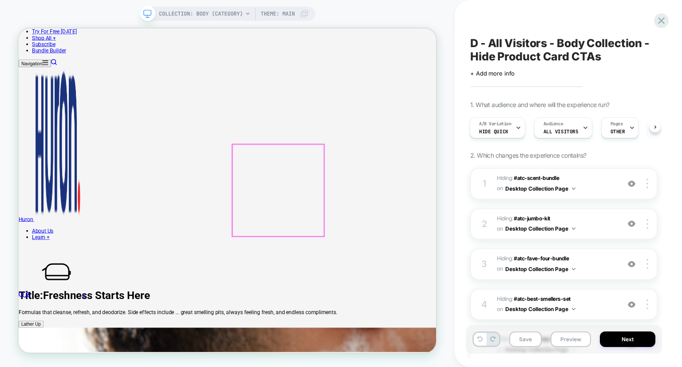
scroll to position [180, 0]
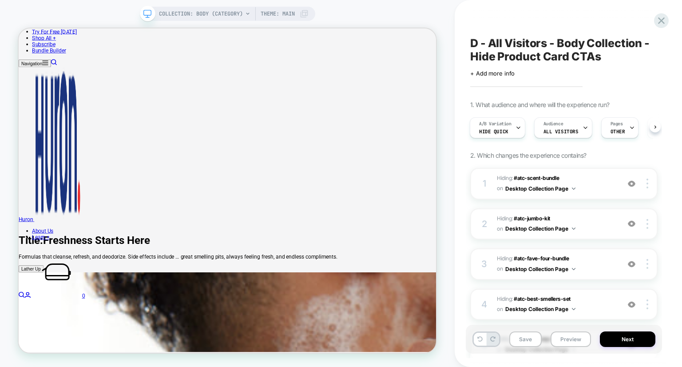
click at [0, 186] on div "COLLECTION: Body (Category) COLLECTION: Body (Category) Theme: MAIN" at bounding box center [227, 183] width 455 height 349
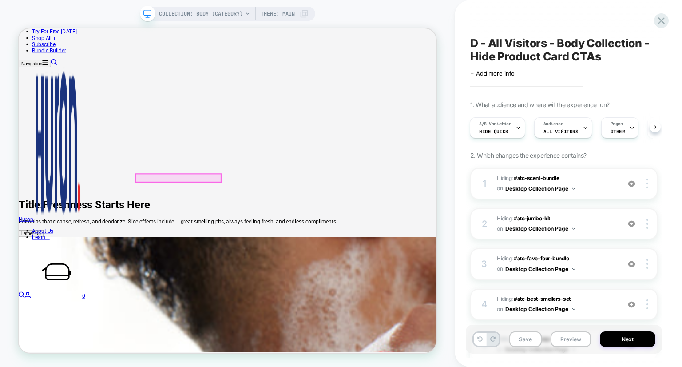
scroll to position [230, 0]
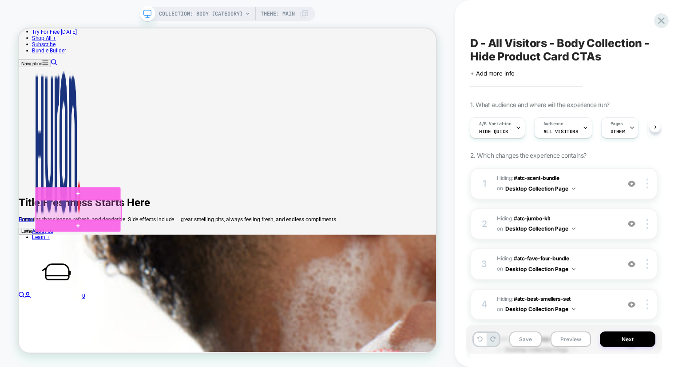
click at [103, 272] on div at bounding box center [99, 270] width 114 height 27
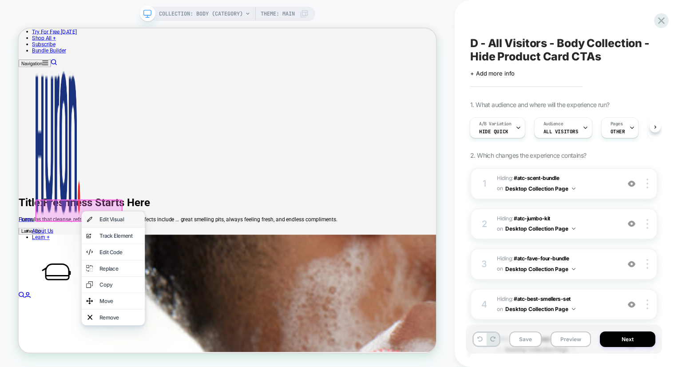
click at [124, 283] on div "Edit Visual" at bounding box center [145, 282] width 84 height 21
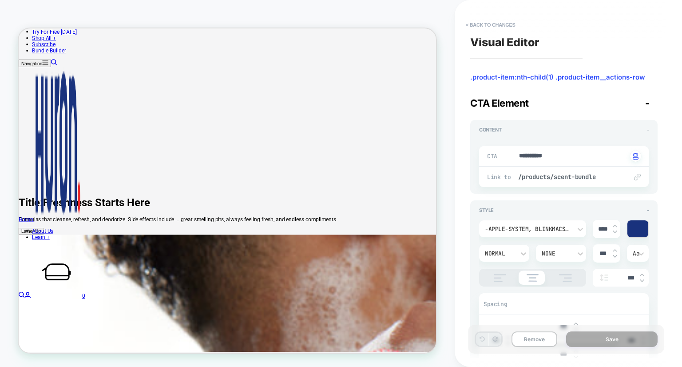
scroll to position [256, 0]
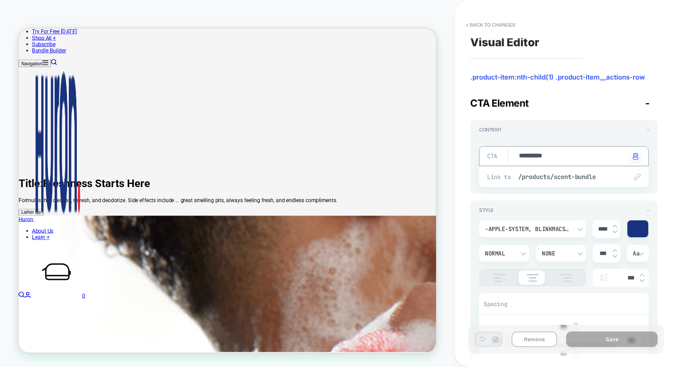
drag, startPoint x: 569, startPoint y: 160, endPoint x: 513, endPoint y: 159, distance: 56.0
click at [671, 163] on div "**********" at bounding box center [568, 183] width 227 height 367
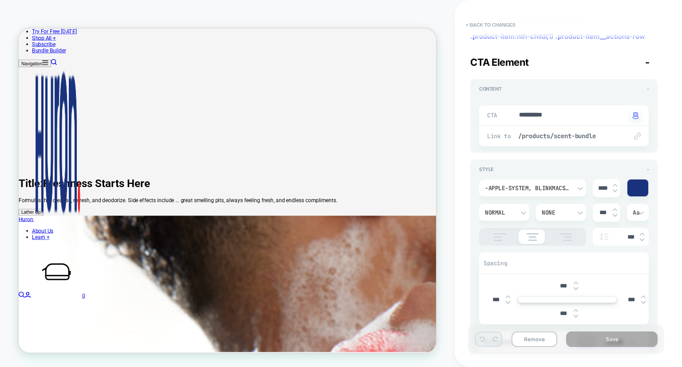
scroll to position [0, 0]
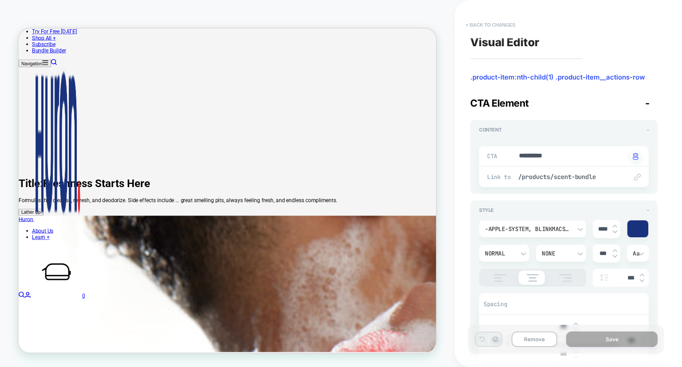
click at [496, 27] on button "< Back to changes" at bounding box center [490, 25] width 59 height 14
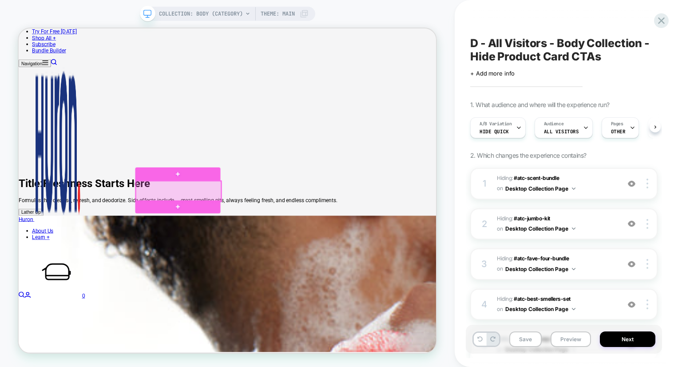
click at [252, 245] on div at bounding box center [232, 245] width 114 height 27
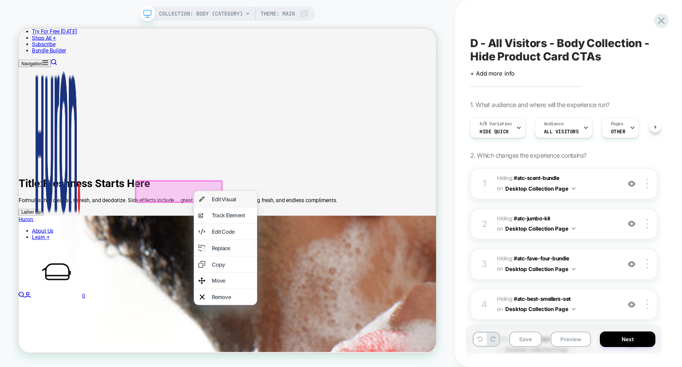
click at [286, 256] on div "Edit Visual" at bounding box center [303, 255] width 54 height 9
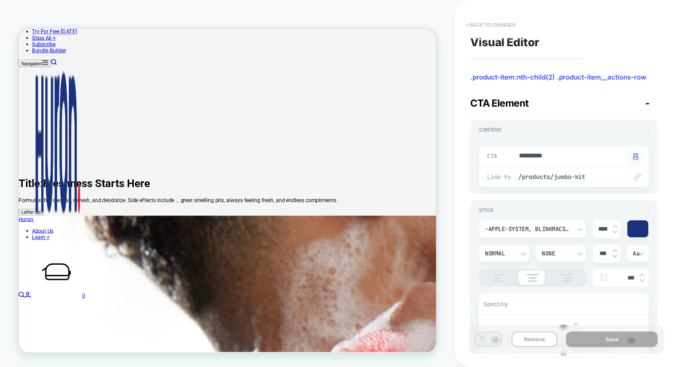
click at [487, 20] on button "< Back to changes" at bounding box center [490, 25] width 59 height 14
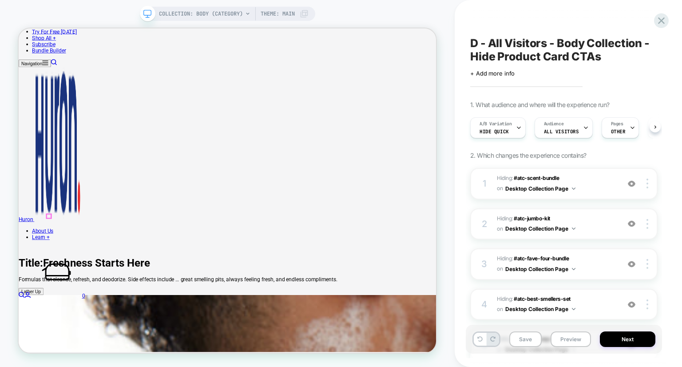
scroll to position [230, 0]
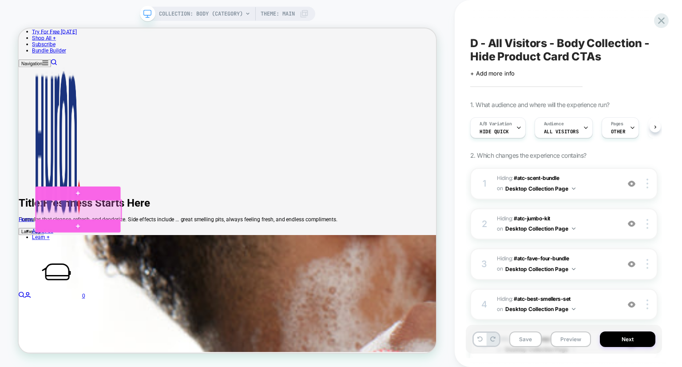
click at [101, 271] on div at bounding box center [99, 271] width 114 height 27
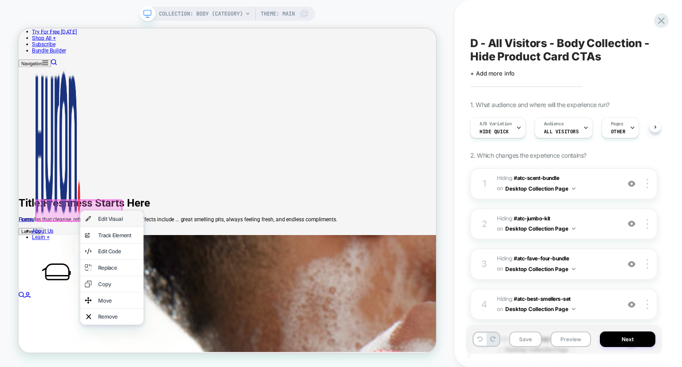
click at [152, 284] on div "Edit Visual" at bounding box center [152, 282] width 54 height 9
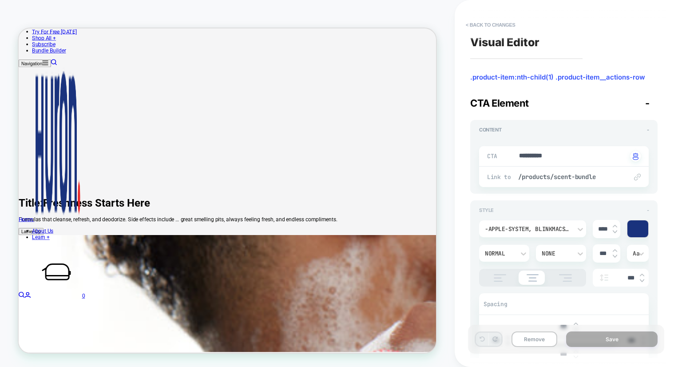
scroll to position [256, 0]
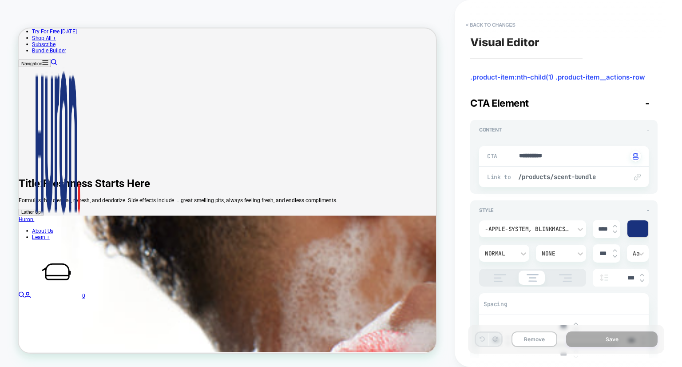
type textarea "*"
drag, startPoint x: 574, startPoint y: 154, endPoint x: 480, endPoint y: 158, distance: 93.3
type textarea "*"
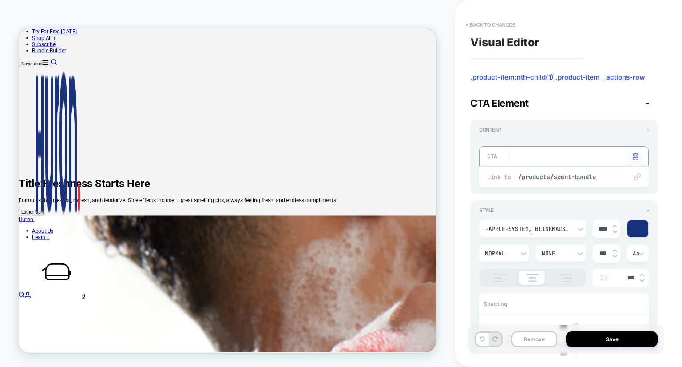
type textarea "*"
type textarea "**"
type textarea "*"
type textarea "***"
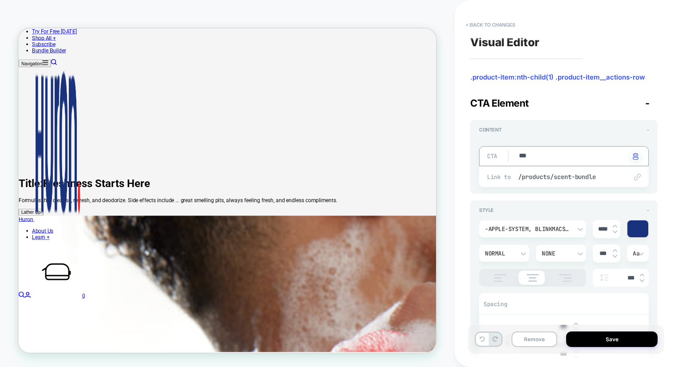
type textarea "*"
type textarea "****"
type textarea "*"
type textarea "*****"
type textarea "*"
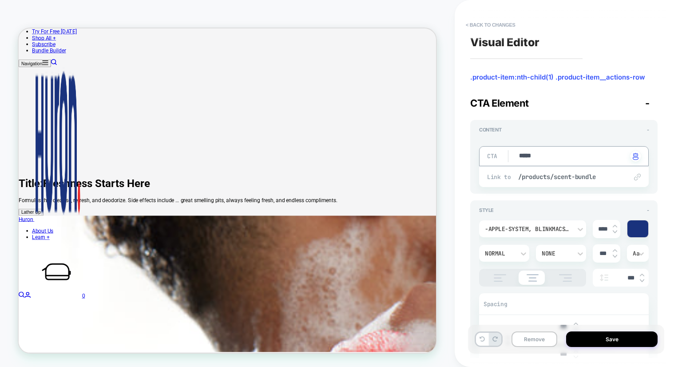
type textarea "*****"
type textarea "*"
type textarea "*******"
type textarea "*"
type textarea "********"
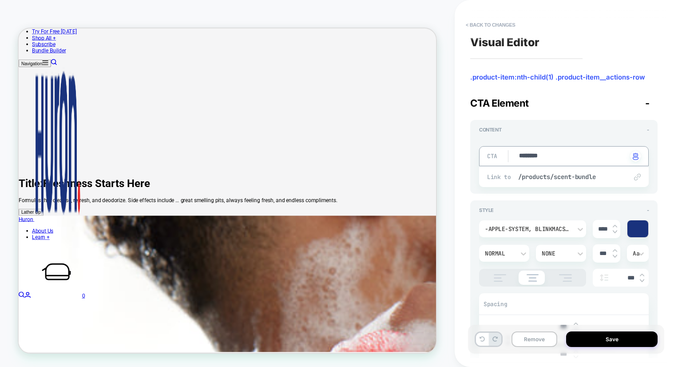
type textarea "*"
type textarea "*********"
type textarea "*"
type textarea "**********"
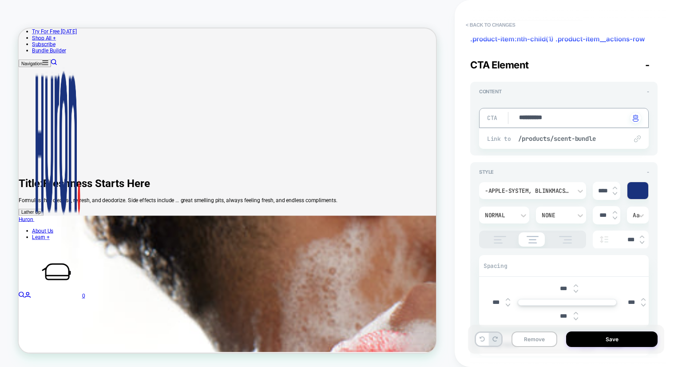
click at [473, 158] on div "**********" at bounding box center [563, 251] width 187 height 353
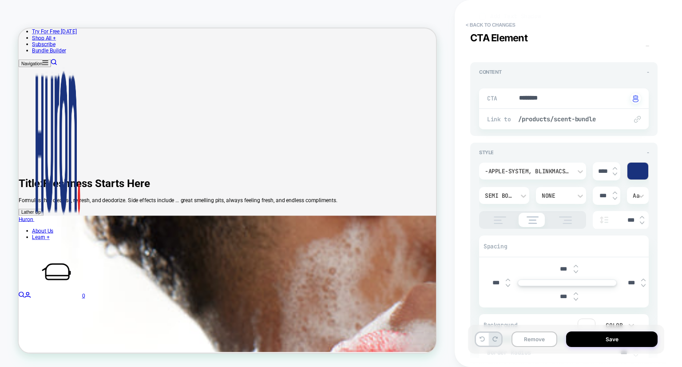
scroll to position [436, 0]
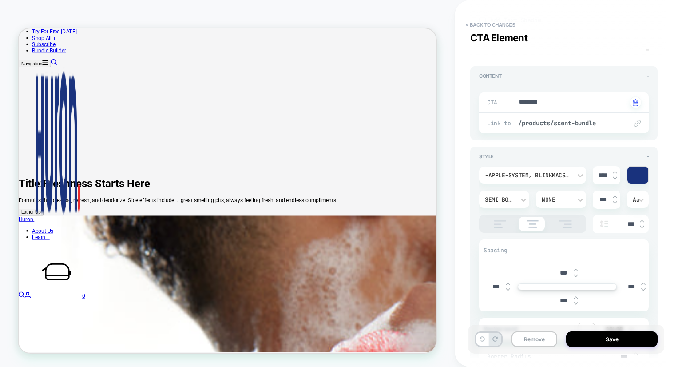
drag, startPoint x: 565, startPoint y: 107, endPoint x: 495, endPoint y: 100, distance: 70.0
click at [495, 100] on div "CTA ******** Click to change to alternative text" at bounding box center [564, 102] width 170 height 20
drag, startPoint x: 519, startPoint y: 100, endPoint x: 590, endPoint y: 102, distance: 71.1
type textarea "*"
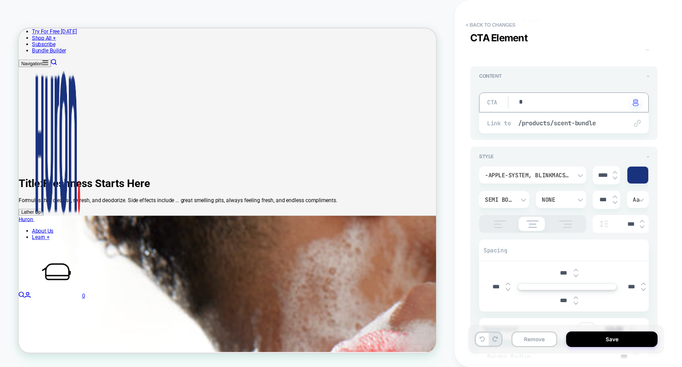
type textarea "*"
type textarea "**"
type textarea "*"
type textarea "***"
type textarea "*"
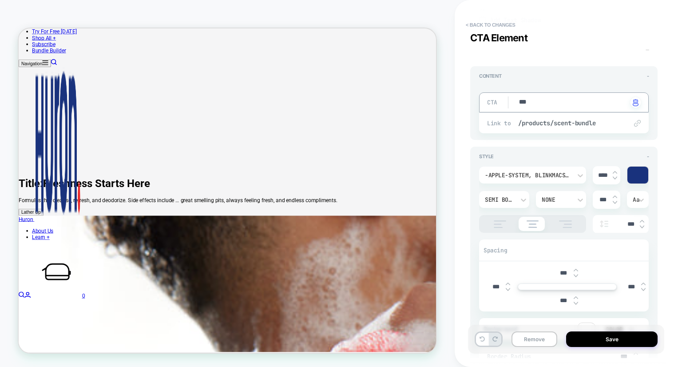
type textarea "****"
type textarea "*"
type textarea "*****"
type textarea "*"
type textarea "*****"
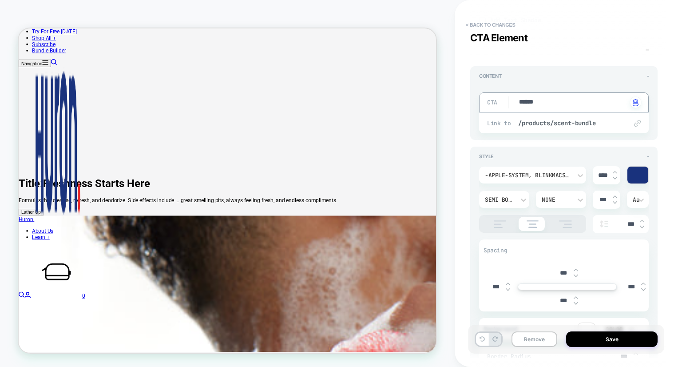
type textarea "*"
type textarea "*******"
type textarea "*"
type textarea "********"
type textarea "*"
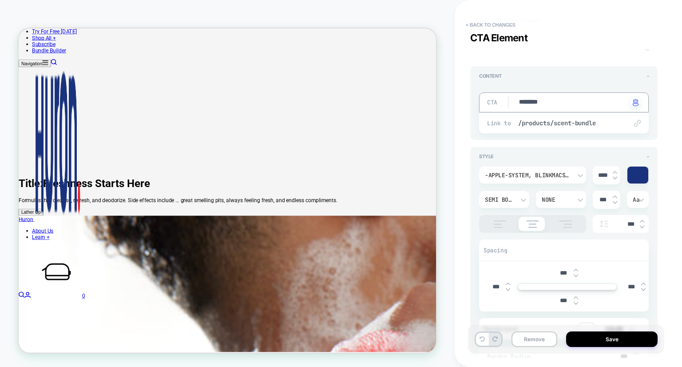
type textarea "*********"
type textarea "*"
type textarea "**********"
type textarea "*"
type textarea "**********"
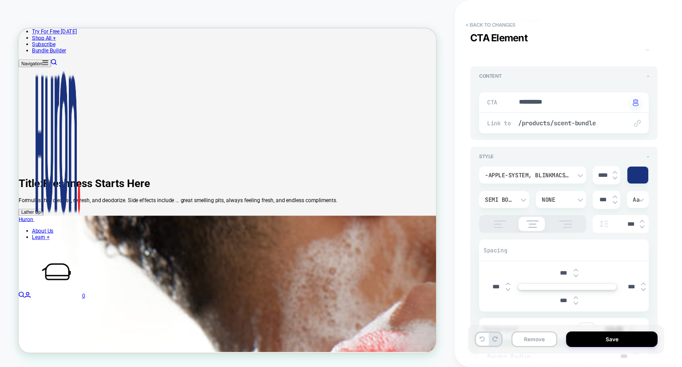
click at [662, 146] on div "**********" at bounding box center [568, 183] width 196 height 367
click at [597, 336] on button "Save" at bounding box center [611, 339] width 91 height 16
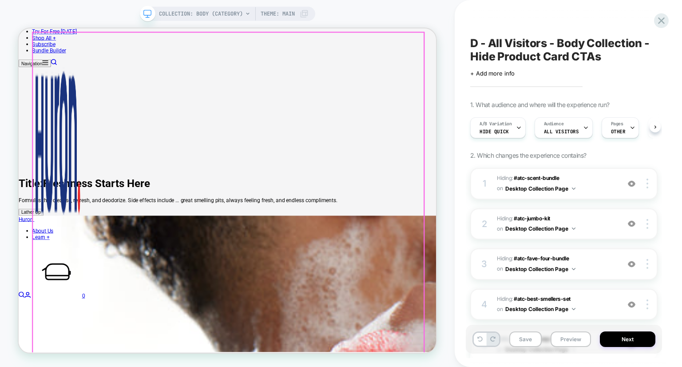
scroll to position [0, 0]
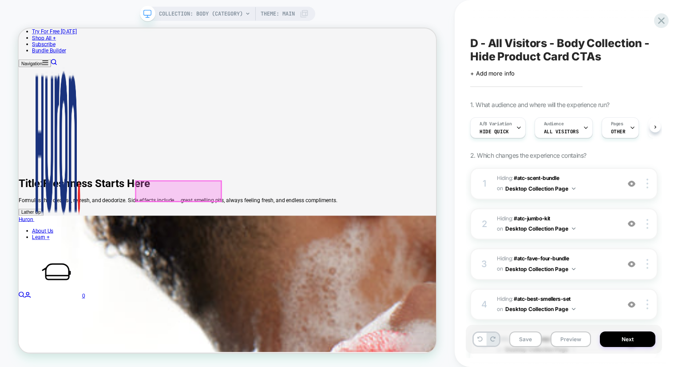
click at [224, 242] on div at bounding box center [232, 245] width 114 height 27
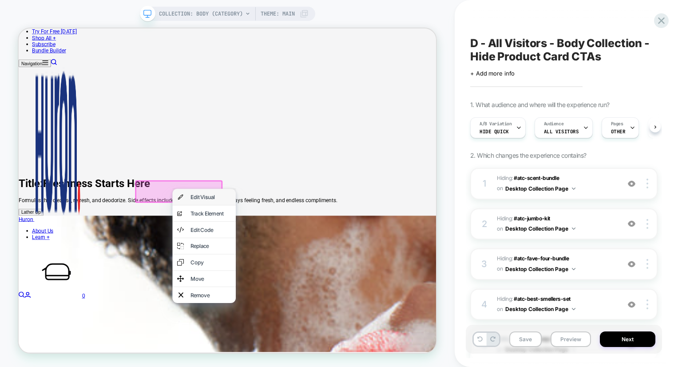
click at [258, 257] on div "Edit Visual" at bounding box center [275, 253] width 54 height 9
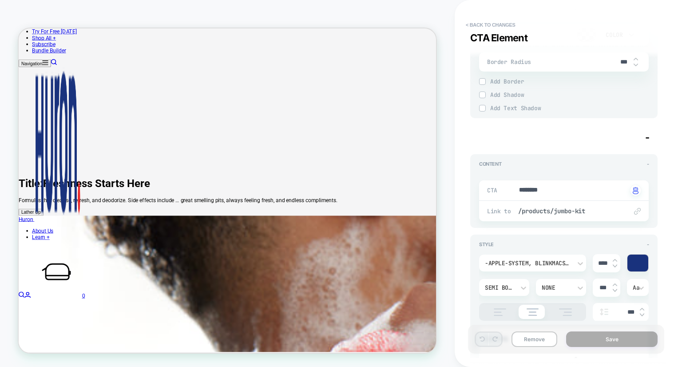
scroll to position [351, 0]
type textarea "*"
drag, startPoint x: 566, startPoint y: 182, endPoint x: 478, endPoint y: 183, distance: 87.5
type textarea "*"
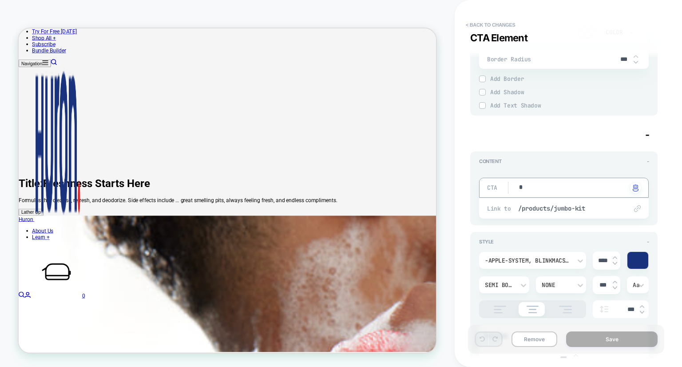
type textarea "**"
type textarea "*"
type textarea "***"
type textarea "*"
type textarea "****"
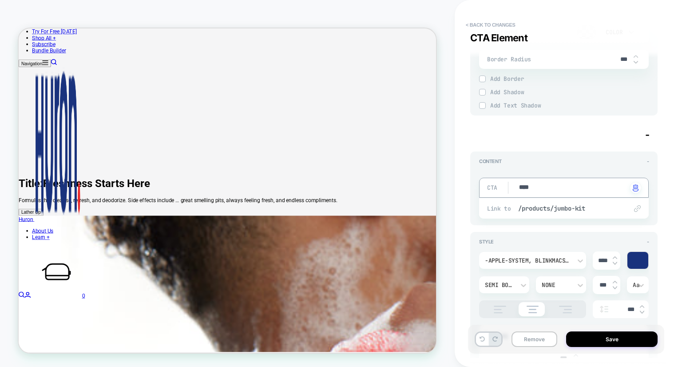
type textarea "*"
type textarea "*****"
type textarea "*"
type textarea "*****"
type textarea "*"
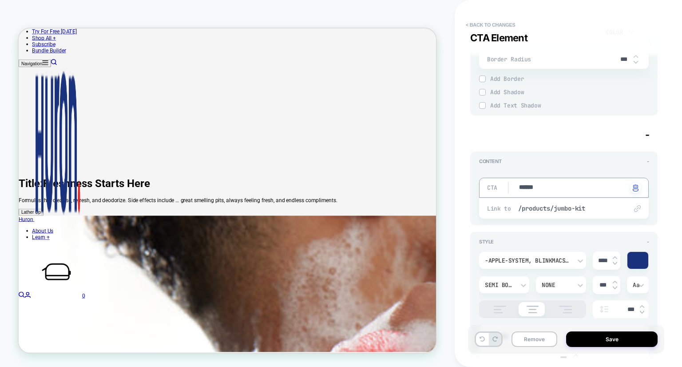
type textarea "*******"
type textarea "*"
type textarea "**********"
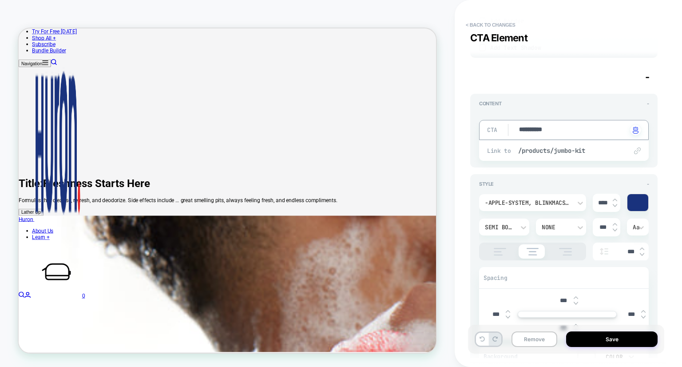
type textarea "*"
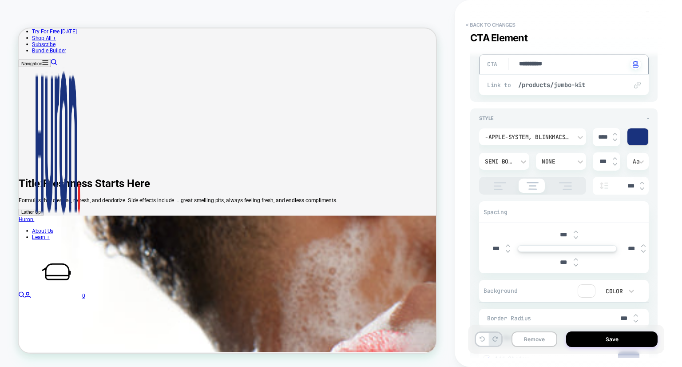
scroll to position [475, 0]
type textarea "**********"
click at [586, 340] on button "Save" at bounding box center [611, 339] width 91 height 16
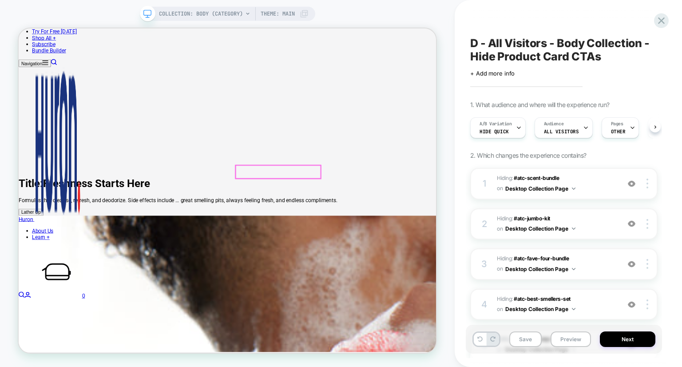
scroll to position [0, 0]
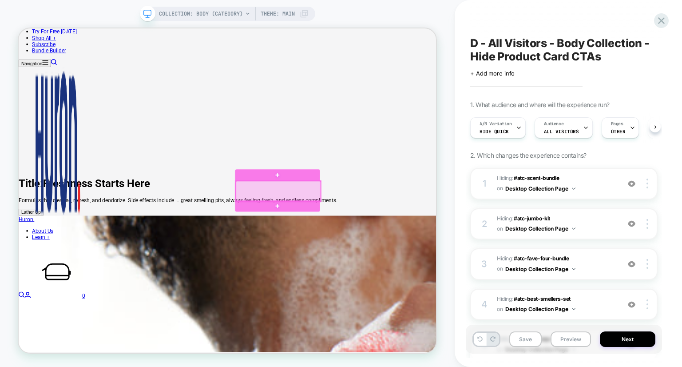
click at [363, 244] on div at bounding box center [365, 245] width 114 height 27
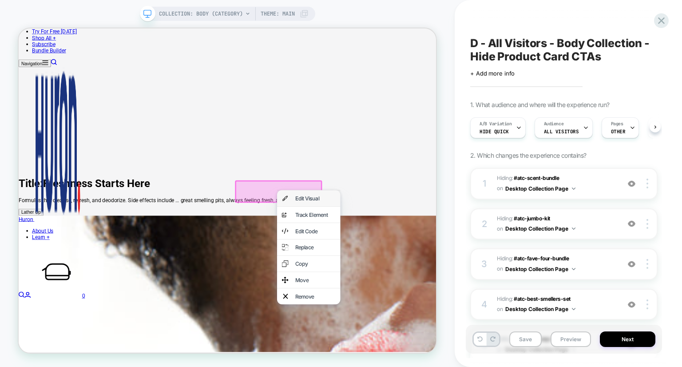
click at [389, 256] on div "Edit Visual" at bounding box center [414, 254] width 54 height 9
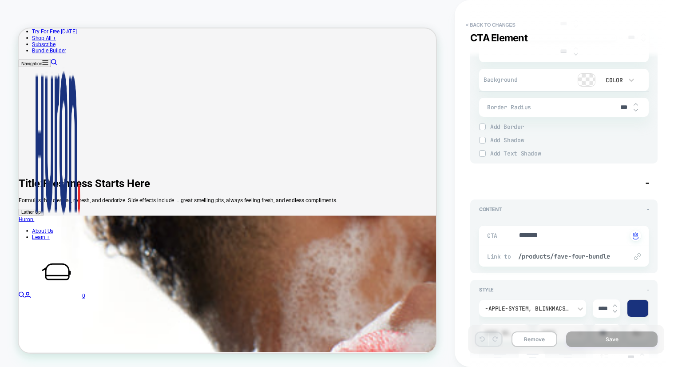
scroll to position [333, 0]
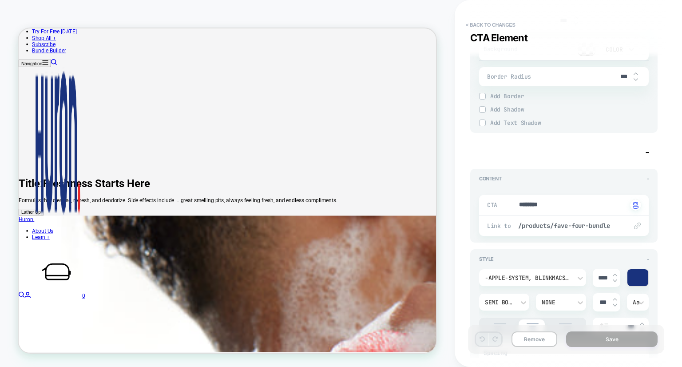
type textarea "*"
drag, startPoint x: 562, startPoint y: 201, endPoint x: 487, endPoint y: 198, distance: 74.7
type textarea "*"
type textarea "**"
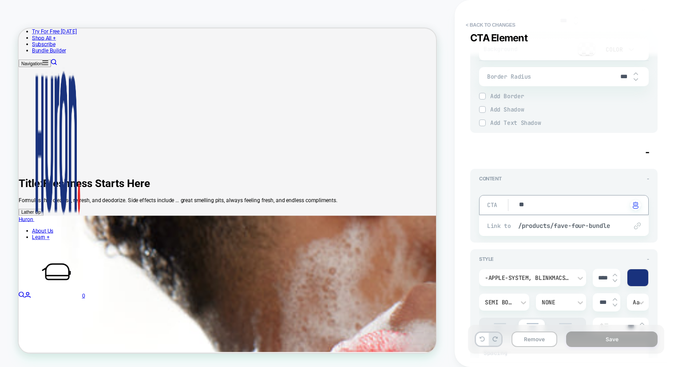
type textarea "*"
type textarea "***"
type textarea "*"
type textarea "*****"
type textarea "*"
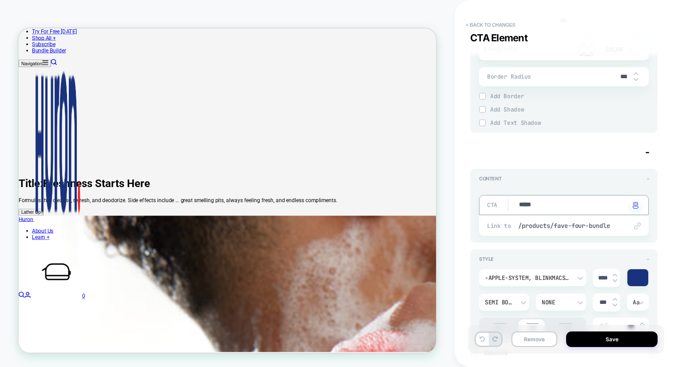
type textarea "*****"
type textarea "*"
type textarea "*******"
type textarea "*"
type textarea "********"
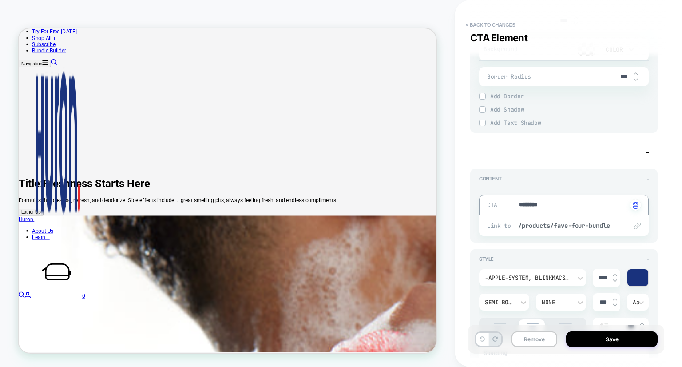
type textarea "*"
type textarea "*********"
type textarea "*"
type textarea "**********"
type textarea "*"
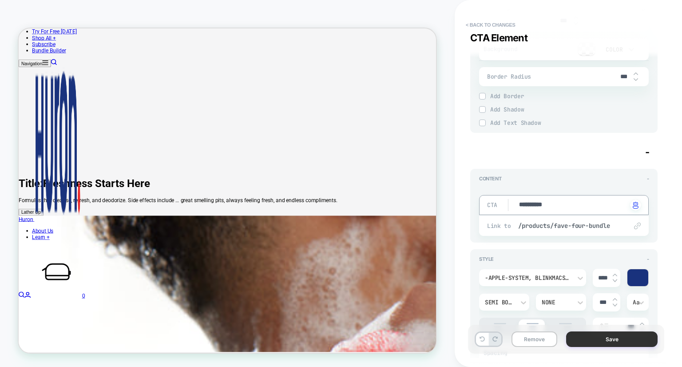
type textarea "**********"
click at [602, 341] on button "Save" at bounding box center [611, 339] width 91 height 16
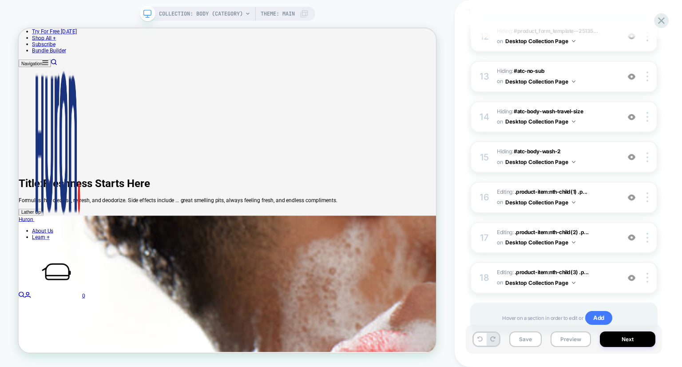
scroll to position [618, 0]
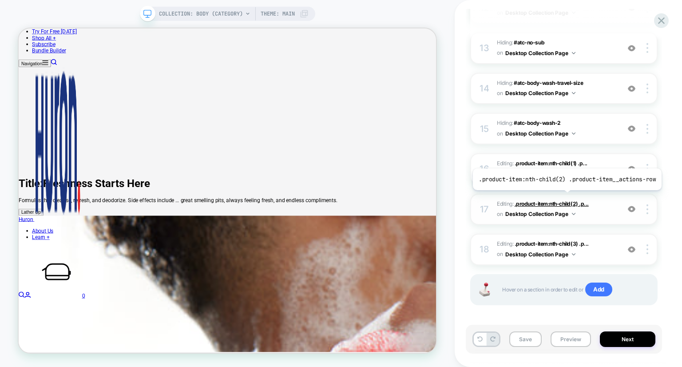
click at [565, 200] on span ".product-item:nth-child(2) .p..." at bounding box center [552, 203] width 74 height 7
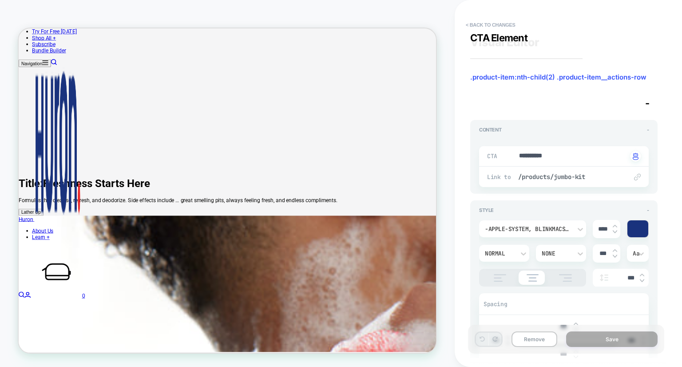
scroll to position [259, 0]
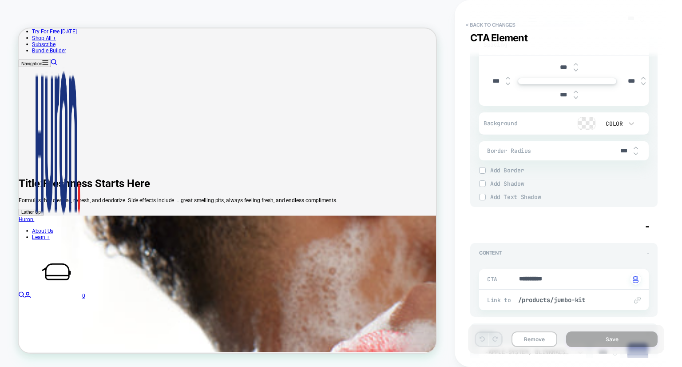
type textarea "*"
type textarea "**********"
type textarea "*"
type textarea "**********"
click at [584, 337] on button "Save" at bounding box center [611, 339] width 91 height 16
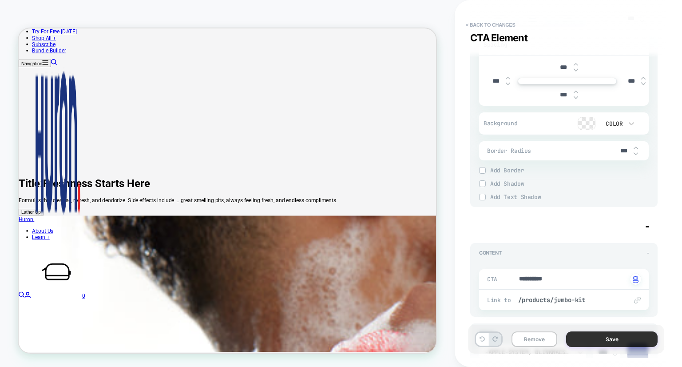
type textarea "*"
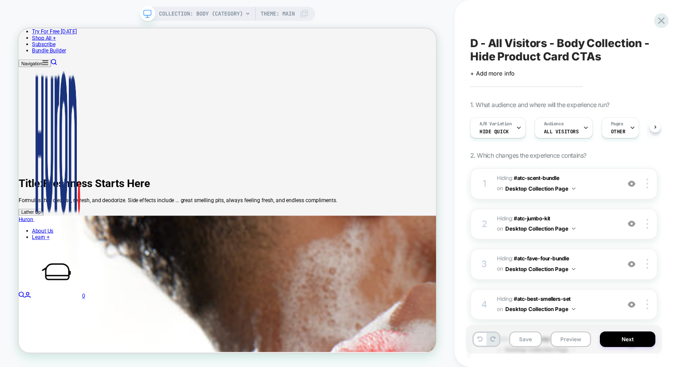
scroll to position [0, 0]
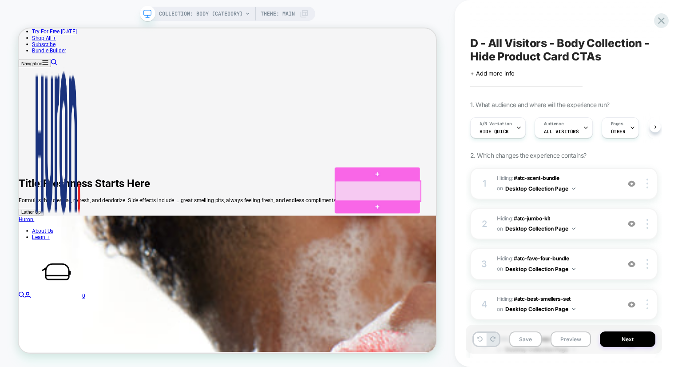
click at [496, 241] on div at bounding box center [498, 245] width 114 height 27
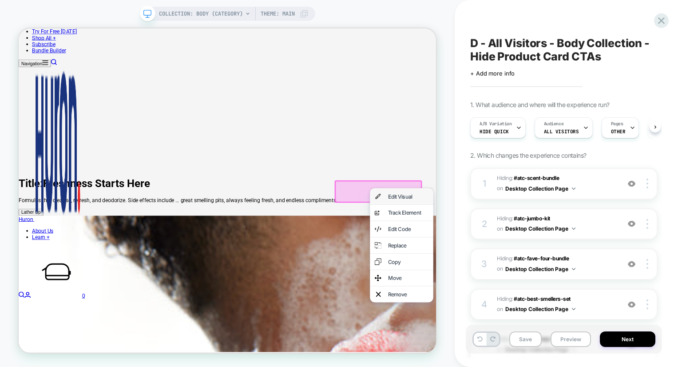
click at [524, 253] on div "Edit Visual" at bounding box center [538, 252] width 54 height 9
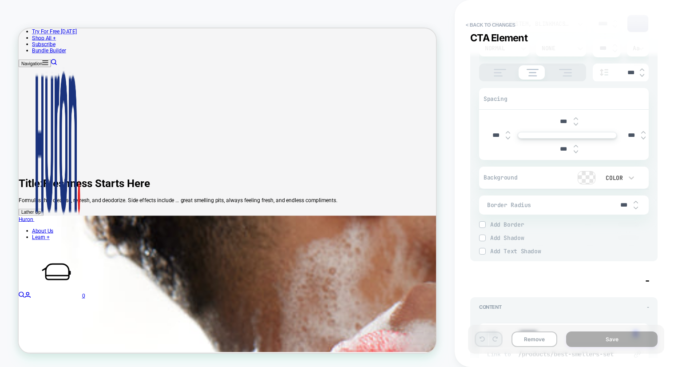
scroll to position [326, 0]
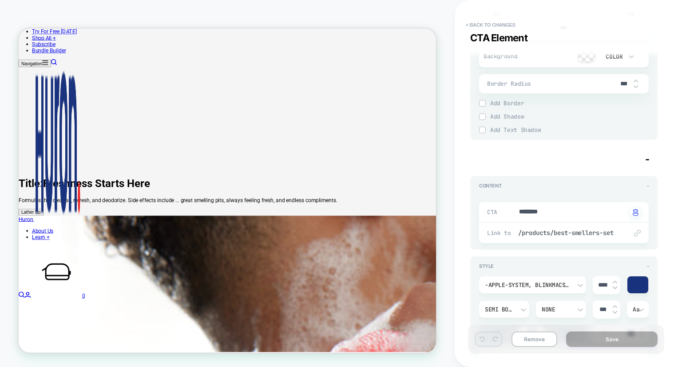
drag, startPoint x: 517, startPoint y: 211, endPoint x: 589, endPoint y: 212, distance: 71.5
click at [589, 212] on div "CTA ******** Click to change to alternative text" at bounding box center [564, 212] width 170 height 20
type textarea "*"
drag, startPoint x: 560, startPoint y: 212, endPoint x: 491, endPoint y: 216, distance: 69.4
type textarea "*"
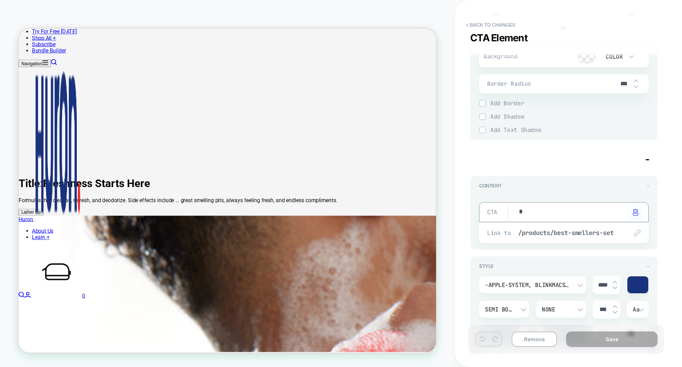
type textarea "*"
type textarea "**"
type textarea "*"
type textarea "***"
type textarea "*"
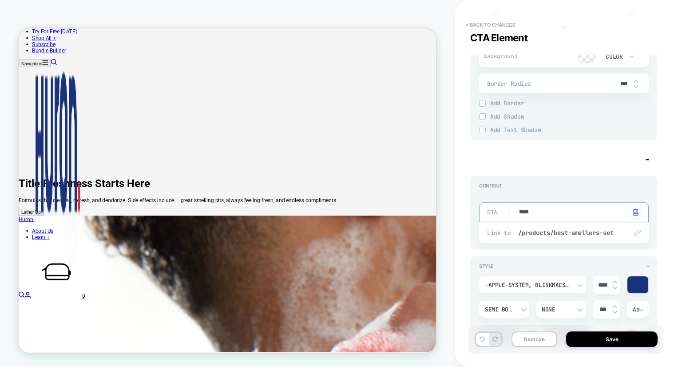
type textarea "*****"
type textarea "*"
type textarea "*****"
type textarea "*"
type textarea "********"
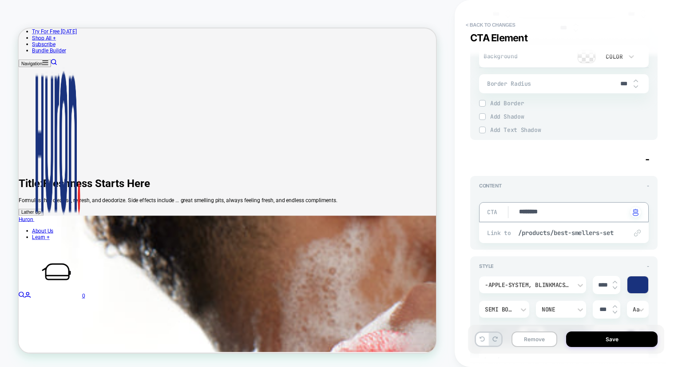
type textarea "*"
type textarea "**********"
type textarea "*"
type textarea "**********"
click at [603, 335] on button "Save" at bounding box center [611, 339] width 91 height 16
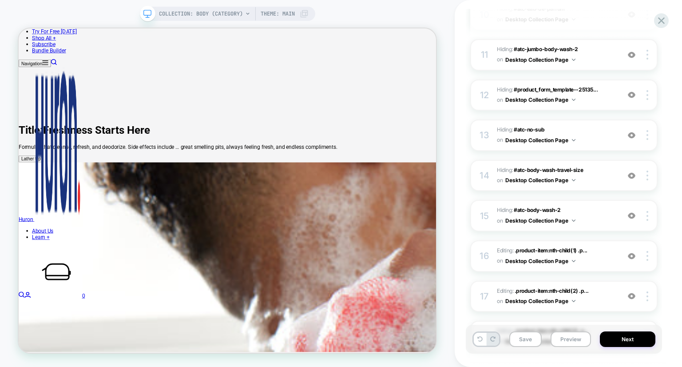
scroll to position [658, 0]
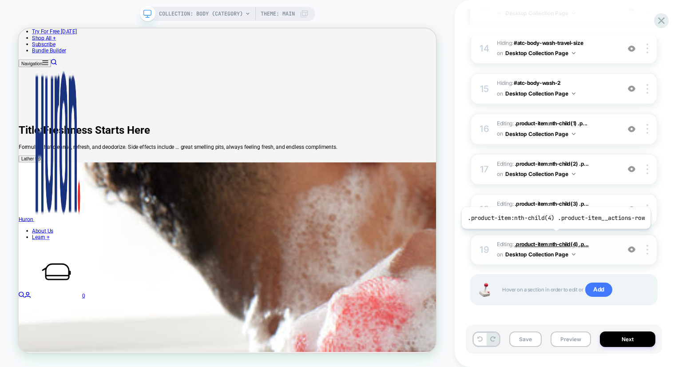
click at [554, 241] on span ".product-item:nth-child(4) .p..." at bounding box center [552, 244] width 74 height 7
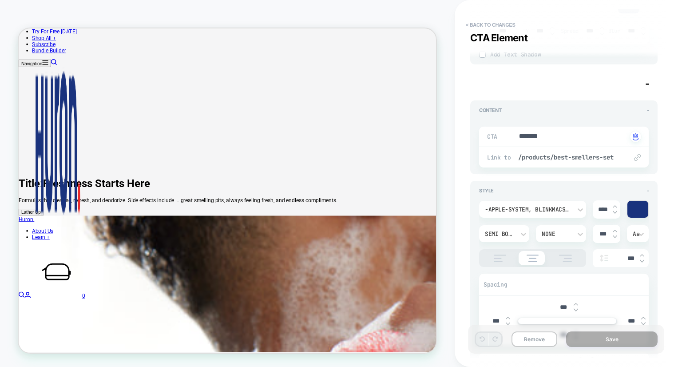
scroll to position [831, 0]
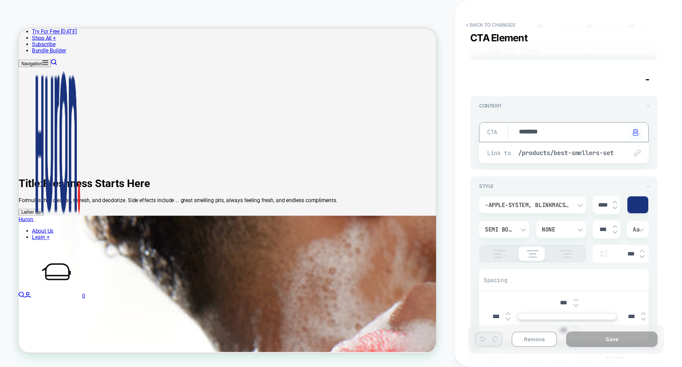
drag, startPoint x: 554, startPoint y: 134, endPoint x: 492, endPoint y: 127, distance: 62.1
type textarea "*"
type textarea "**"
type textarea "*"
type textarea "***"
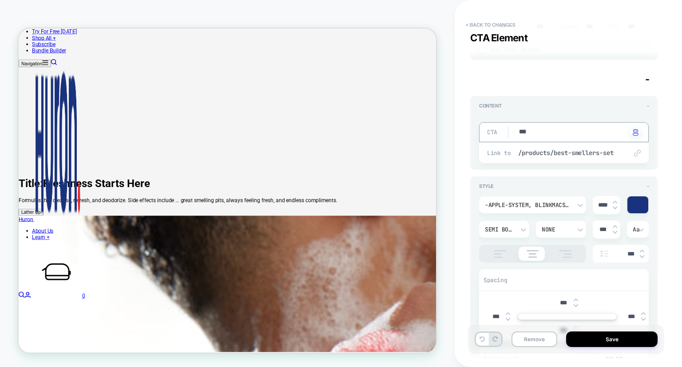
type textarea "*"
type textarea "*****"
type textarea "*"
type textarea "*****"
type textarea "*"
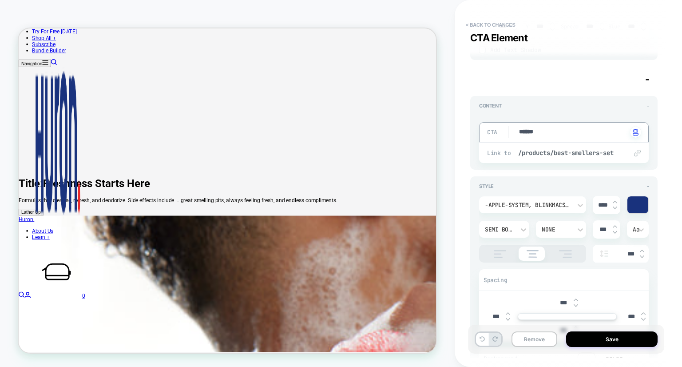
type textarea "*******"
type textarea "*"
type textarea "*****"
type textarea "*"
type textarea "*******"
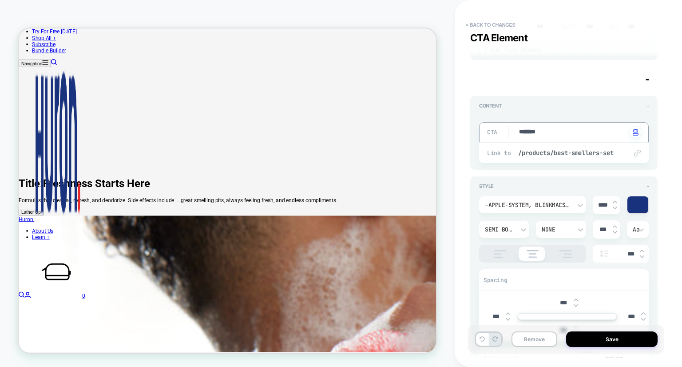
type textarea "*"
type textarea "*********"
type textarea "*"
type textarea "**********"
type textarea "*"
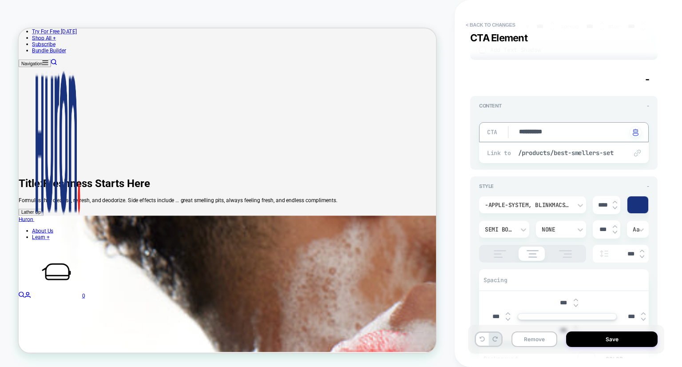
type textarea "**********"
click at [670, 269] on div "**********" at bounding box center [568, 183] width 227 height 367
click at [613, 344] on button "Save" at bounding box center [611, 339] width 91 height 16
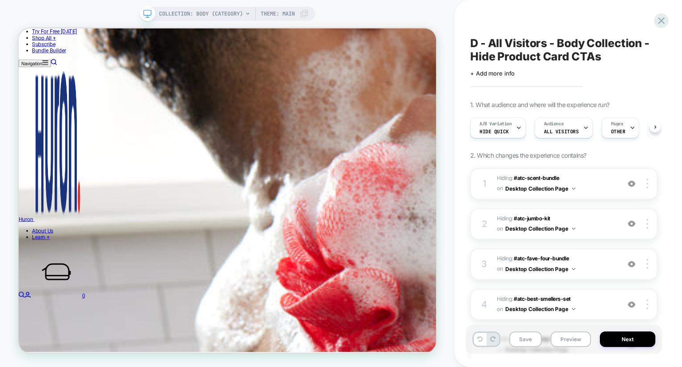
scroll to position [506, 0]
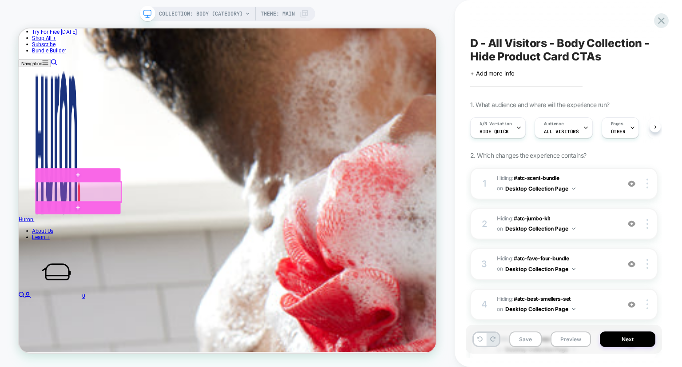
click at [110, 249] on div at bounding box center [99, 246] width 114 height 27
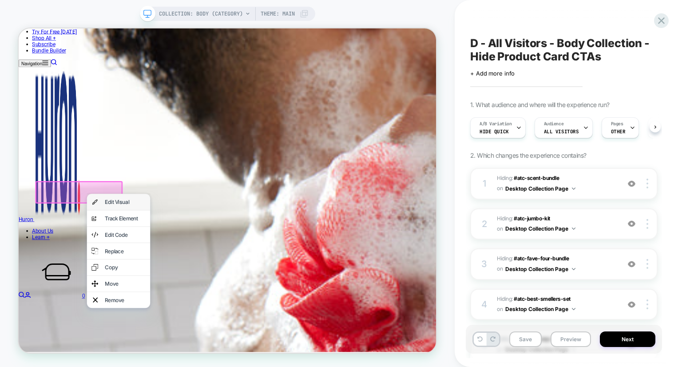
click at [147, 264] on div "Edit Visual" at bounding box center [161, 259] width 54 height 9
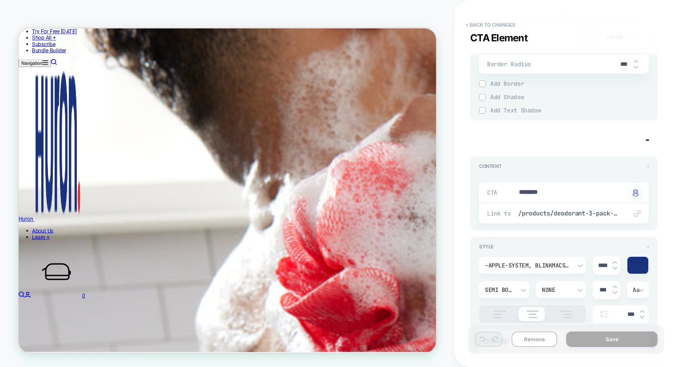
scroll to position [350, 0]
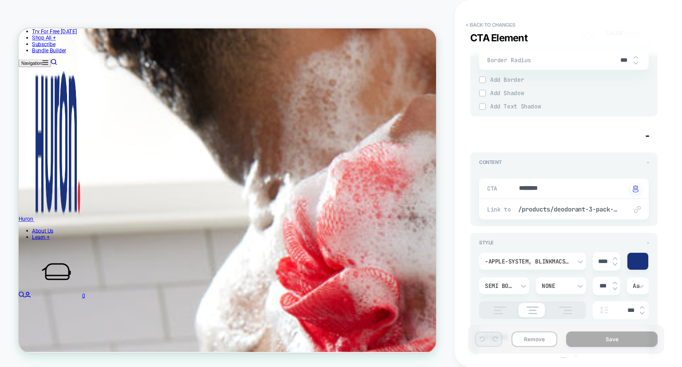
type textarea "*"
drag, startPoint x: 492, startPoint y: 186, endPoint x: 476, endPoint y: 186, distance: 15.5
type textarea "*"
type textarea "**"
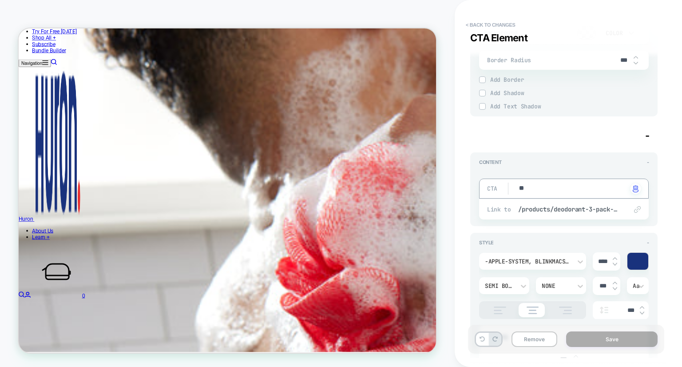
type textarea "*"
type textarea "***"
type textarea "*"
type textarea "****"
type textarea "*"
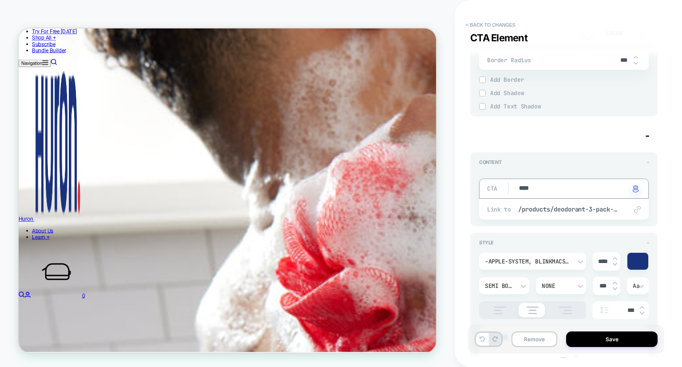
type textarea "*****"
type textarea "*"
type textarea "*****"
type textarea "*"
type textarea "*******"
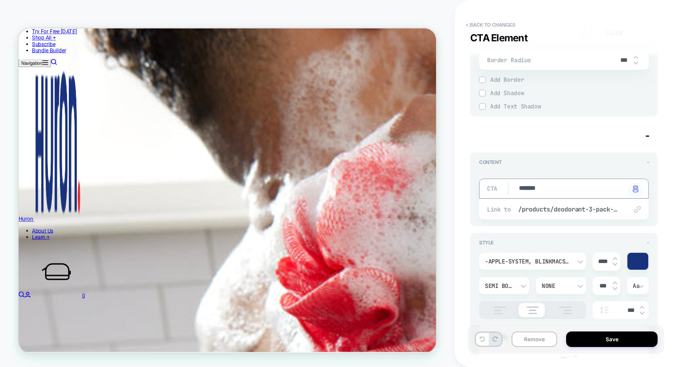
type textarea "*"
type textarea "*********"
type textarea "*"
type textarea "**********"
type textarea "*"
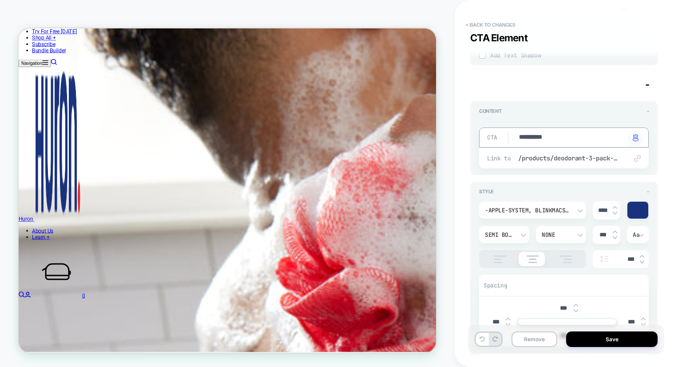
scroll to position [403, 0]
type textarea "**********"
click at [468, 174] on div "**********" at bounding box center [564, 183] width 196 height 349
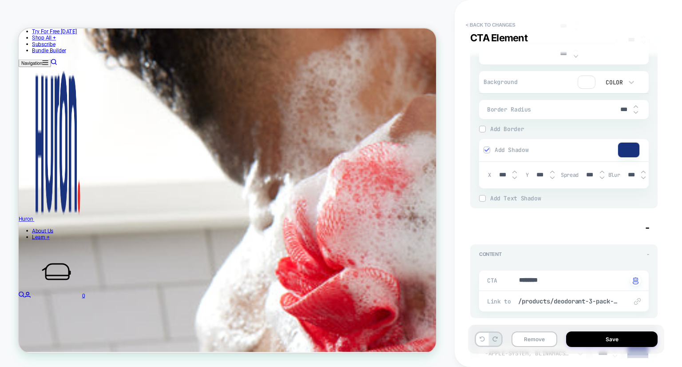
scroll to position [703, 0]
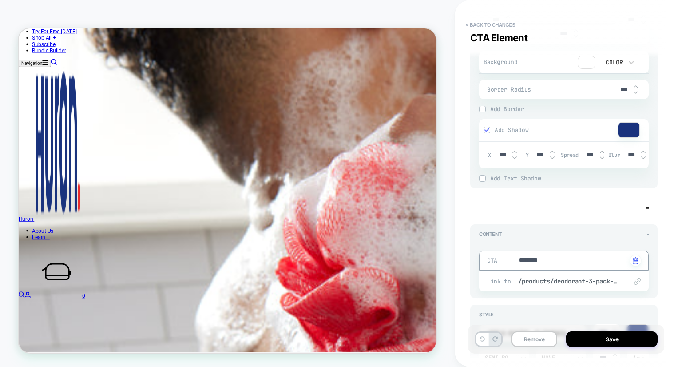
drag, startPoint x: 544, startPoint y: 260, endPoint x: 477, endPoint y: 260, distance: 67.5
type textarea "*"
type textarea "**"
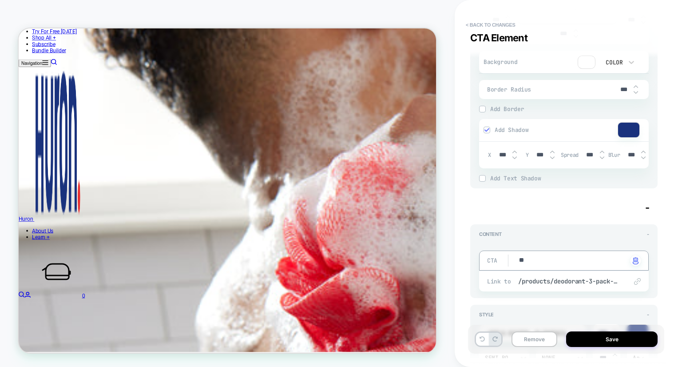
type textarea "*"
type textarea "***"
type textarea "*"
type textarea "*****"
type textarea "*"
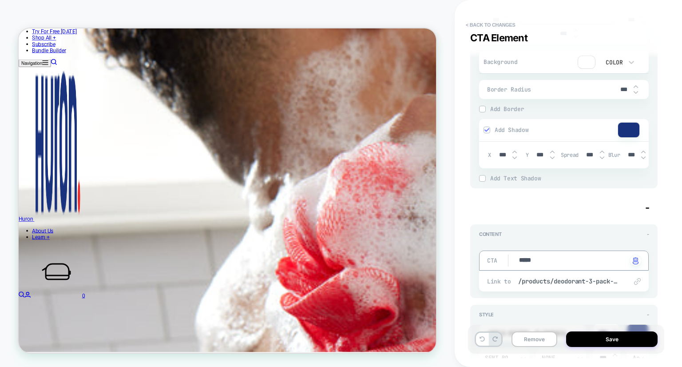
type textarea "*****"
type textarea "*"
type textarea "*******"
type textarea "*"
type textarea "*****"
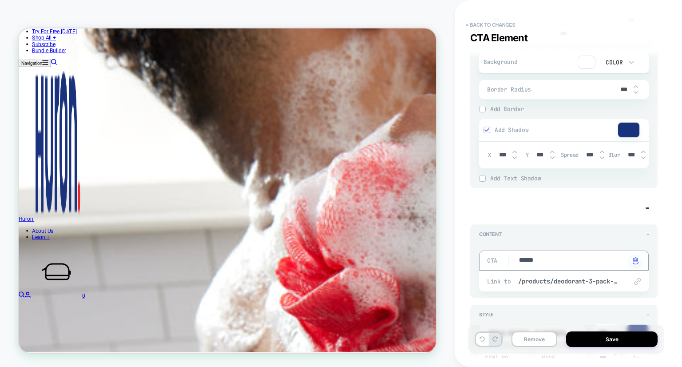
type textarea "*"
type textarea "*******"
type textarea "*"
type textarea "*********"
type textarea "*"
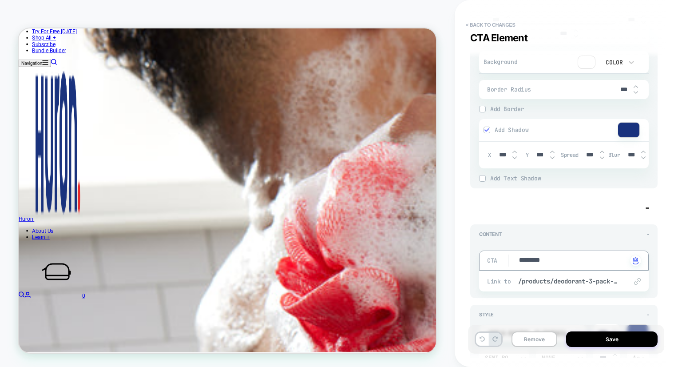
type textarea "**********"
type textarea "*"
type textarea "**********"
click at [463, 228] on div "**********" at bounding box center [568, 183] width 227 height 367
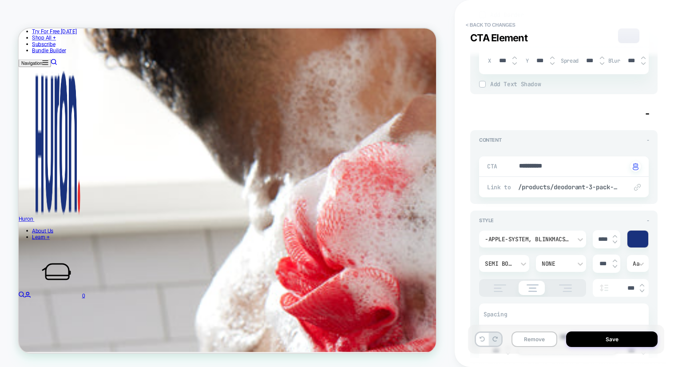
scroll to position [863, 0]
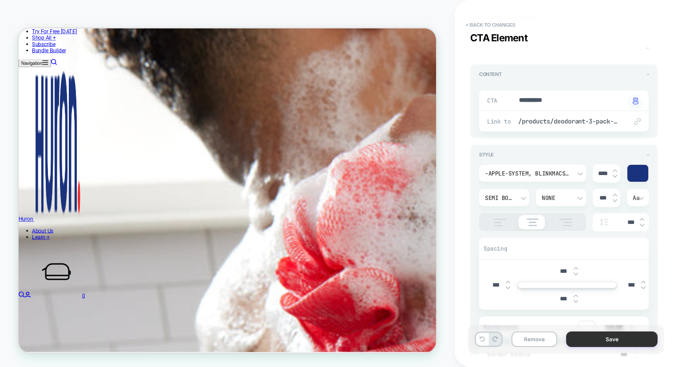
click at [595, 337] on button "Save" at bounding box center [611, 339] width 91 height 16
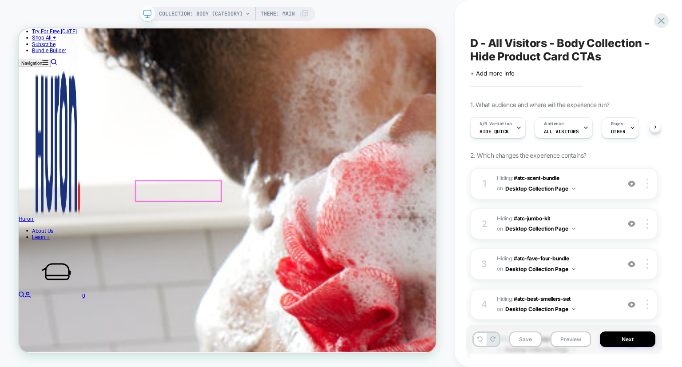
scroll to position [0, 0]
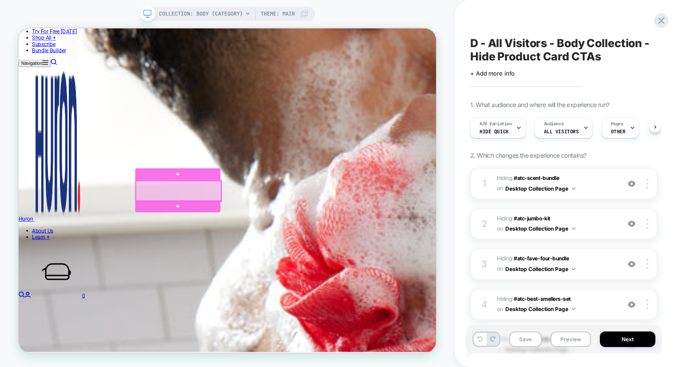
click at [251, 246] on div at bounding box center [232, 245] width 114 height 27
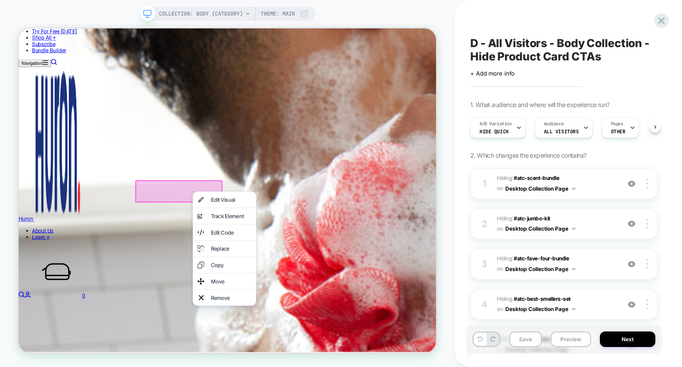
click at [289, 257] on div "Edit Visual" at bounding box center [302, 256] width 54 height 9
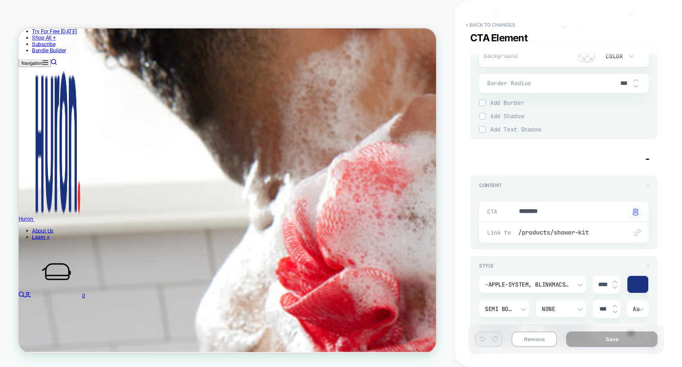
scroll to position [339, 0]
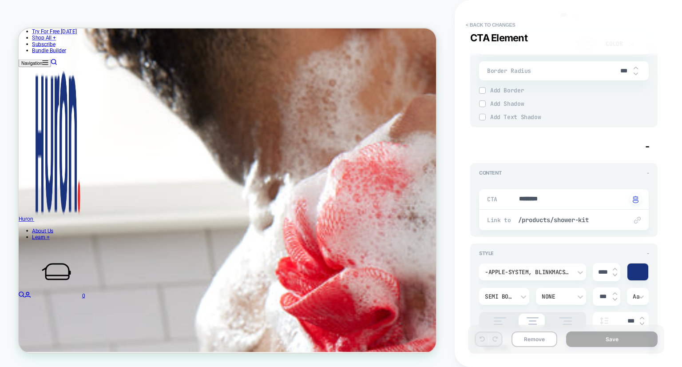
type textarea "*"
drag, startPoint x: 570, startPoint y: 198, endPoint x: 490, endPoint y: 198, distance: 79.9
type textarea "*"
type textarea "**"
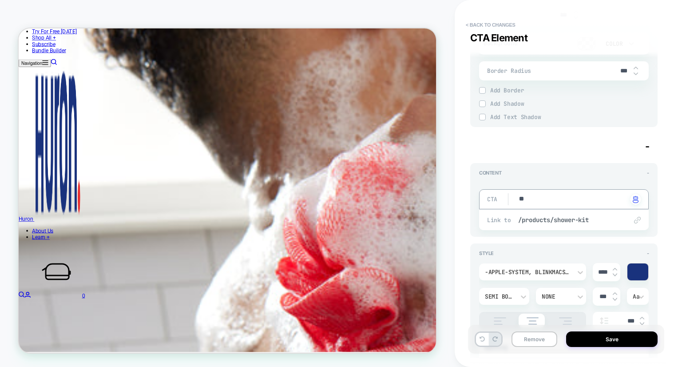
type textarea "*"
type textarea "***"
type textarea "*"
type textarea "*****"
type textarea "*"
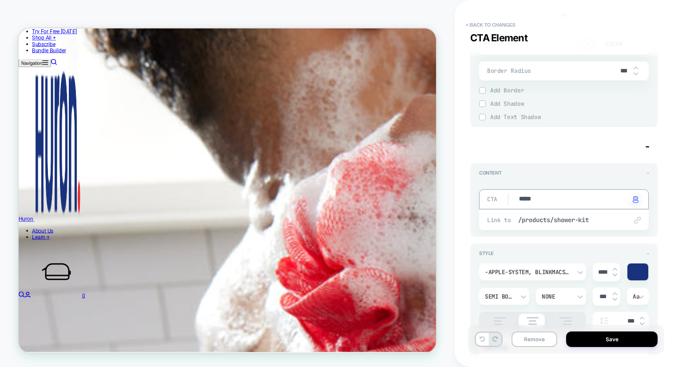
type textarea "*****"
type textarea "*"
type textarea "*******"
type textarea "*"
type textarea "********"
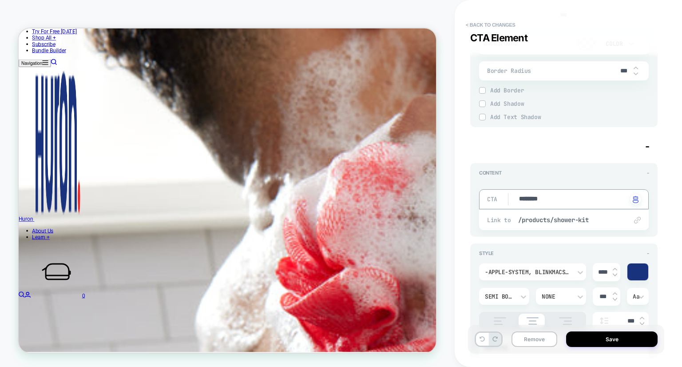
type textarea "*"
type textarea "*********"
type textarea "*"
type textarea "**********"
type textarea "*"
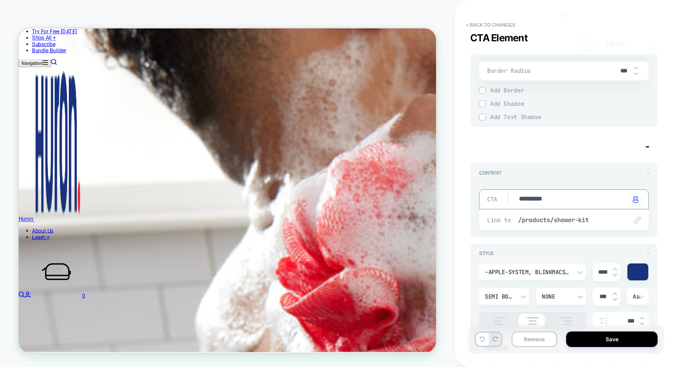
type textarea "**********"
click at [466, 208] on div "**********" at bounding box center [564, 183] width 196 height 349
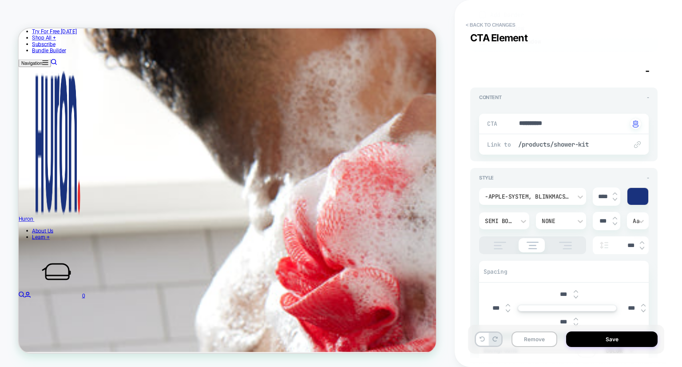
scroll to position [448, 0]
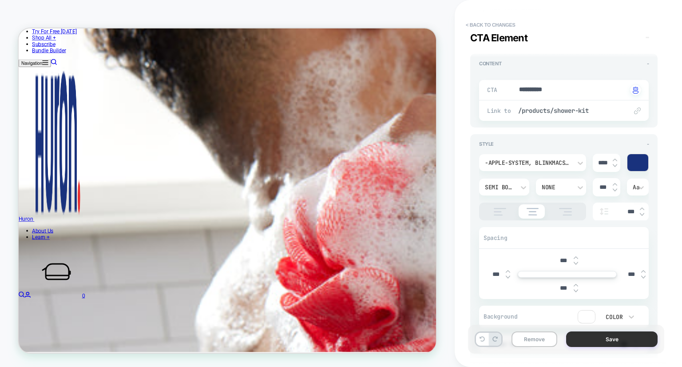
click at [594, 341] on button "Save" at bounding box center [611, 339] width 91 height 16
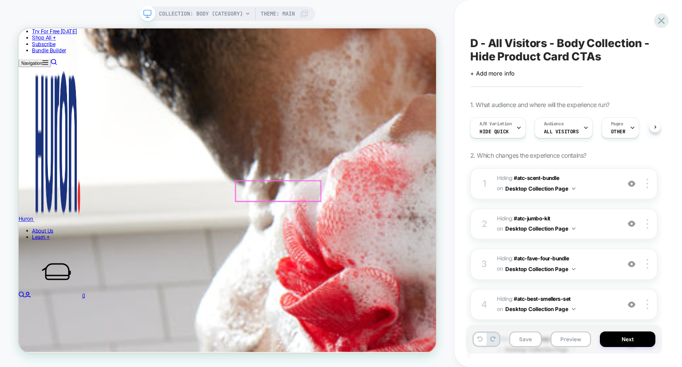
scroll to position [0, 0]
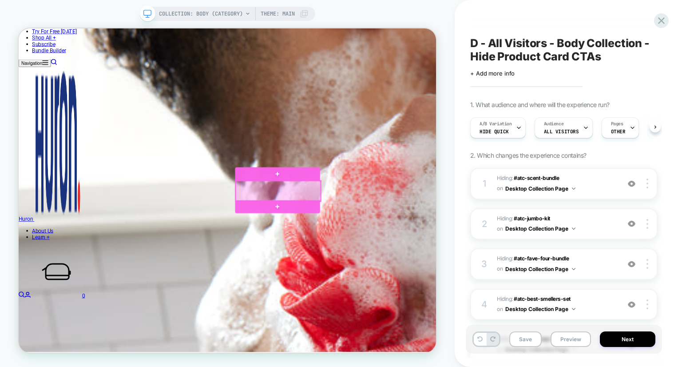
click at [360, 246] on div at bounding box center [365, 245] width 114 height 27
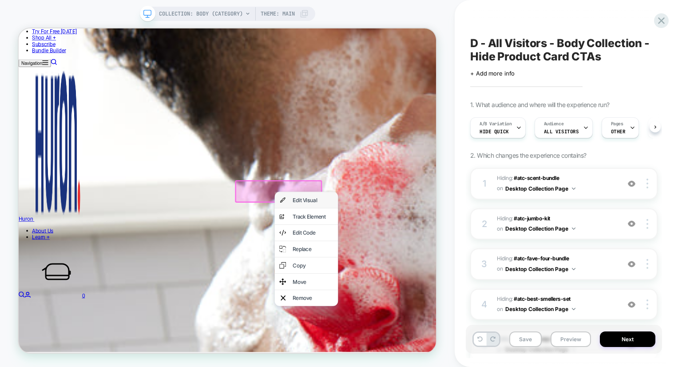
click at [379, 262] on div "Edit Visual" at bounding box center [402, 256] width 84 height 21
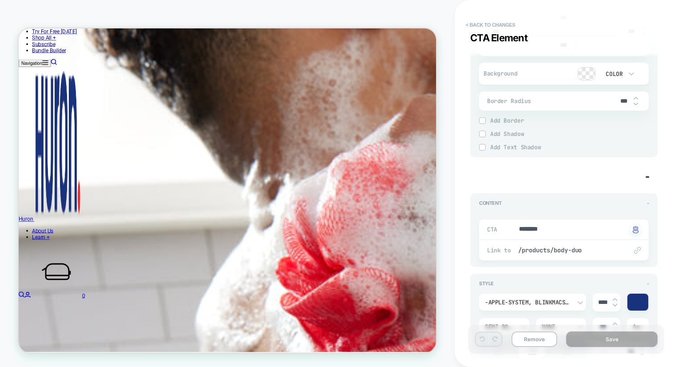
scroll to position [314, 0]
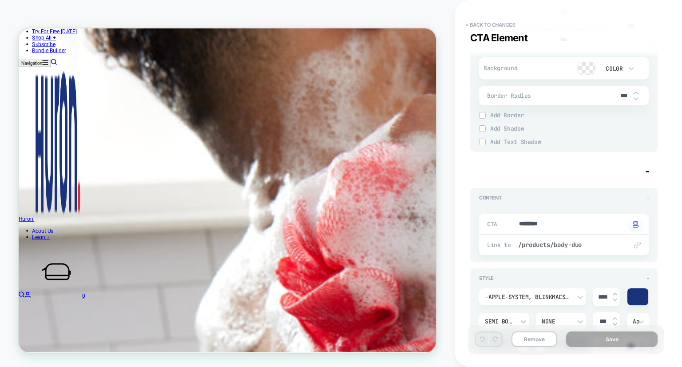
type textarea "*"
drag, startPoint x: 526, startPoint y: 224, endPoint x: 488, endPoint y: 223, distance: 37.3
type textarea "*"
type textarea "**"
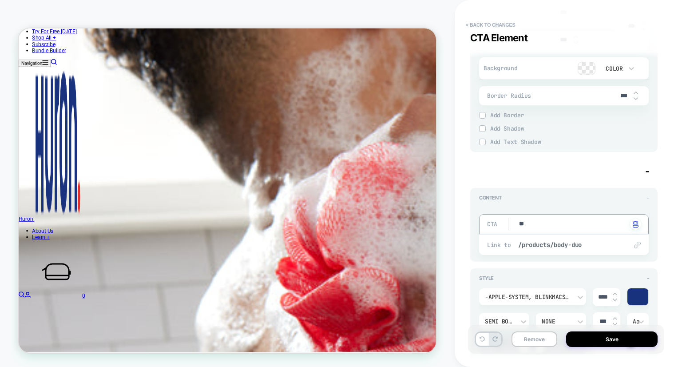
type textarea "*"
type textarea "***"
type textarea "*"
type textarea "****"
type textarea "*"
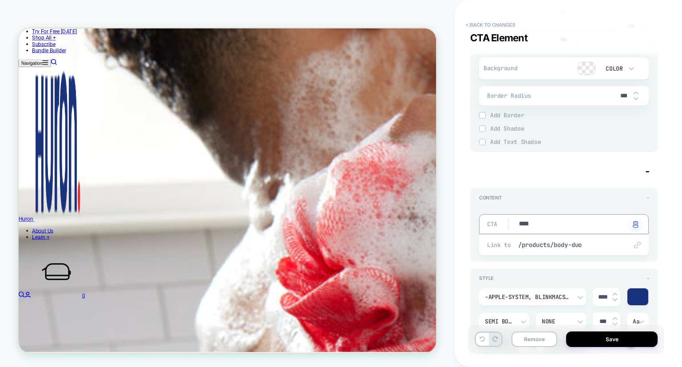
type textarea "*****"
type textarea "*"
type textarea "*****"
type textarea "*"
type textarea "*******"
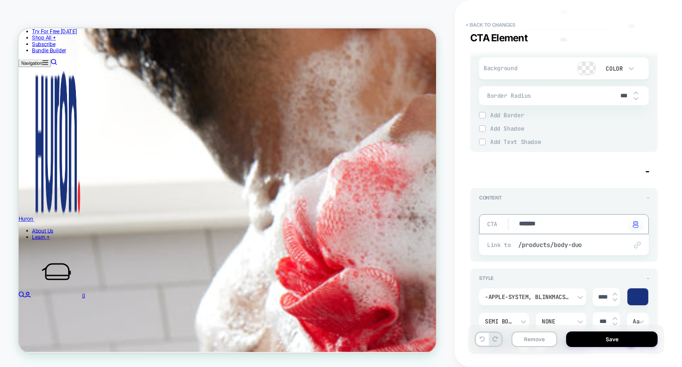
type textarea "*"
type textarea "*********"
type textarea "*"
type textarea "**********"
type textarea "*"
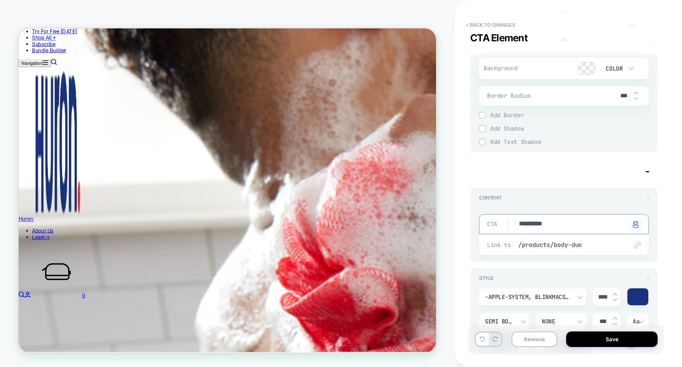
type textarea "**********"
click at [460, 240] on div "**********" at bounding box center [568, 183] width 227 height 367
click at [611, 342] on button "Save" at bounding box center [611, 339] width 91 height 16
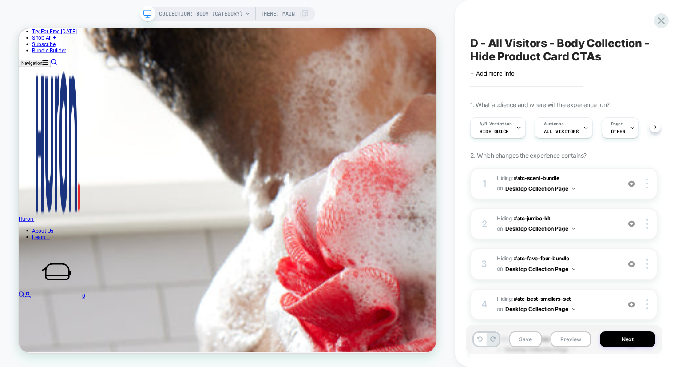
scroll to position [0, 0]
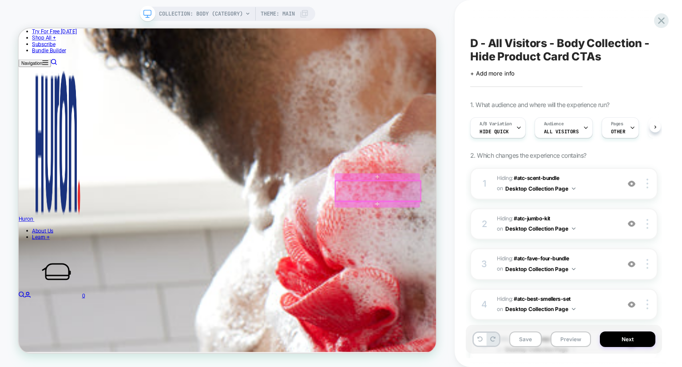
click at [499, 245] on div at bounding box center [498, 245] width 114 height 27
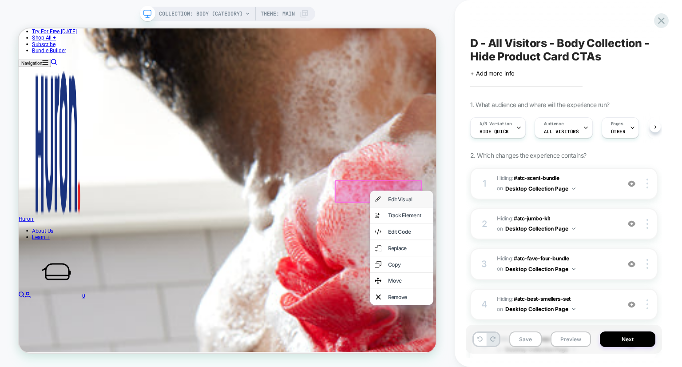
click at [521, 258] on div "Edit Visual" at bounding box center [538, 255] width 54 height 9
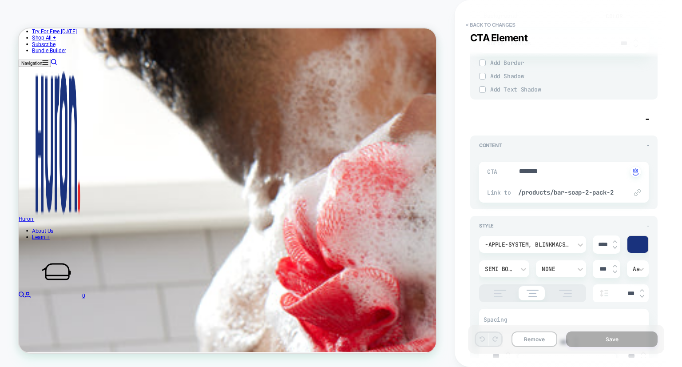
scroll to position [367, 0]
type textarea "*"
drag, startPoint x: 559, startPoint y: 169, endPoint x: 496, endPoint y: 167, distance: 63.5
type textarea "*"
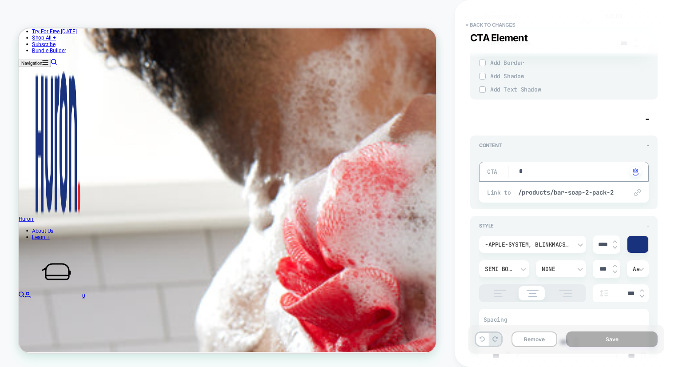
type textarea "**"
type textarea "*"
type textarea "***"
type textarea "*"
type textarea "****"
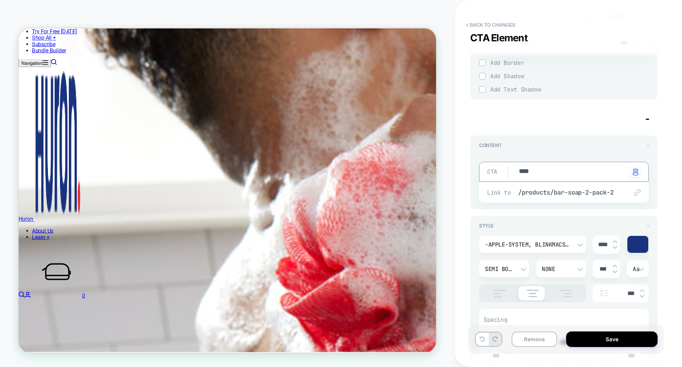
type textarea "*"
type textarea "*****"
type textarea "*"
type textarea "*****"
type textarea "*"
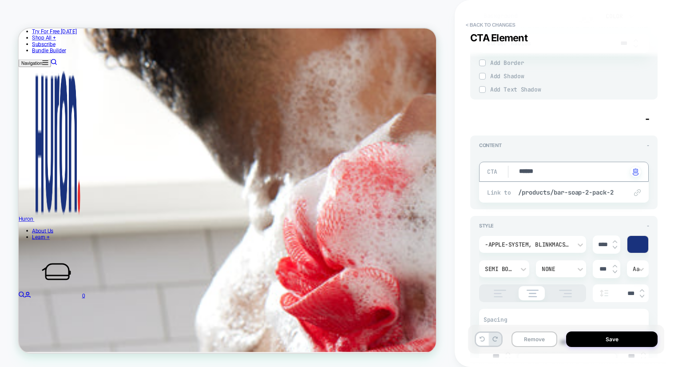
type textarea "*******"
type textarea "*"
type textarea "*********"
type textarea "*"
type textarea "**********"
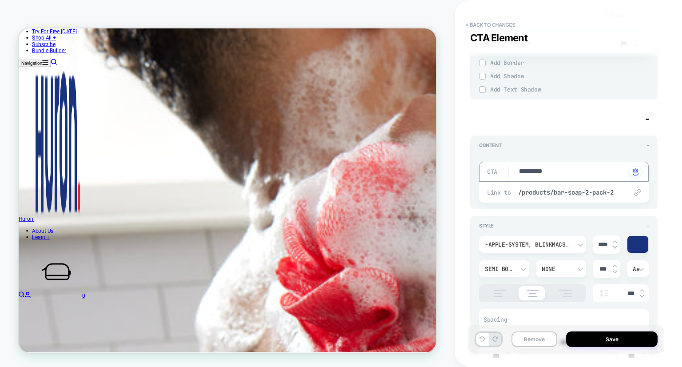
type textarea "*"
type textarea "**********"
click at [463, 201] on div "**********" at bounding box center [568, 183] width 227 height 367
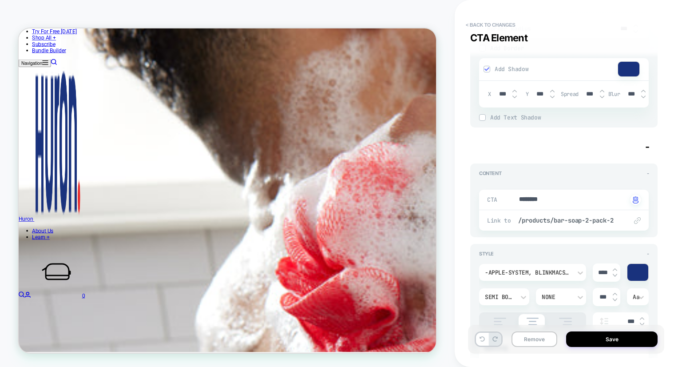
scroll to position [787, 0]
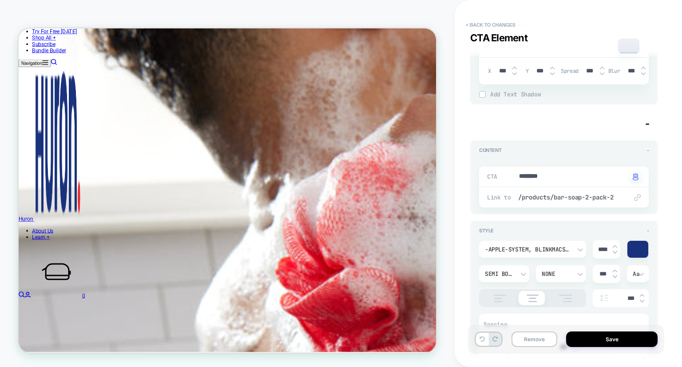
type textarea "*"
drag, startPoint x: 513, startPoint y: 171, endPoint x: 486, endPoint y: 169, distance: 26.7
type textarea "*"
type textarea "**"
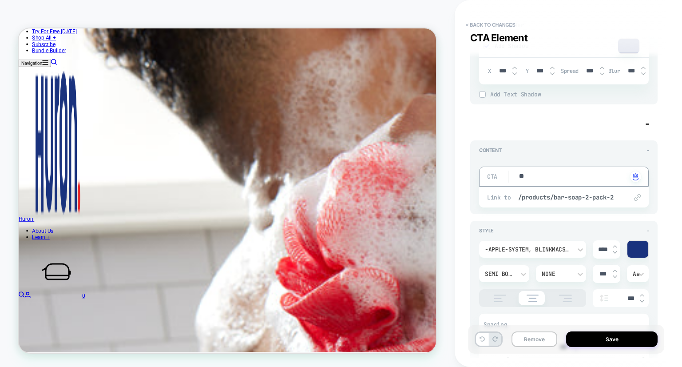
type textarea "*"
type textarea "***"
type textarea "*"
type textarea "****"
type textarea "*"
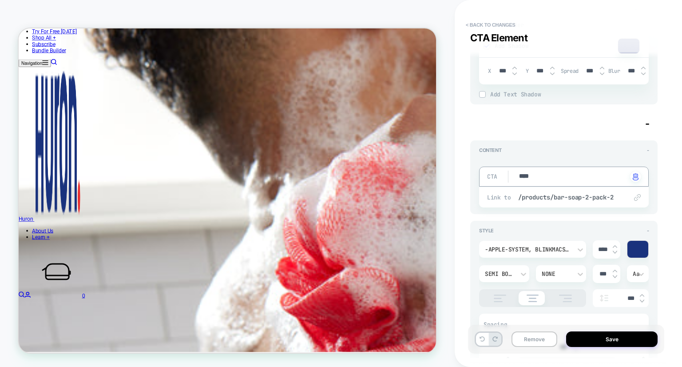
type textarea "*****"
type textarea "*"
type textarea "*****"
type textarea "*"
type textarea "*******"
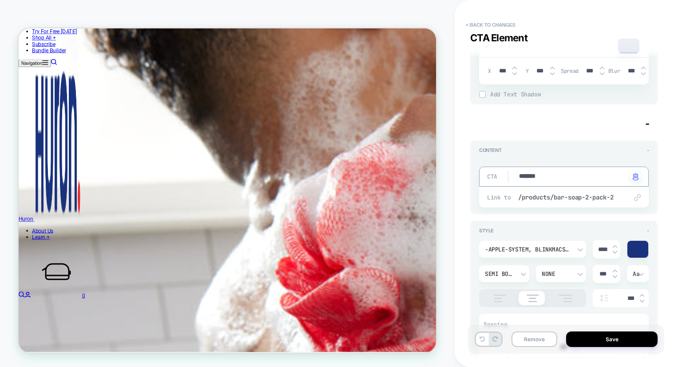
type textarea "*"
type textarea "*********"
type textarea "*"
type textarea "**********"
type textarea "*"
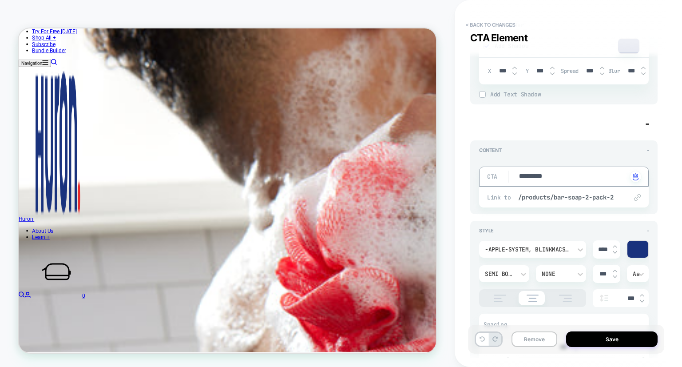
type textarea "**********"
click at [460, 198] on div "**********" at bounding box center [568, 183] width 227 height 367
click at [623, 339] on button "Save" at bounding box center [611, 339] width 91 height 16
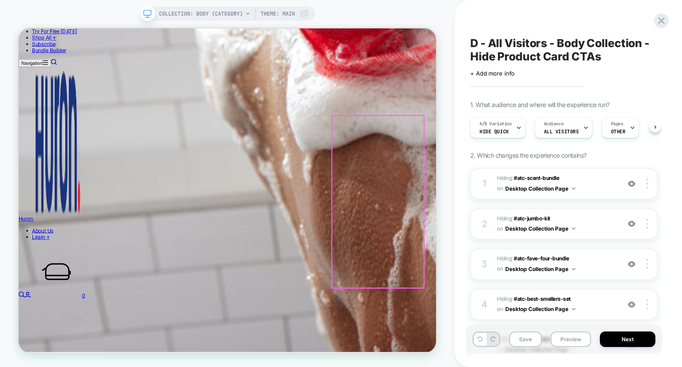
scroll to position [905, 0]
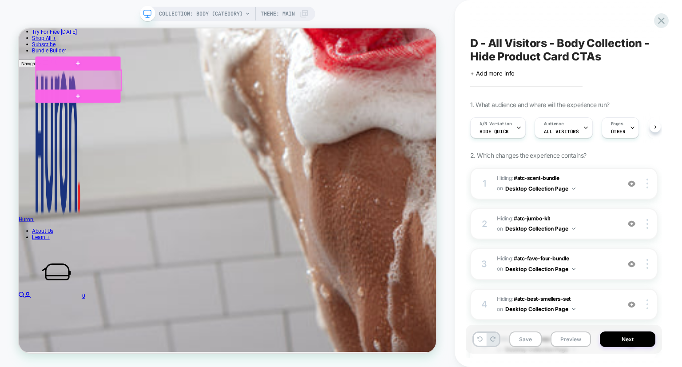
click at [116, 96] on div at bounding box center [99, 97] width 114 height 27
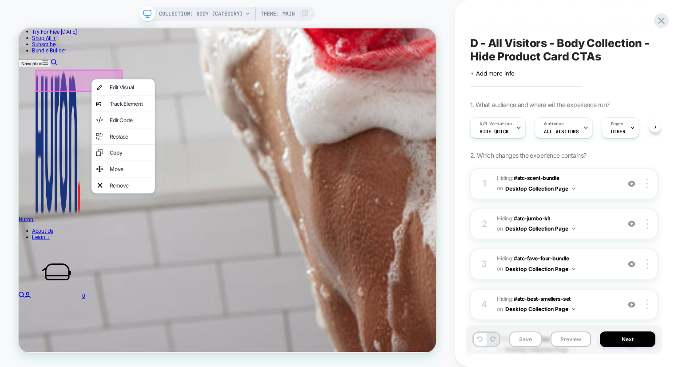
click at [149, 111] on div "Edit Visual" at bounding box center [167, 107] width 54 height 9
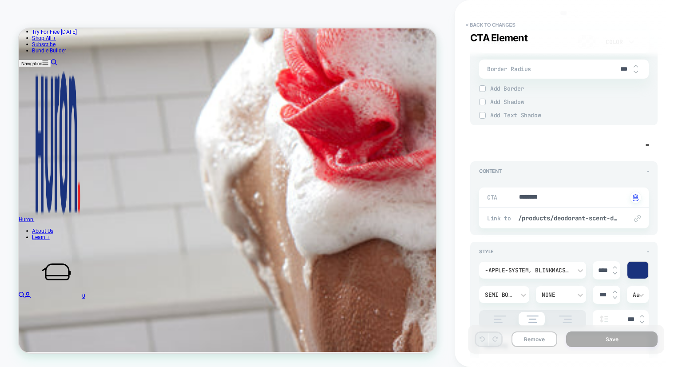
scroll to position [431, 0]
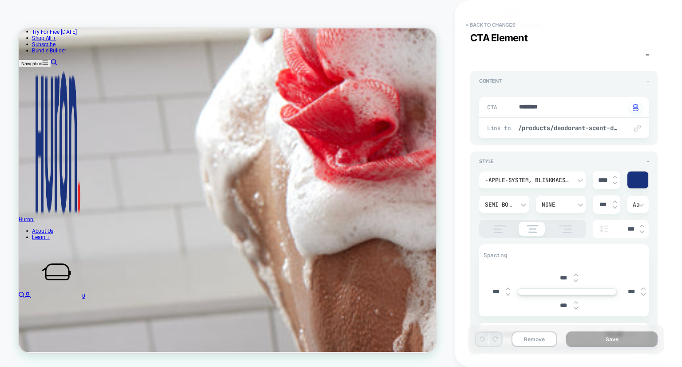
type textarea "*"
drag, startPoint x: 554, startPoint y: 111, endPoint x: 492, endPoint y: 101, distance: 63.3
type textarea "*"
type textarea "**"
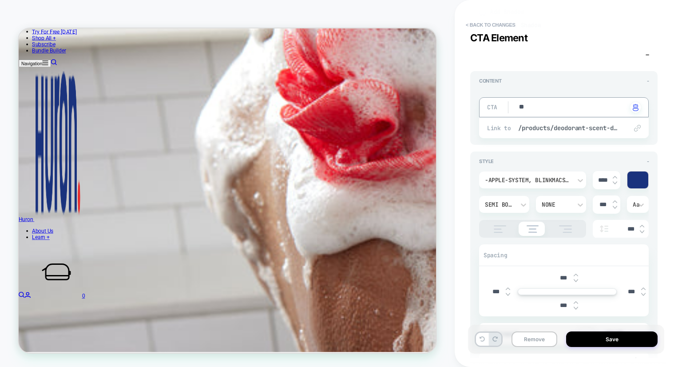
type textarea "*"
type textarea "***"
type textarea "*"
type textarea "****"
type textarea "*"
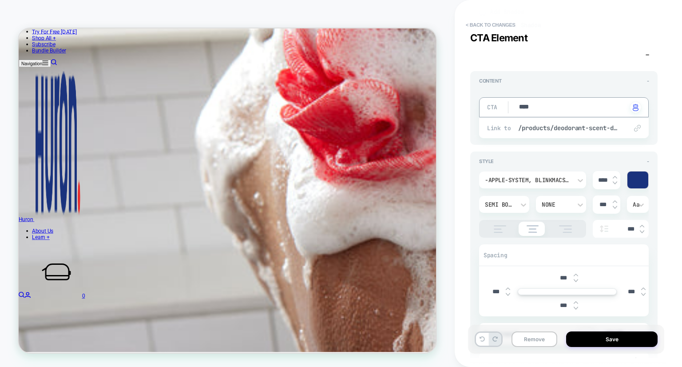
type textarea "*****"
type textarea "*"
type textarea "*****"
type textarea "*"
type textarea "*******"
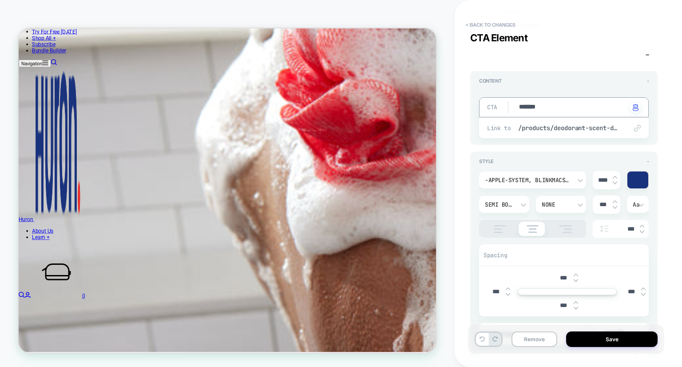
type textarea "*"
type textarea "*********"
type textarea "*"
type textarea "**********"
type textarea "*"
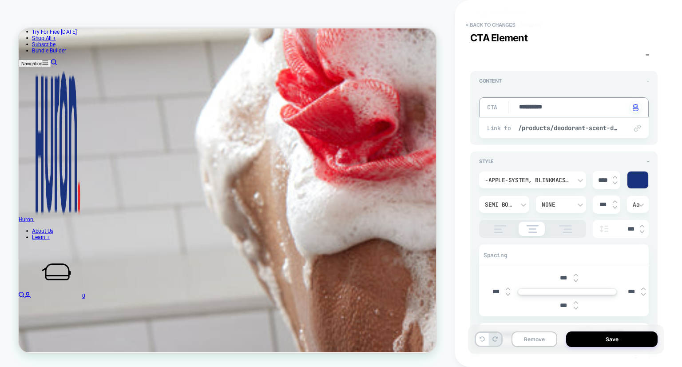
type textarea "**********"
click at [473, 134] on div "**********" at bounding box center [563, 108] width 187 height 74
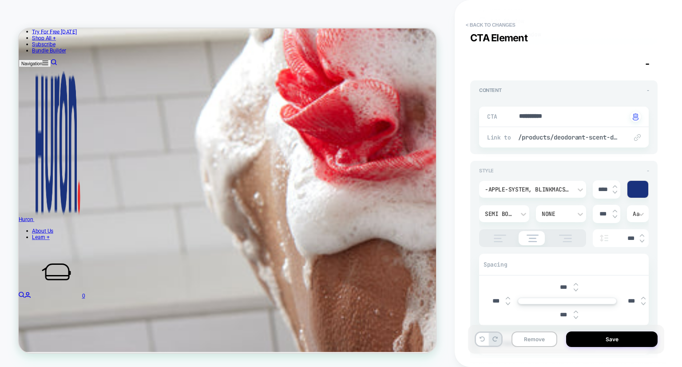
scroll to position [531, 0]
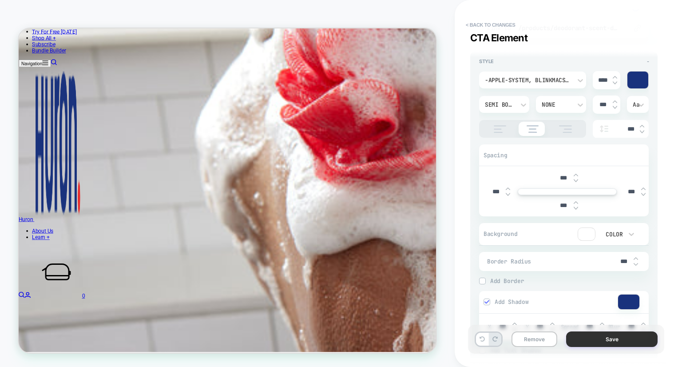
click at [595, 341] on button "Save" at bounding box center [611, 339] width 91 height 16
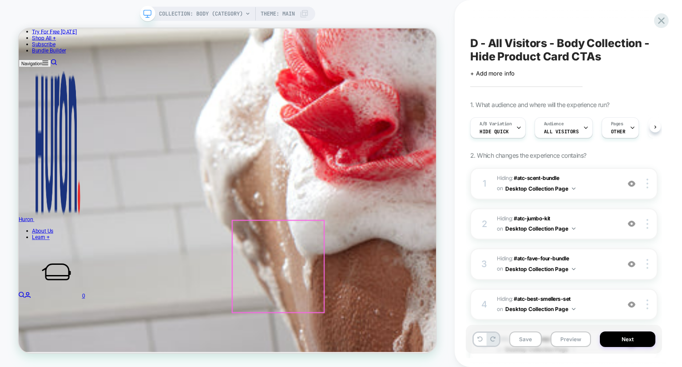
scroll to position [0, 0]
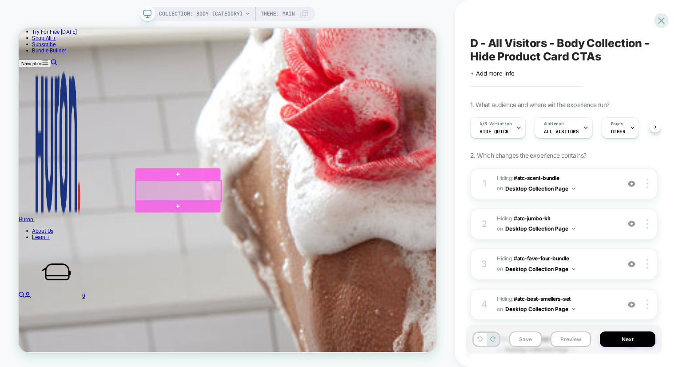
click at [250, 248] on div at bounding box center [232, 245] width 114 height 27
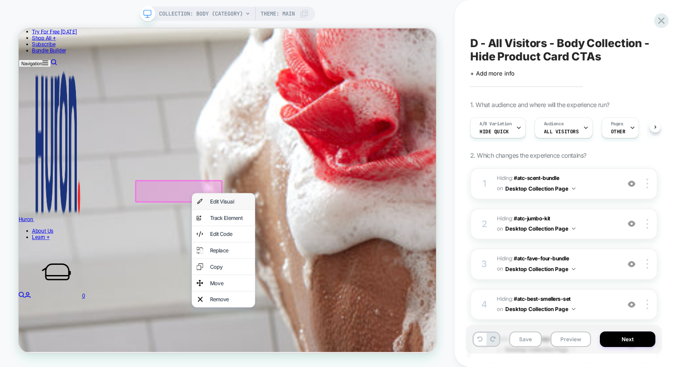
click at [294, 254] on div "Edit Visual" at bounding box center [301, 258] width 54 height 9
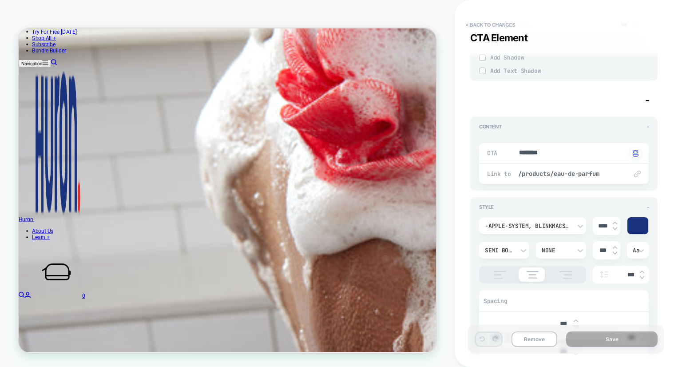
scroll to position [389, 0]
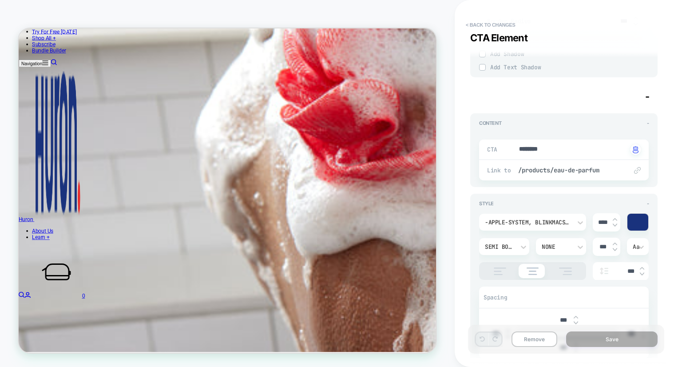
type textarea "*"
drag, startPoint x: 555, startPoint y: 146, endPoint x: 489, endPoint y: 148, distance: 66.2
type textarea "*"
type textarea "**"
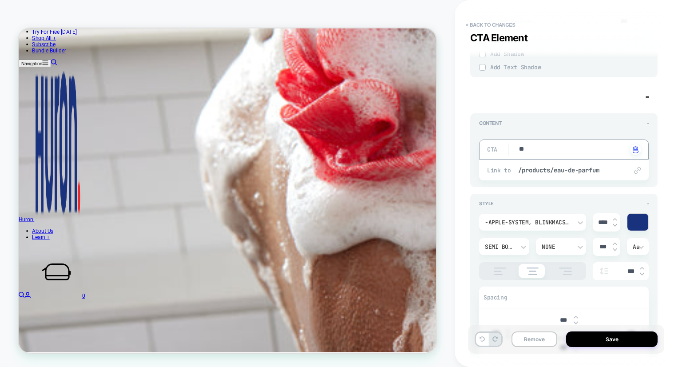
type textarea "*"
type textarea "***"
type textarea "*"
type textarea "****"
type textarea "*"
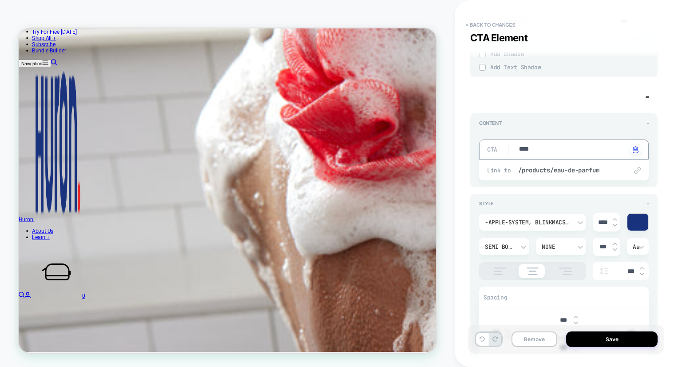
type textarea "*****"
type textarea "*"
type textarea "*****"
type textarea "*"
type textarea "*******"
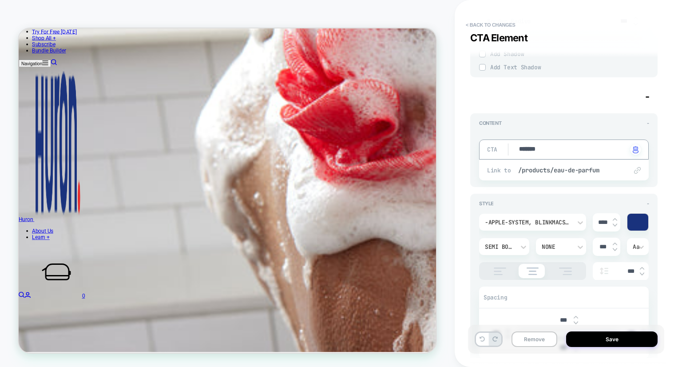
type textarea "*"
type textarea "*********"
type textarea "*"
type textarea "**********"
type textarea "*"
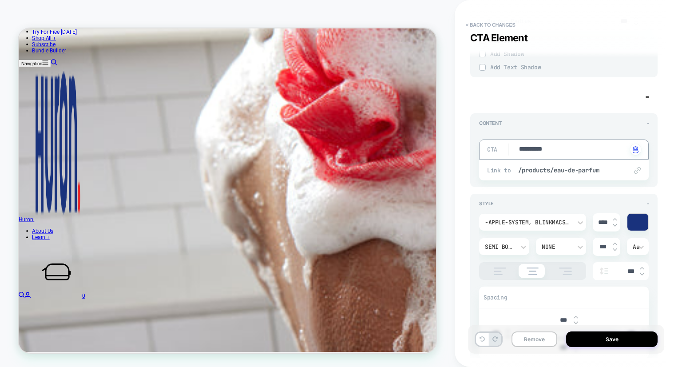
type textarea "**********"
click at [456, 199] on div "**********" at bounding box center [568, 183] width 227 height 367
click at [609, 338] on button "Save" at bounding box center [611, 339] width 91 height 16
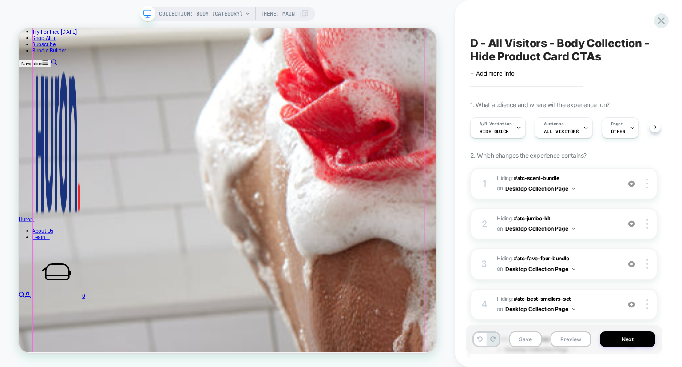
scroll to position [0, 0]
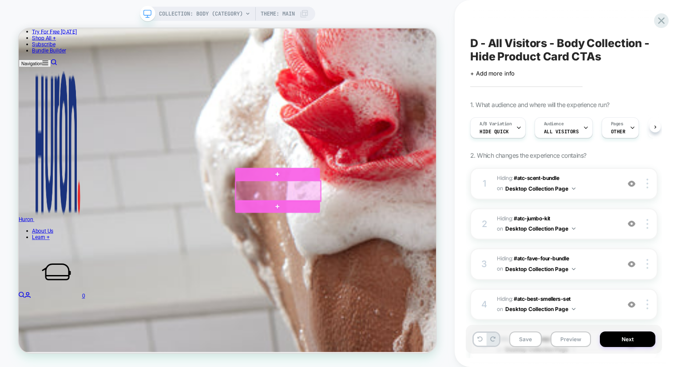
click at [383, 245] on div at bounding box center [365, 245] width 114 height 27
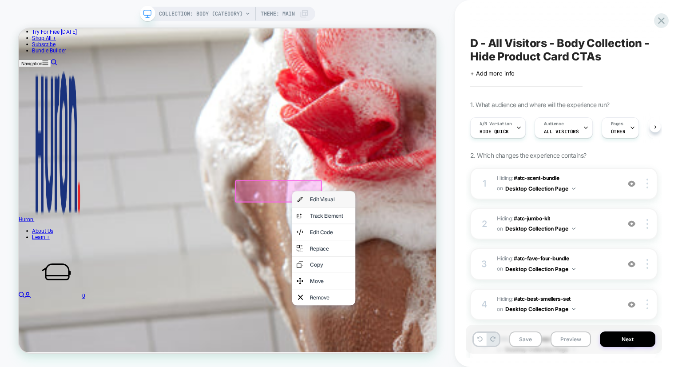
click at [429, 261] on div "Edit Visual" at bounding box center [434, 256] width 54 height 9
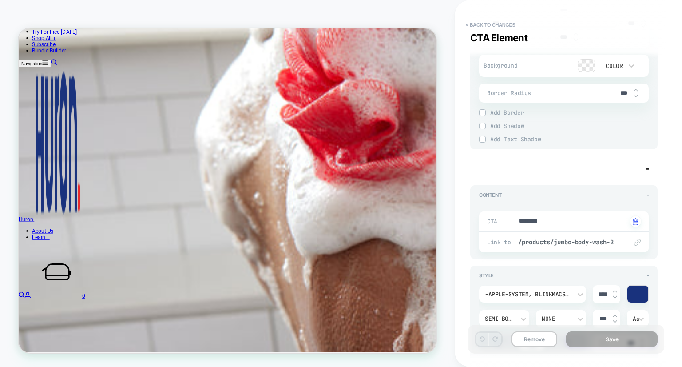
scroll to position [344, 0]
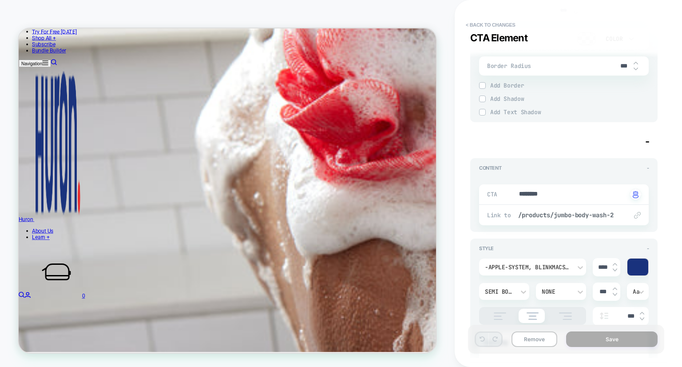
type textarea "*"
drag, startPoint x: 537, startPoint y: 191, endPoint x: 501, endPoint y: 187, distance: 36.2
type textarea "*"
click at [470, 224] on div "**********" at bounding box center [563, 195] width 187 height 74
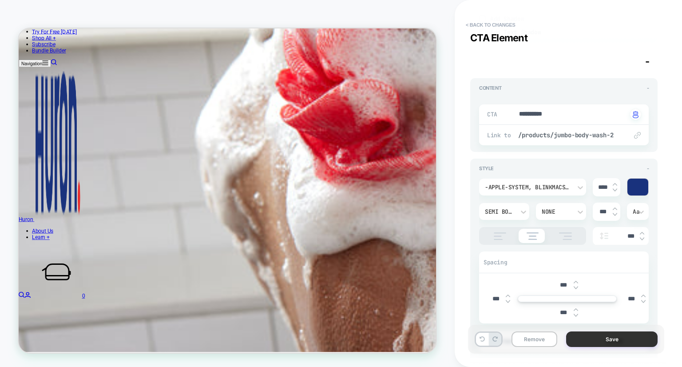
click at [600, 342] on button "Save" at bounding box center [611, 339] width 91 height 16
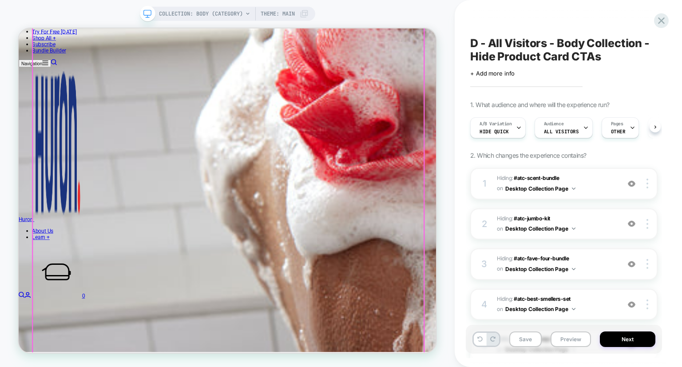
scroll to position [0, 0]
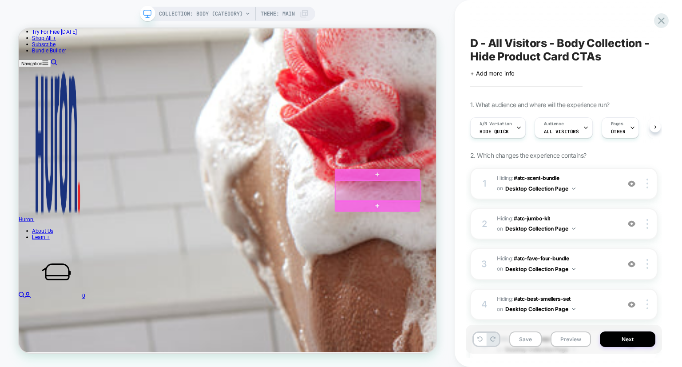
click at [523, 249] on div at bounding box center [498, 245] width 114 height 27
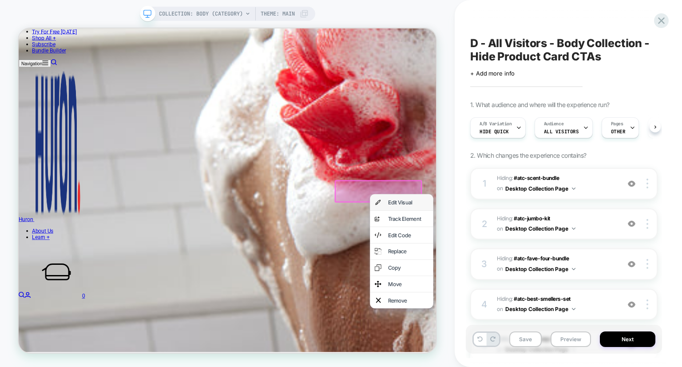
click at [539, 260] on div "Edit Visual" at bounding box center [538, 260] width 54 height 9
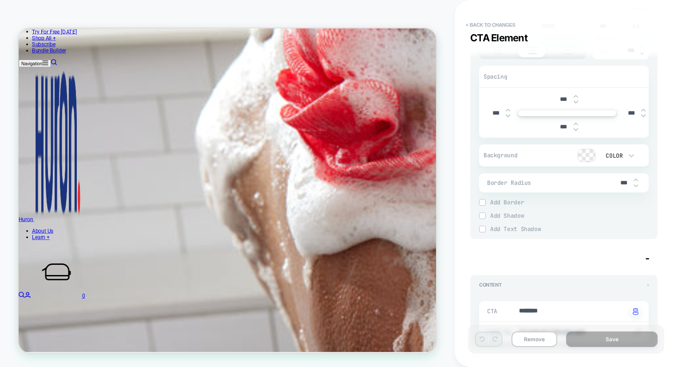
scroll to position [259, 0]
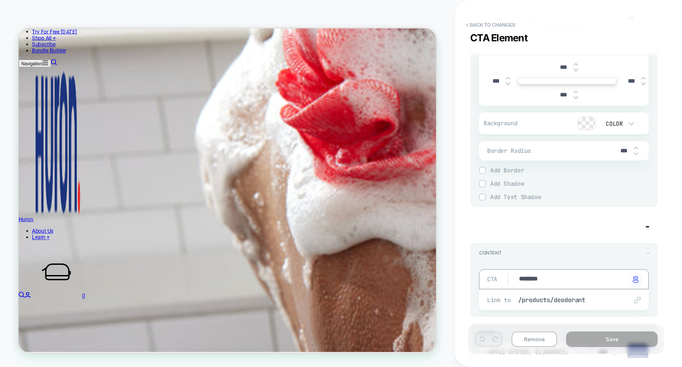
drag, startPoint x: 546, startPoint y: 279, endPoint x: 476, endPoint y: 275, distance: 69.8
click at [602, 341] on button "Save" at bounding box center [611, 339] width 91 height 16
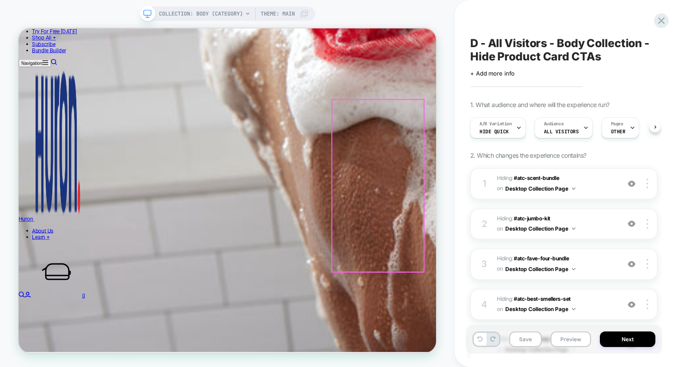
scroll to position [0, 0]
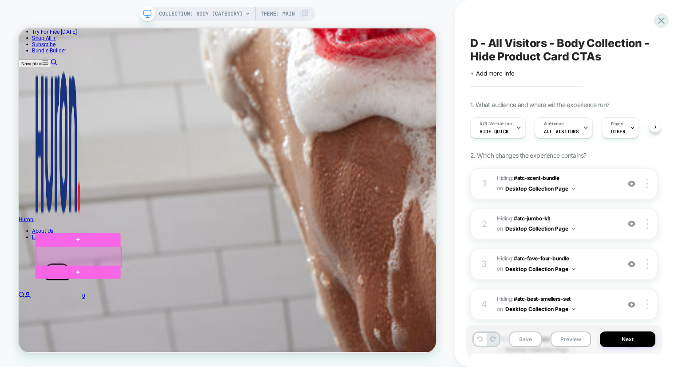
click at [132, 331] on div at bounding box center [99, 332] width 114 height 27
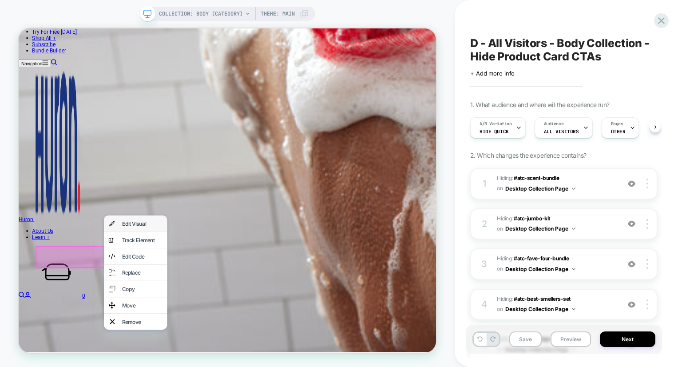
click at [174, 284] on div "Edit Visual" at bounding box center [183, 288] width 54 height 9
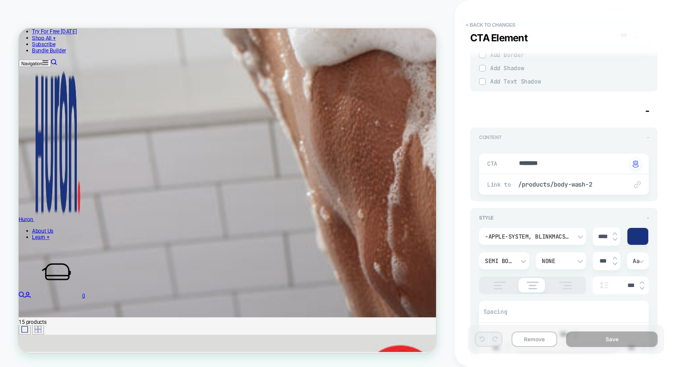
scroll to position [375, 0]
drag, startPoint x: 533, startPoint y: 166, endPoint x: 465, endPoint y: 166, distance: 67.5
click at [459, 197] on div "**********" at bounding box center [568, 183] width 227 height 367
click at [620, 344] on button "Save" at bounding box center [611, 339] width 91 height 16
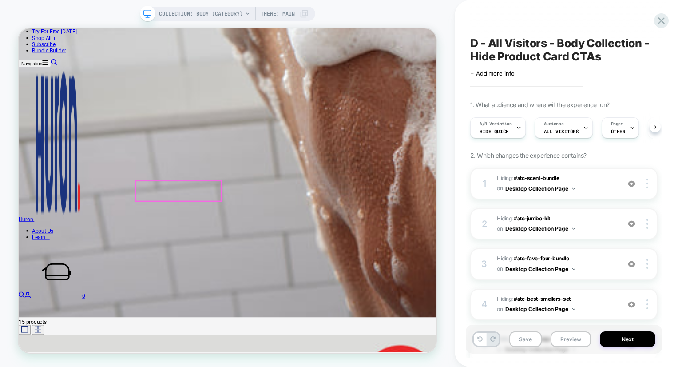
scroll to position [0, 0]
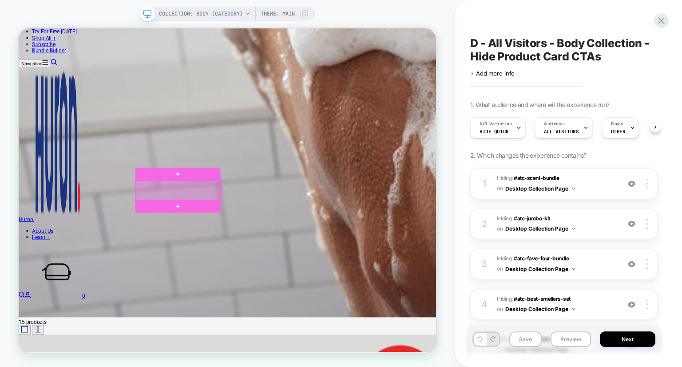
click at [242, 245] on div at bounding box center [232, 244] width 114 height 27
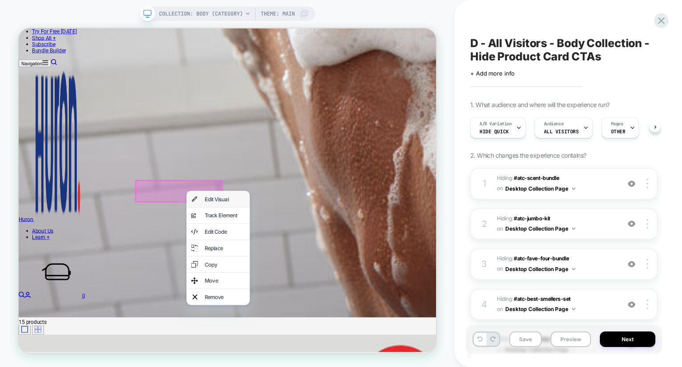
click at [265, 258] on div "Edit Visual" at bounding box center [284, 255] width 84 height 21
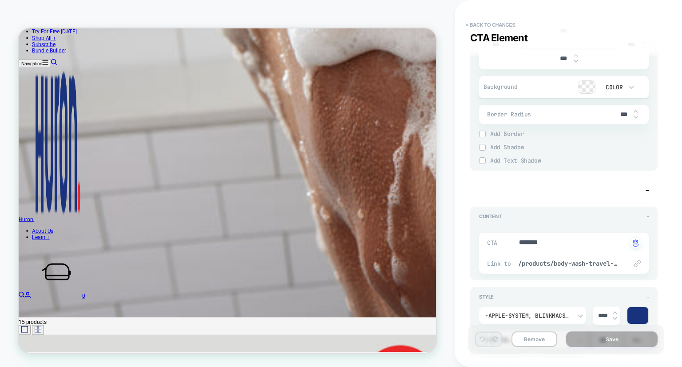
scroll to position [305, 0]
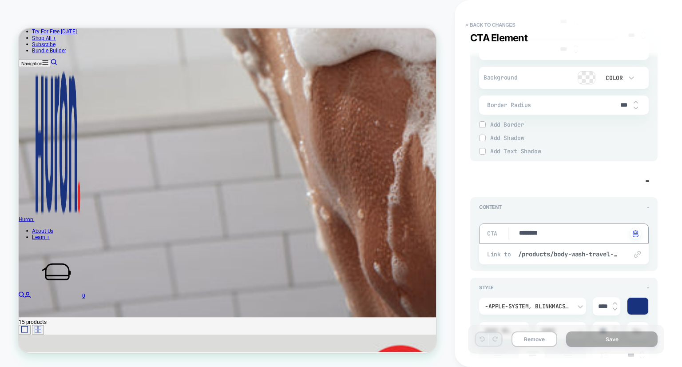
drag, startPoint x: 551, startPoint y: 235, endPoint x: 474, endPoint y: 236, distance: 77.3
click at [584, 337] on button "Save" at bounding box center [611, 339] width 91 height 16
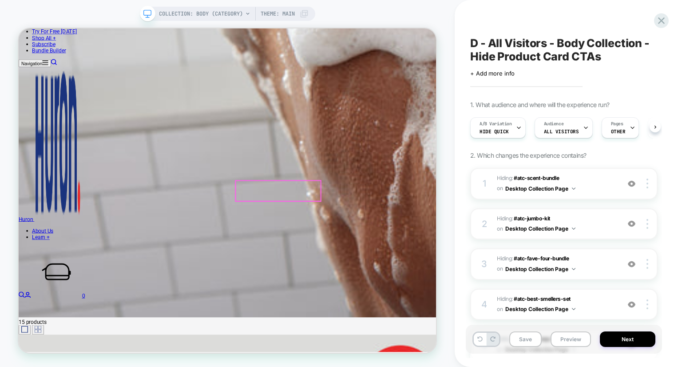
scroll to position [0, 0]
click at [373, 246] on div at bounding box center [365, 244] width 114 height 27
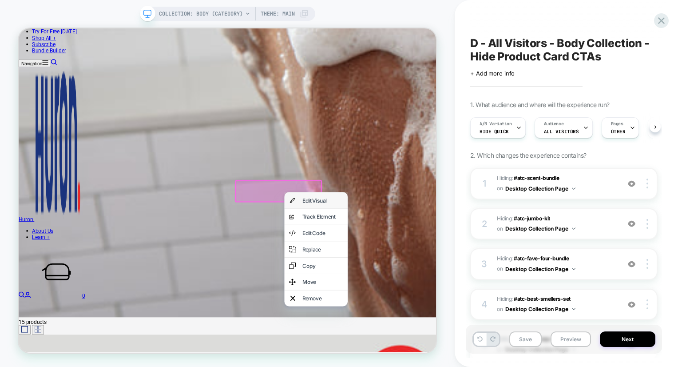
click at [405, 259] on div "Edit Visual" at bounding box center [424, 257] width 54 height 9
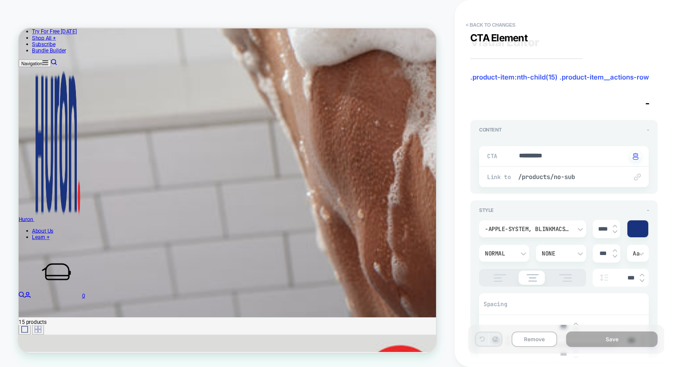
scroll to position [249, 0]
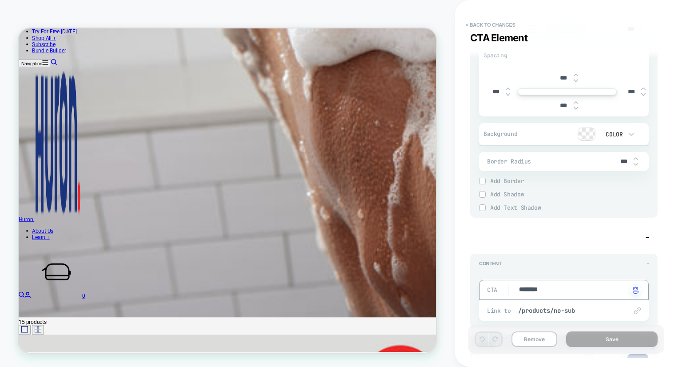
drag, startPoint x: 571, startPoint y: 287, endPoint x: 471, endPoint y: 285, distance: 99.9
click at [596, 345] on button "Save" at bounding box center [611, 339] width 91 height 16
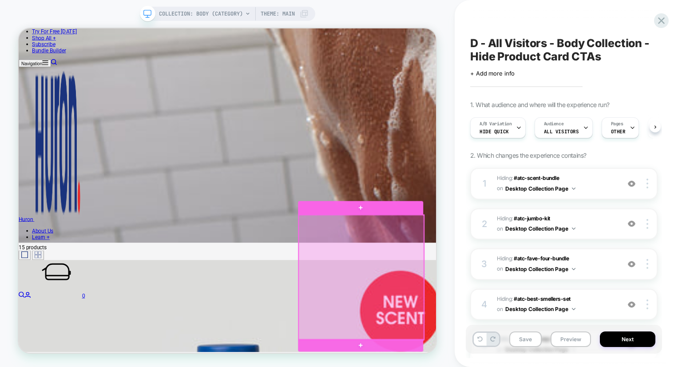
scroll to position [1101, 0]
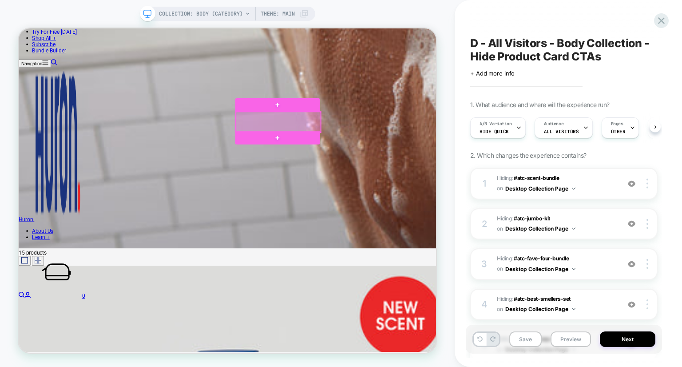
click at [366, 153] on div at bounding box center [365, 152] width 114 height 27
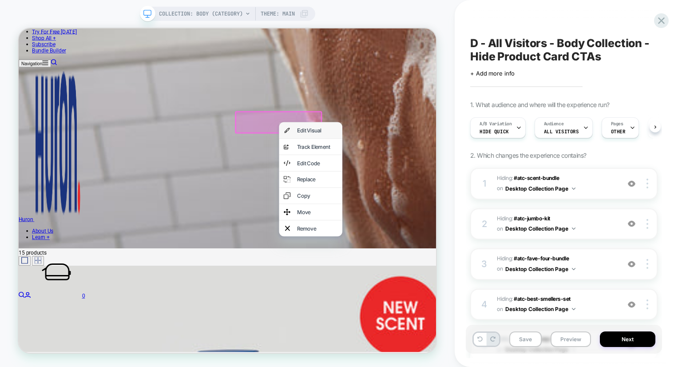
click at [401, 165] on div "Edit Visual" at bounding box center [417, 164] width 54 height 9
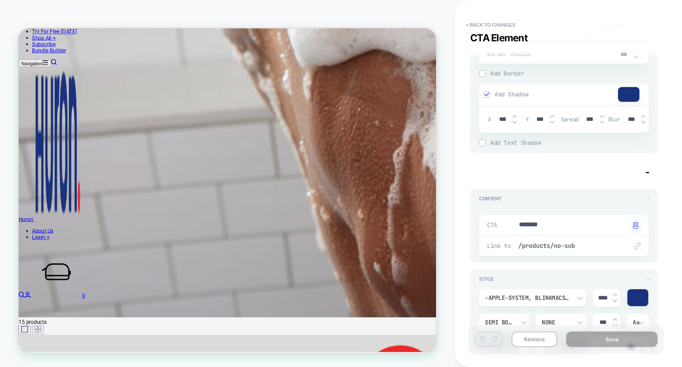
scroll to position [743, 0]
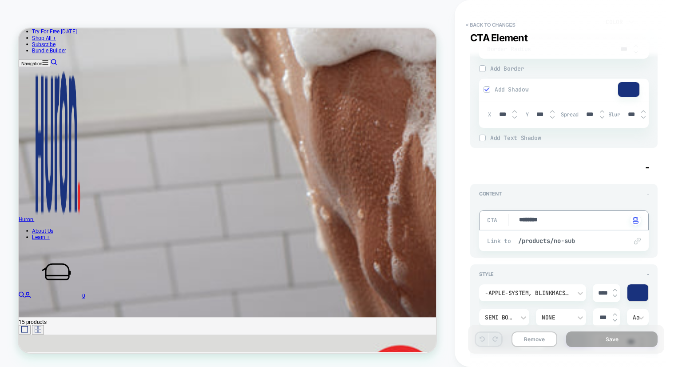
drag, startPoint x: 557, startPoint y: 222, endPoint x: 503, endPoint y: 218, distance: 54.3
click at [615, 343] on button "Save" at bounding box center [611, 339] width 91 height 16
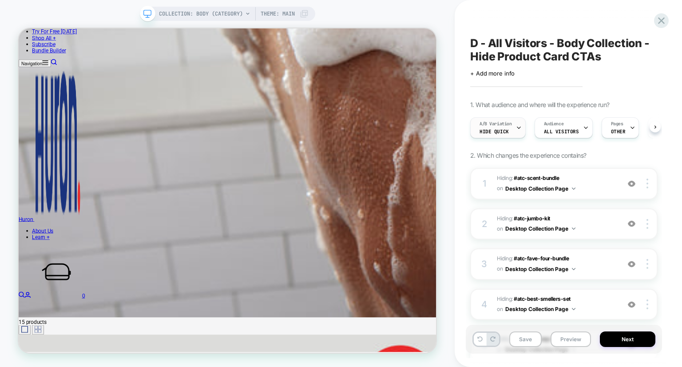
scroll to position [0, 0]
click at [500, 128] on span "Hide Quick" at bounding box center [494, 131] width 29 height 6
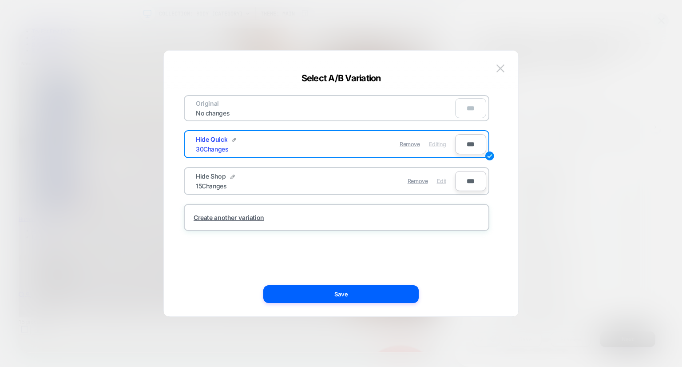
click at [442, 181] on span "Edit" at bounding box center [441, 181] width 9 height 7
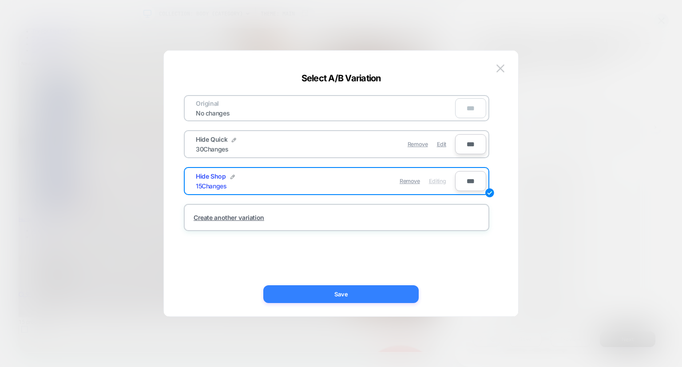
click at [330, 295] on button "Save" at bounding box center [340, 294] width 155 height 18
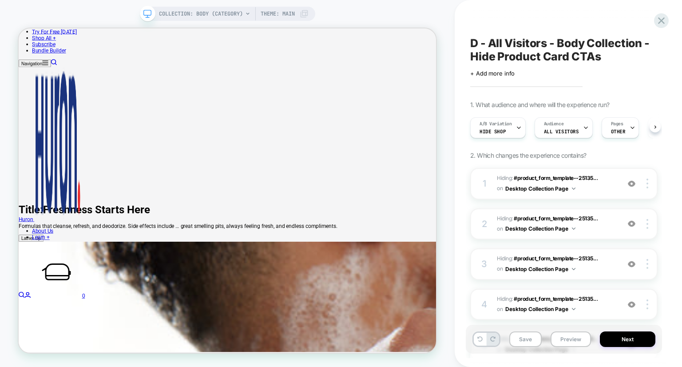
scroll to position [252, 0]
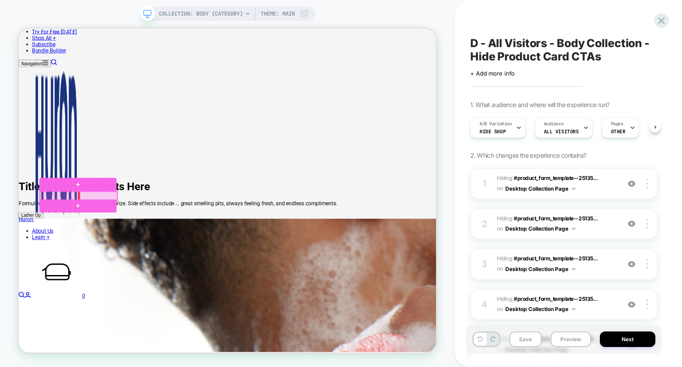
click at [97, 250] on div at bounding box center [98, 252] width 103 height 12
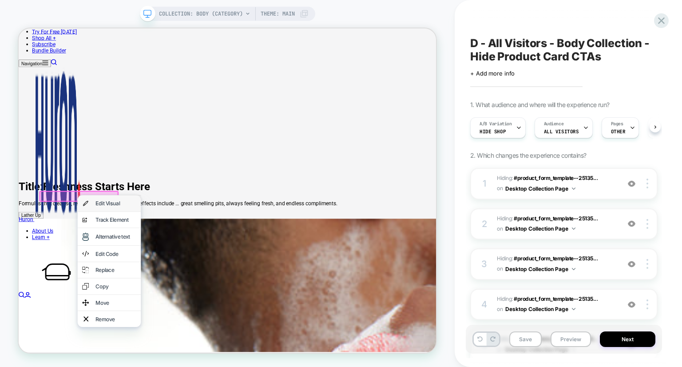
click at [138, 266] on div "Edit Visual" at bounding box center [148, 261] width 54 height 9
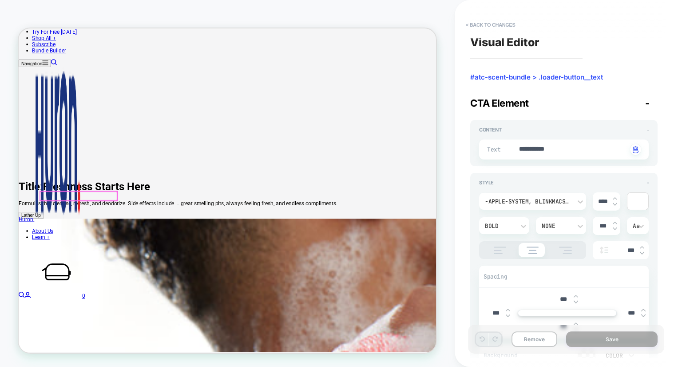
scroll to position [258, 0]
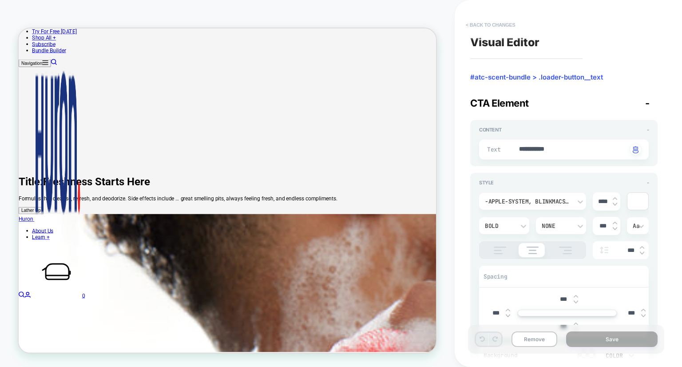
click at [490, 25] on button "< Back to changes" at bounding box center [490, 25] width 59 height 14
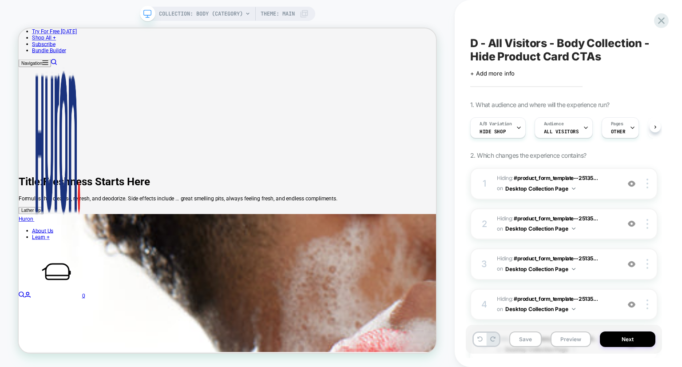
scroll to position [0, 0]
click at [497, 124] on span "A/B Variation" at bounding box center [496, 124] width 32 height 6
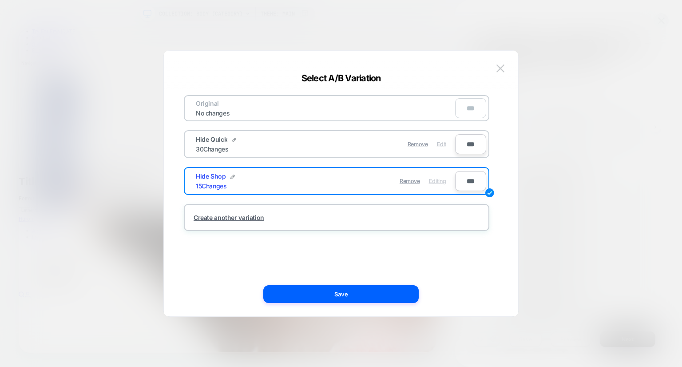
click at [440, 146] on span "Edit" at bounding box center [441, 144] width 9 height 7
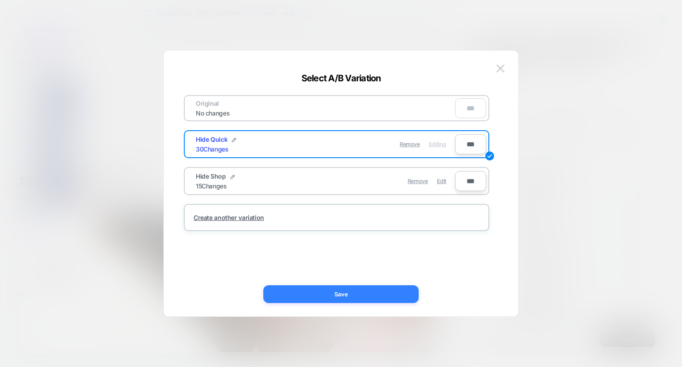
click at [357, 293] on button "Save" at bounding box center [340, 294] width 155 height 18
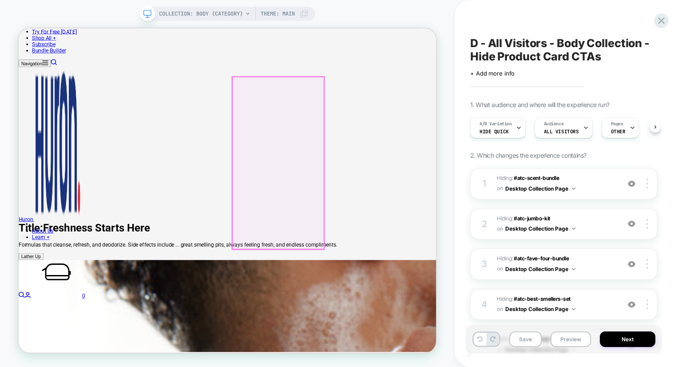
scroll to position [213, 0]
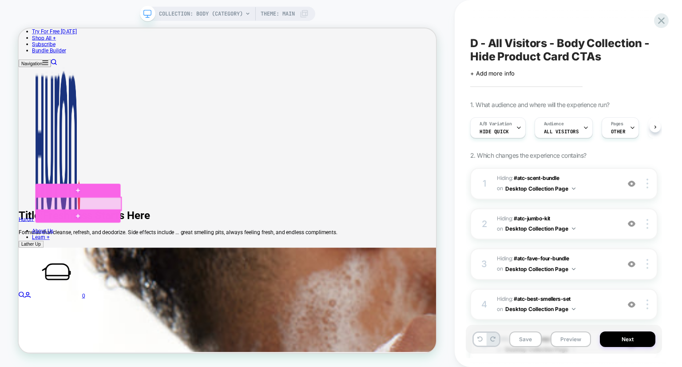
click at [98, 263] on div at bounding box center [99, 262] width 114 height 17
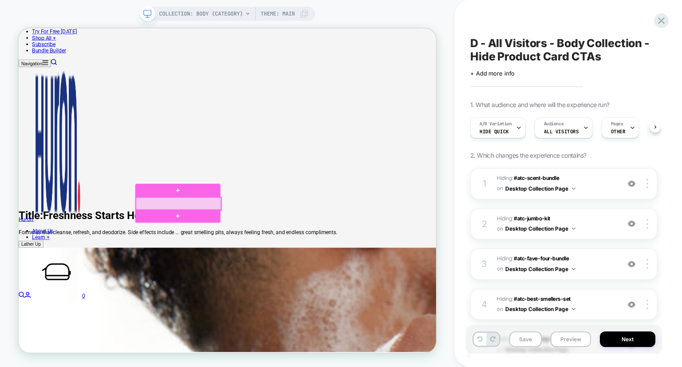
click at [247, 262] on div at bounding box center [232, 262] width 114 height 17
